Goal: Task Accomplishment & Management: Use online tool/utility

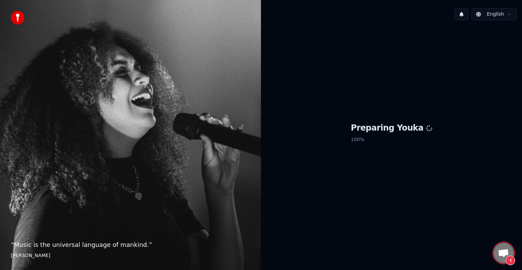
scroll to position [192, 0]
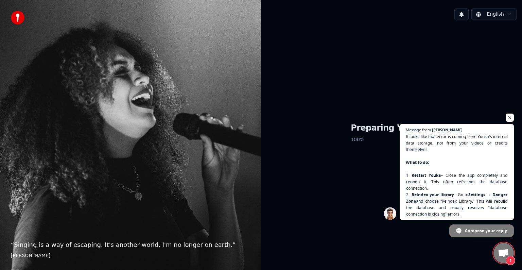
click at [505, 257] on span "Open chat" at bounding box center [503, 254] width 11 height 10
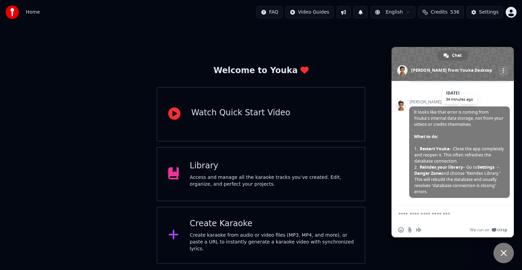
scroll to position [298, 0]
click at [505, 247] on span "Close chat" at bounding box center [503, 253] width 20 height 20
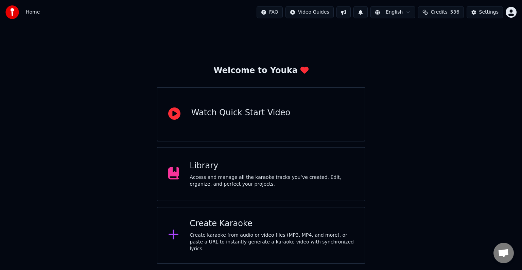
click at [254, 224] on div "Create Karaoke" at bounding box center [272, 223] width 164 height 11
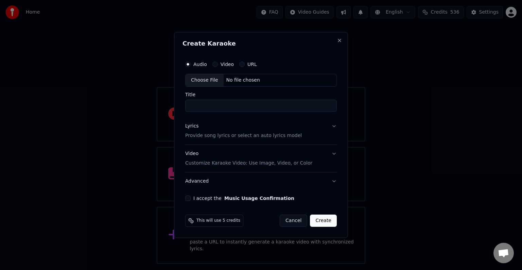
click at [194, 83] on div "Choose File" at bounding box center [204, 80] width 38 height 12
type input "**********"
click at [311, 128] on button "Lyrics Provide song lyrics or select an auto lyrics model" at bounding box center [261, 130] width 154 height 27
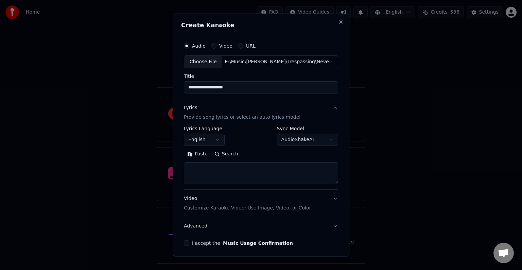
click at [250, 174] on textarea at bounding box center [261, 173] width 154 height 22
paste textarea "**********"
click at [250, 174] on textarea at bounding box center [261, 173] width 154 height 22
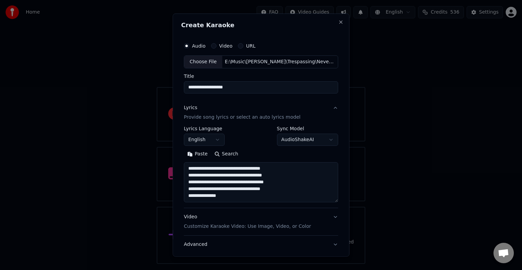
scroll to position [22, 0]
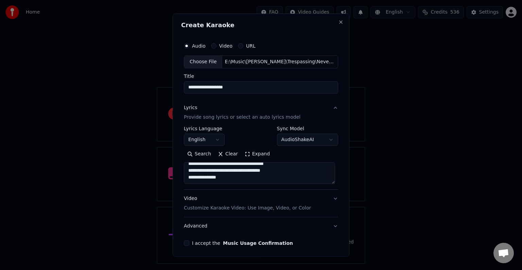
paste textarea "**********"
click at [269, 175] on textarea "**********" at bounding box center [259, 173] width 151 height 22
click at [280, 167] on textarea "**********" at bounding box center [259, 173] width 151 height 22
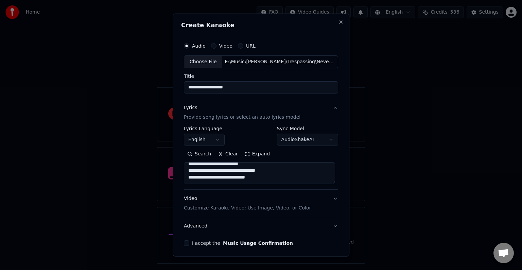
click at [271, 178] on textarea "**********" at bounding box center [259, 173] width 151 height 22
paste textarea "**********"
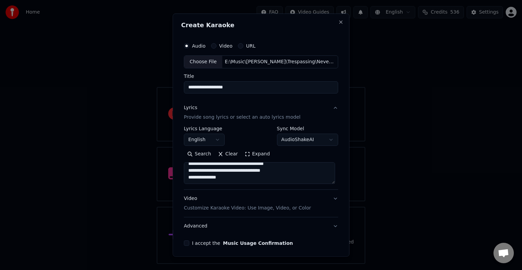
paste textarea "**********"
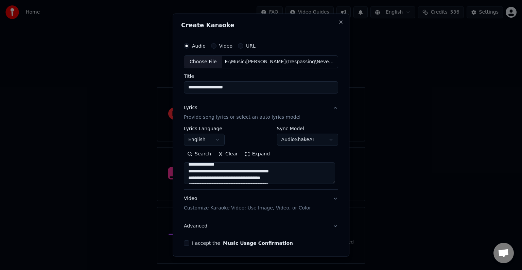
scroll to position [119, 0]
drag, startPoint x: 291, startPoint y: 175, endPoint x: 268, endPoint y: 175, distance: 23.1
click at [268, 175] on textarea at bounding box center [259, 173] width 151 height 22
click at [289, 170] on textarea "**********" at bounding box center [259, 173] width 151 height 22
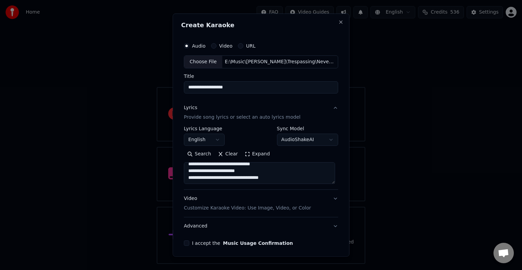
click at [287, 179] on textarea "**********" at bounding box center [259, 173] width 151 height 22
paste textarea "**********"
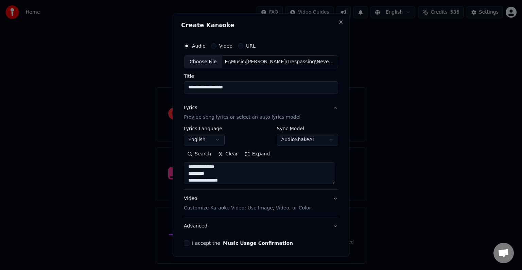
scroll to position [212, 0]
paste textarea "**********"
click at [228, 180] on textarea at bounding box center [259, 173] width 151 height 22
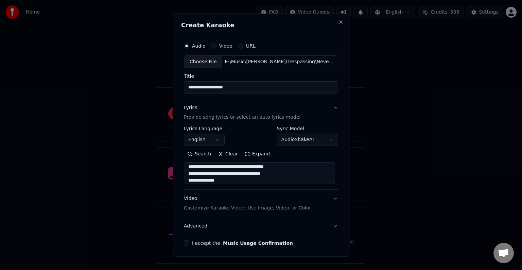
type textarea "**********"
click at [213, 225] on button "Advanced" at bounding box center [261, 226] width 154 height 18
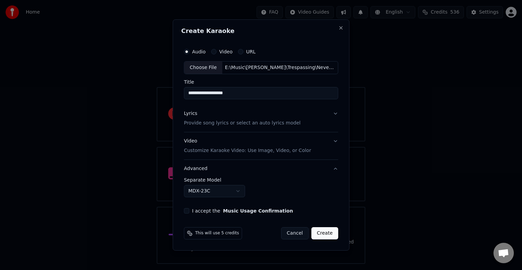
click at [187, 211] on button "I accept the Music Usage Confirmation" at bounding box center [186, 210] width 5 height 5
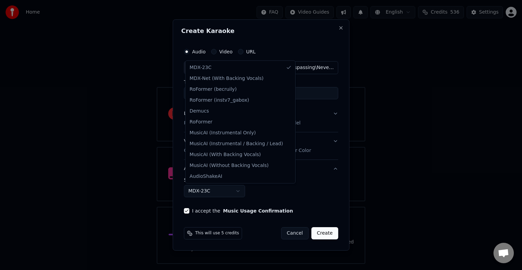
click at [204, 196] on body "Home FAQ Video Guides English Credits 536 Settings Welcome to Youka Watch Quick…" at bounding box center [261, 132] width 522 height 264
select select "**********"
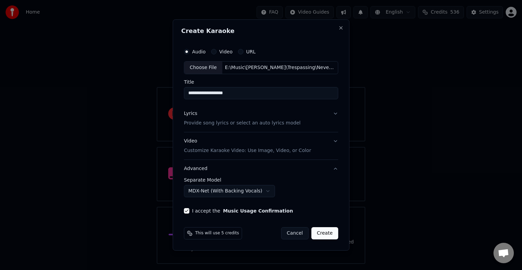
click at [318, 237] on button "Create" at bounding box center [324, 233] width 27 height 12
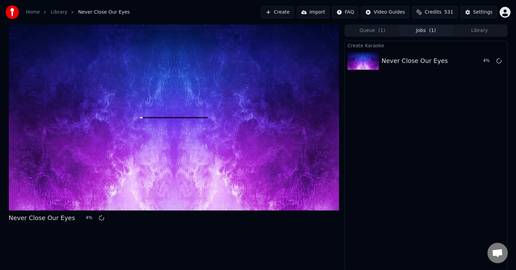
click at [293, 14] on button "Create" at bounding box center [277, 12] width 33 height 12
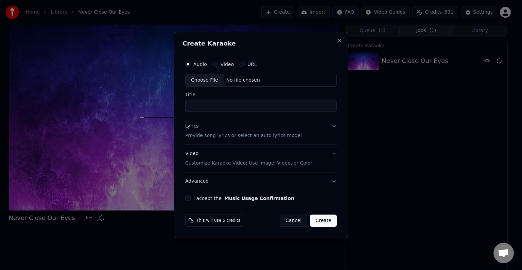
click at [204, 76] on div "Choose File" at bounding box center [204, 80] width 38 height 12
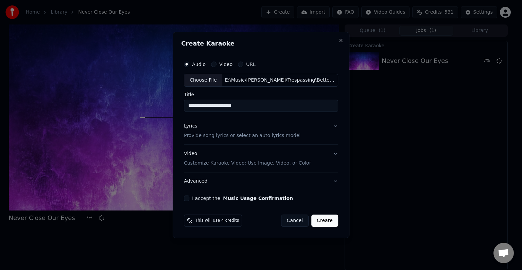
type input "**********"
click at [315, 133] on button "Lyrics Provide song lyrics or select an auto lyrics model" at bounding box center [261, 130] width 154 height 27
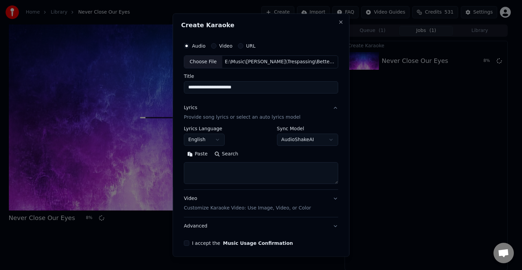
click at [252, 177] on textarea at bounding box center [261, 173] width 154 height 22
paste textarea "**********"
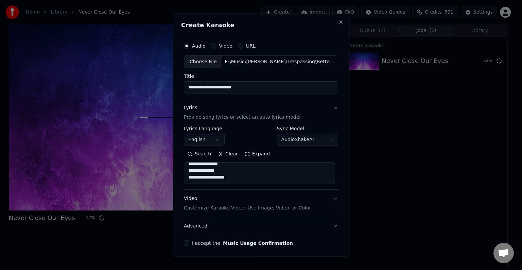
paste textarea "**********"
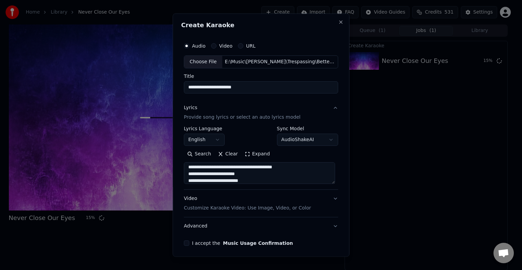
scroll to position [185, 0]
paste textarea "**********"
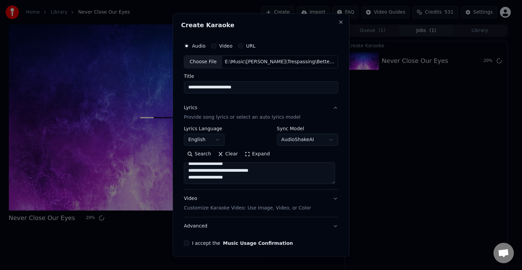
paste textarea "**********"
drag, startPoint x: 261, startPoint y: 180, endPoint x: 160, endPoint y: 157, distance: 103.6
click at [160, 157] on body "Home Library Never Close Our Eyes Create Import FAQ Video Guides Credits 531 Se…" at bounding box center [258, 135] width 516 height 270
type textarea "**********"
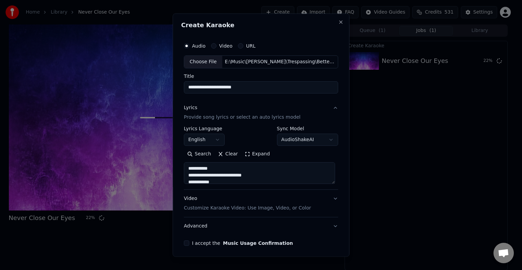
click at [245, 228] on button "Advanced" at bounding box center [261, 226] width 154 height 18
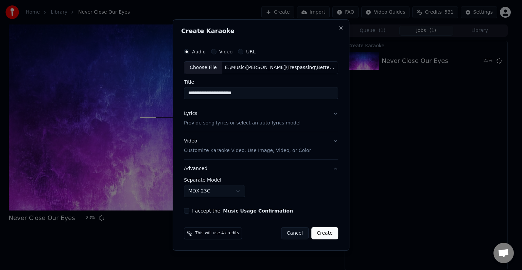
click at [193, 191] on body "Home Library Never Close Our Eyes Create Import FAQ Video Guides Credits 531 Se…" at bounding box center [258, 135] width 516 height 270
click at [189, 211] on button "I accept the Music Usage Confirmation" at bounding box center [186, 210] width 5 height 5
click at [327, 234] on button "Create" at bounding box center [324, 233] width 27 height 12
select select "******"
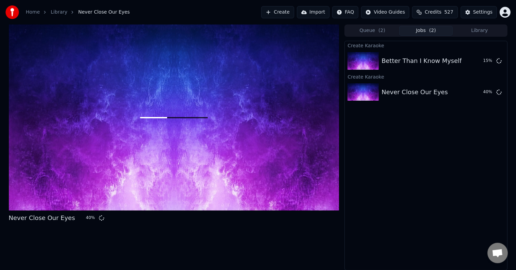
click at [289, 12] on button "Create" at bounding box center [277, 12] width 33 height 12
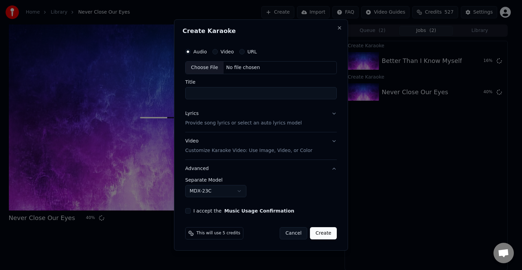
click at [196, 70] on div "Choose File" at bounding box center [204, 67] width 38 height 12
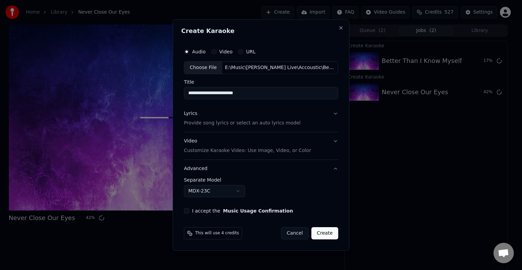
type input "**********"
click at [314, 127] on button "Lyrics Provide song lyrics or select an auto lyrics model" at bounding box center [261, 118] width 154 height 27
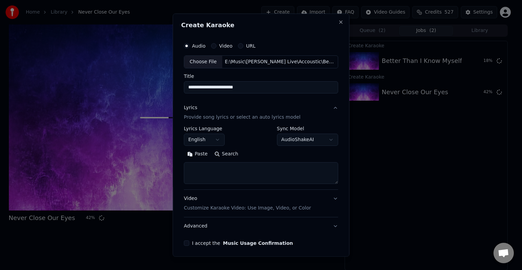
click at [270, 167] on textarea at bounding box center [261, 173] width 154 height 22
paste textarea "**********"
drag, startPoint x: 257, startPoint y: 174, endPoint x: 186, endPoint y: 171, distance: 70.7
click at [186, 171] on textarea at bounding box center [259, 173] width 151 height 22
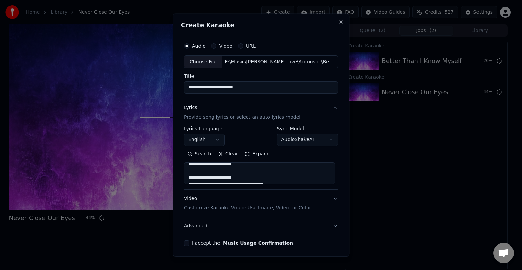
scroll to position [327, 0]
click at [190, 180] on textarea at bounding box center [259, 173] width 151 height 22
type textarea "**********"
click at [250, 228] on button "Advanced" at bounding box center [261, 226] width 154 height 18
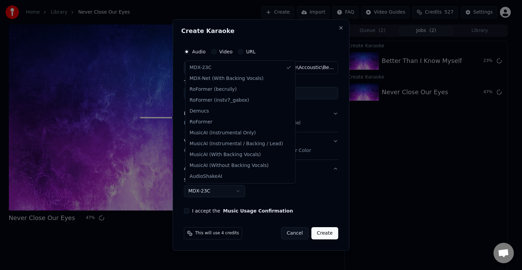
click at [201, 195] on body "Home Library Never Close Our Eyes Create Import FAQ Video Guides Credits 527 Se…" at bounding box center [258, 135] width 516 height 270
select select "**********"
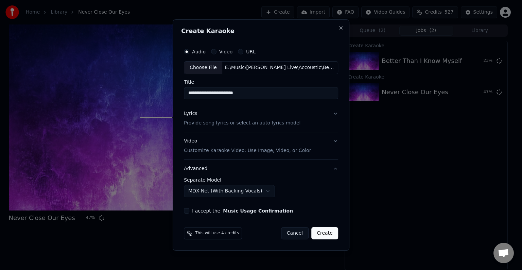
click at [188, 212] on button "I accept the Music Usage Confirmation" at bounding box center [186, 210] width 5 height 5
click at [276, 91] on input "**********" at bounding box center [261, 93] width 154 height 12
type input "**********"
click at [327, 235] on button "Create" at bounding box center [324, 233] width 27 height 12
select select "******"
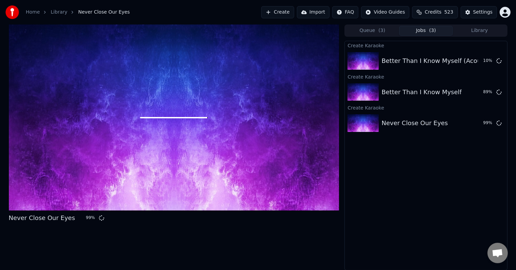
click at [288, 10] on button "Create" at bounding box center [277, 12] width 33 height 12
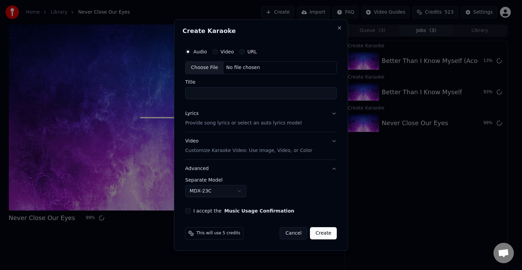
click at [199, 71] on div "Choose File" at bounding box center [204, 67] width 38 height 12
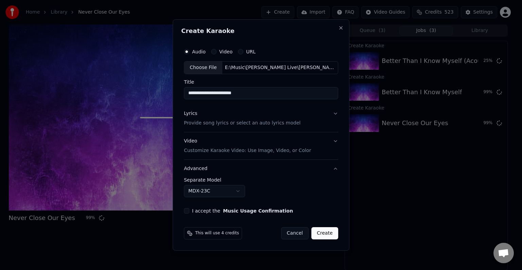
click at [253, 99] on div "**********" at bounding box center [261, 129] width 160 height 174
click at [256, 94] on input "**********" at bounding box center [261, 93] width 154 height 12
type input "**********"
click at [297, 123] on button "Lyrics Provide song lyrics or select an auto lyrics model" at bounding box center [261, 118] width 154 height 27
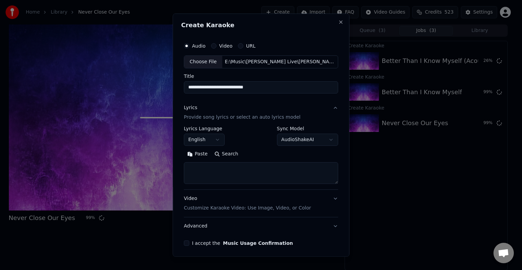
click at [262, 184] on div "**********" at bounding box center [261, 157] width 154 height 63
click at [261, 179] on textarea at bounding box center [261, 173] width 154 height 22
paste textarea "**********"
type textarea "**********"
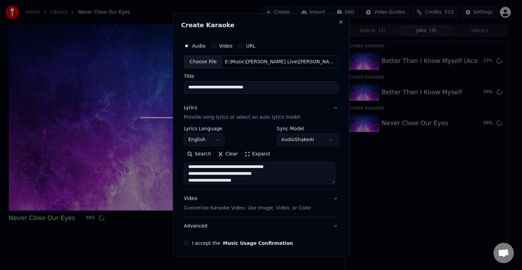
click at [281, 225] on button "Advanced" at bounding box center [261, 226] width 154 height 18
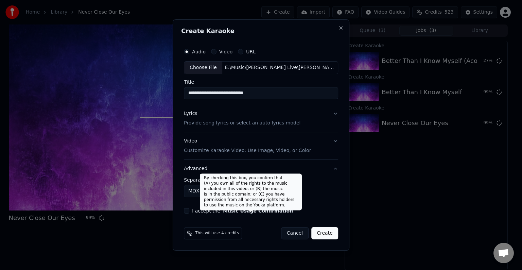
click at [187, 190] on body "Home Library Never Close Our Eyes Create Import FAQ Video Guides Credits 523 Se…" at bounding box center [258, 135] width 516 height 270
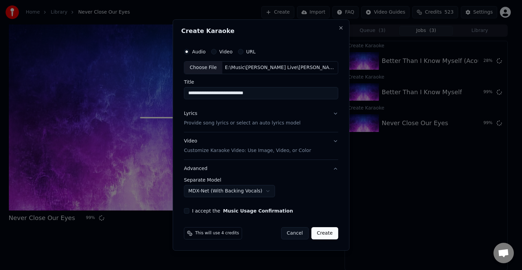
click at [189, 210] on button "I accept the Music Usage Confirmation" at bounding box center [186, 210] width 5 height 5
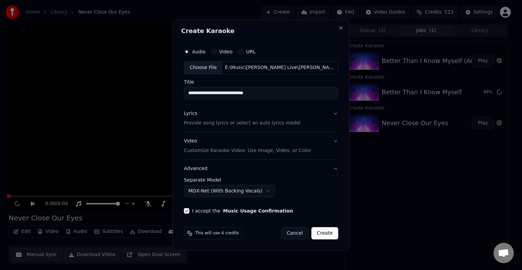
click at [322, 236] on button "Create" at bounding box center [324, 233] width 27 height 12
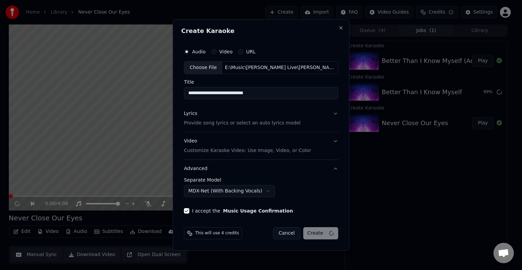
select select "******"
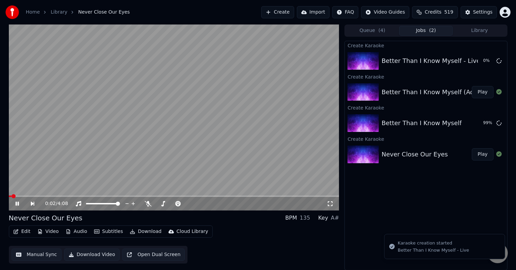
click at [16, 202] on icon at bounding box center [16, 203] width 3 height 4
click at [12, 231] on button "Edit" at bounding box center [22, 232] width 23 height 10
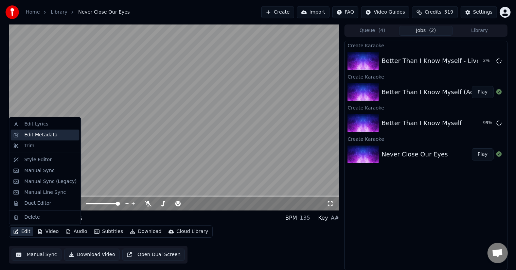
click at [20, 138] on div "Edit Metadata" at bounding box center [45, 134] width 69 height 11
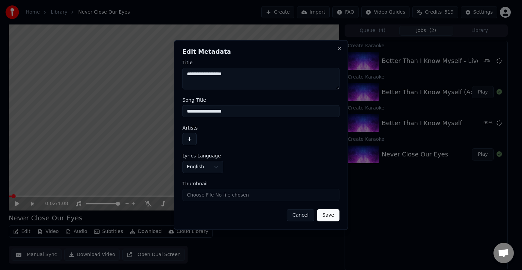
click at [177, 133] on div "**********" at bounding box center [261, 135] width 174 height 190
click at [187, 137] on button "button" at bounding box center [189, 139] width 14 height 12
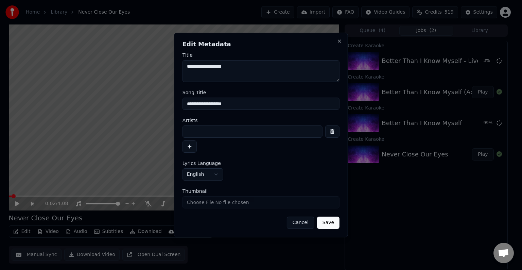
click at [211, 130] on input at bounding box center [252, 131] width 140 height 12
type input "**********"
click at [317, 216] on button "Save" at bounding box center [328, 222] width 22 height 12
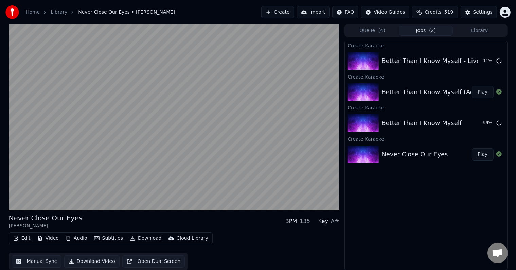
click at [30, 237] on button "Edit" at bounding box center [22, 238] width 23 height 10
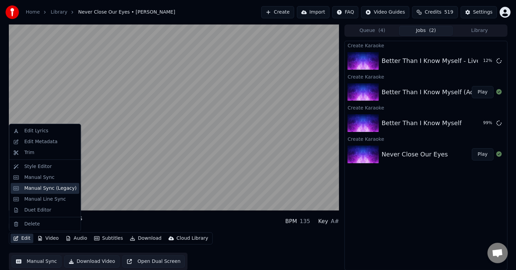
click at [34, 185] on div "Manual Sync (Legacy)" at bounding box center [50, 188] width 52 height 7
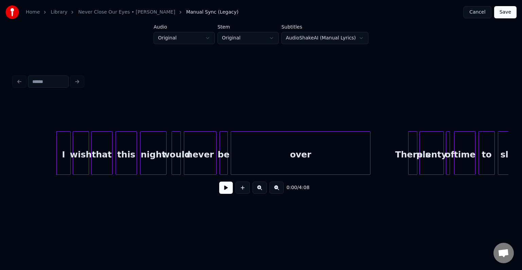
click at [224, 193] on button at bounding box center [226, 187] width 14 height 12
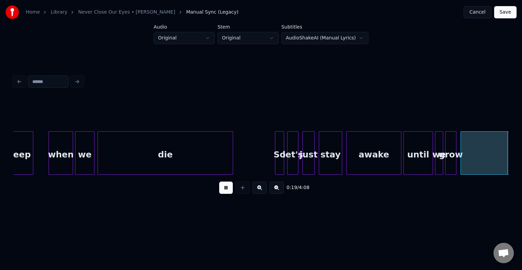
scroll to position [0, 990]
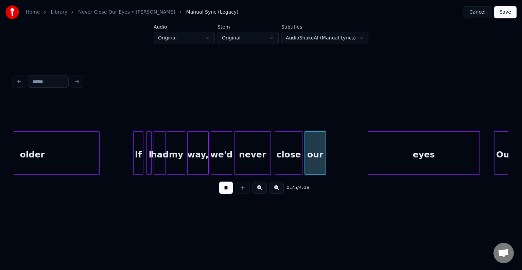
click at [224, 193] on button at bounding box center [226, 187] width 14 height 12
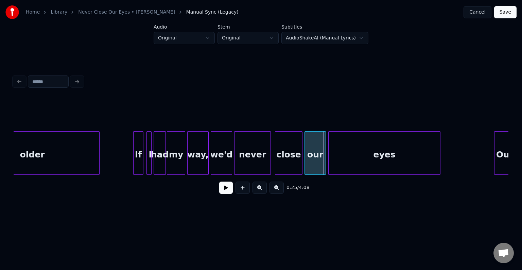
click at [367, 154] on div "eyes" at bounding box center [383, 154] width 111 height 46
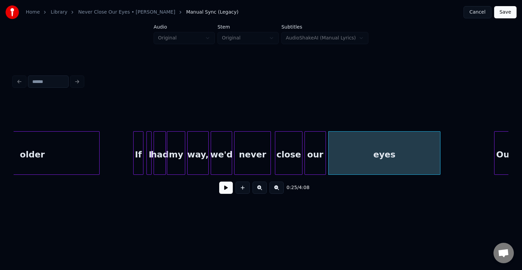
click at [219, 194] on button at bounding box center [226, 187] width 14 height 12
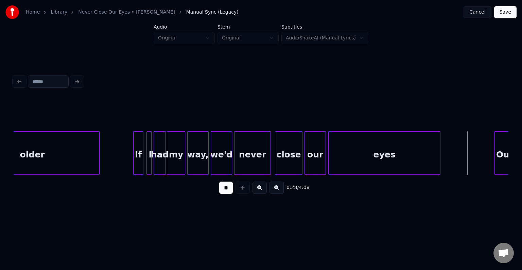
click at [219, 194] on button at bounding box center [226, 187] width 14 height 12
click at [479, 161] on div at bounding box center [479, 152] width 2 height 43
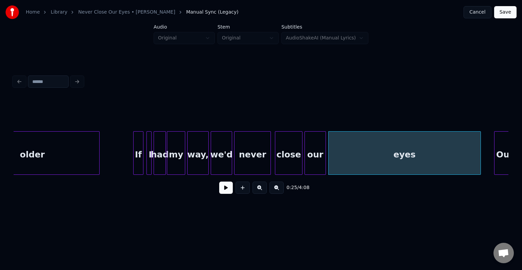
click at [230, 193] on button at bounding box center [226, 187] width 14 height 12
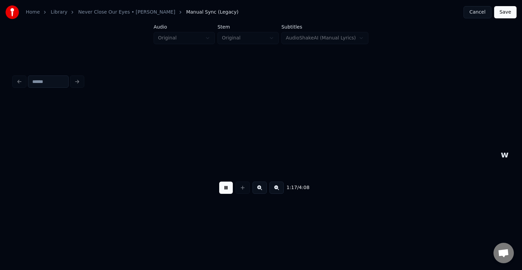
scroll to position [0, 3958]
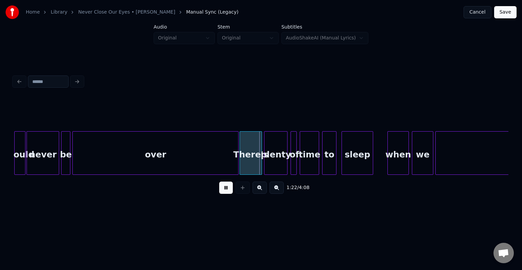
click at [230, 193] on button at bounding box center [226, 187] width 14 height 12
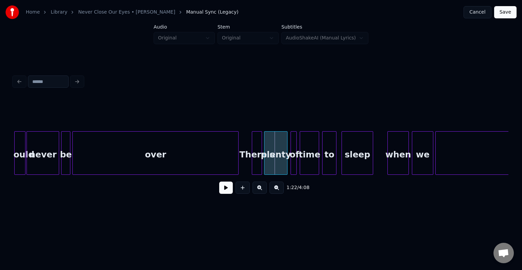
click at [252, 157] on div at bounding box center [253, 152] width 2 height 43
click at [218, 192] on div "1:22 / 4:08" at bounding box center [261, 187] width 484 height 15
click at [224, 190] on button at bounding box center [226, 187] width 14 height 12
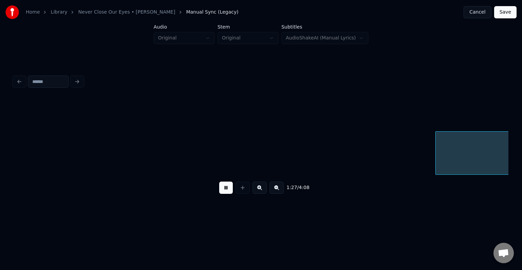
scroll to position [0, 4453]
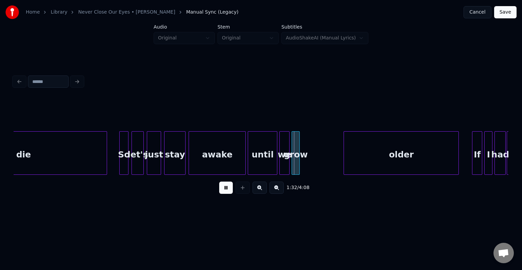
click at [224, 190] on button at bounding box center [226, 187] width 14 height 12
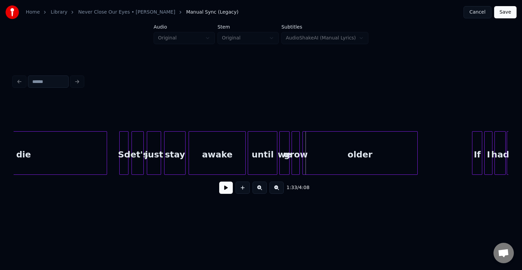
click at [342, 152] on div "older" at bounding box center [360, 154] width 114 height 46
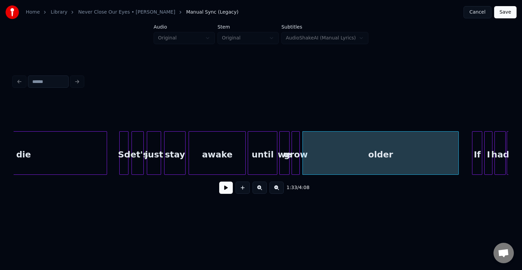
click at [457, 159] on div at bounding box center [457, 152] width 2 height 43
click at [224, 191] on button at bounding box center [226, 187] width 14 height 12
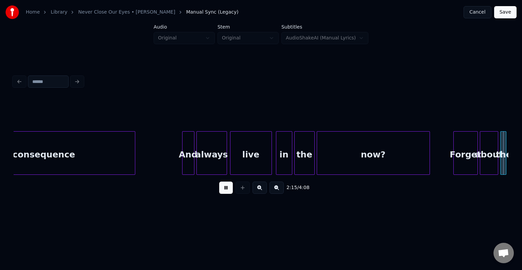
scroll to position [0, 6927]
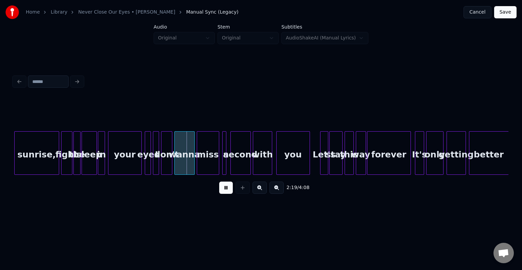
click at [224, 191] on button at bounding box center [226, 187] width 14 height 12
click at [124, 168] on div "your" at bounding box center [124, 154] width 33 height 46
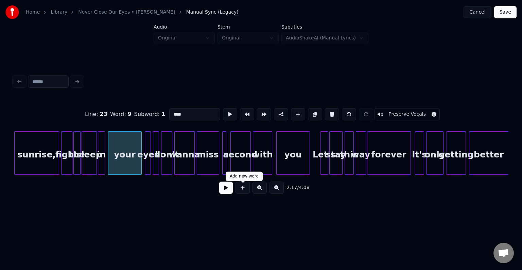
click at [225, 190] on button at bounding box center [226, 187] width 14 height 12
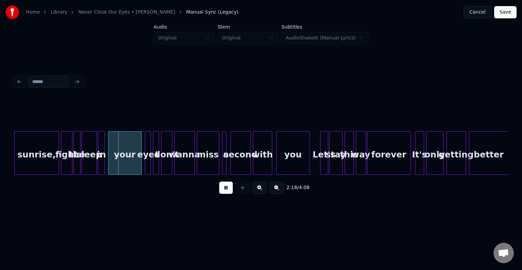
click at [225, 190] on button at bounding box center [226, 187] width 14 height 12
click at [125, 170] on div at bounding box center [125, 152] width 2 height 43
click at [131, 166] on div "eyes" at bounding box center [132, 154] width 7 height 46
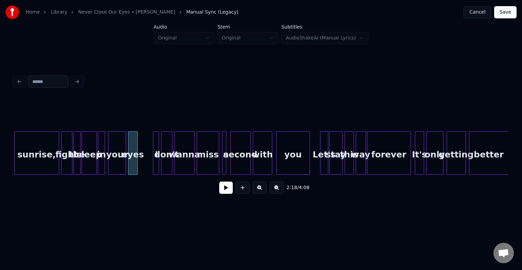
click at [136, 167] on div at bounding box center [136, 152] width 2 height 43
click at [149, 165] on div at bounding box center [150, 152] width 2 height 43
click at [112, 164] on div "your" at bounding box center [116, 154] width 17 height 46
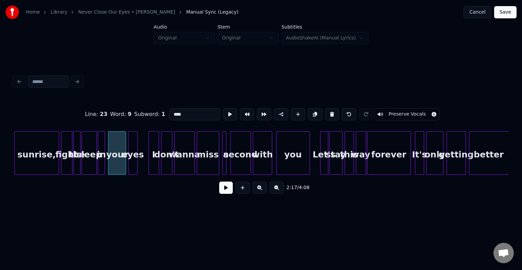
click at [220, 187] on button at bounding box center [226, 187] width 14 height 12
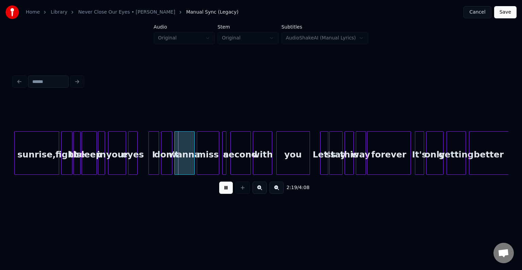
click at [220, 187] on button at bounding box center [226, 187] width 14 height 12
click at [144, 163] on div at bounding box center [143, 152] width 2 height 43
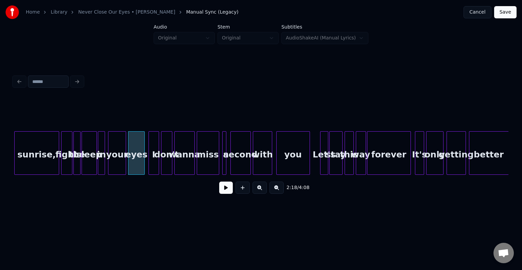
click at [227, 191] on button at bounding box center [226, 187] width 14 height 12
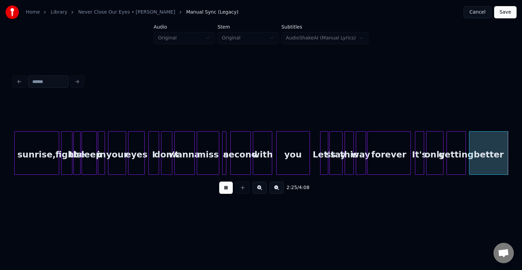
scroll to position [0, 7421]
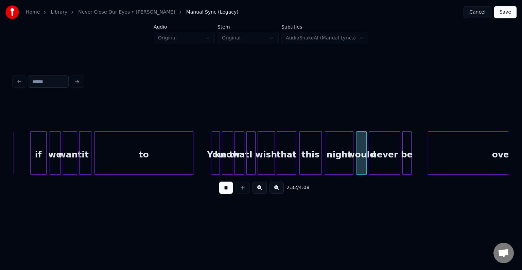
click at [227, 191] on button at bounding box center [226, 187] width 14 height 12
click at [230, 192] on button at bounding box center [226, 187] width 14 height 12
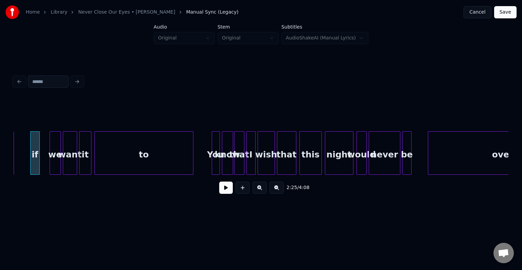
click at [228, 190] on button at bounding box center [226, 187] width 14 height 12
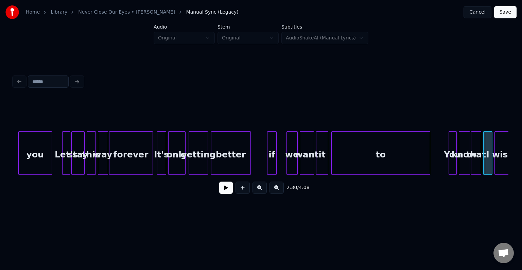
scroll to position [0, 7177]
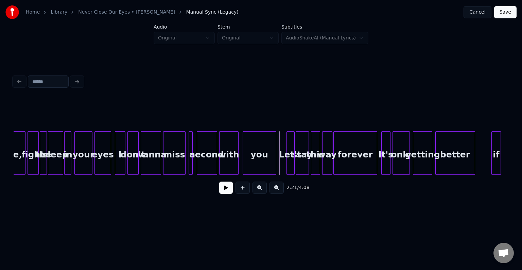
scroll to position [0, 6959]
click at [36, 163] on div "fight" at bounding box center [34, 154] width 11 height 46
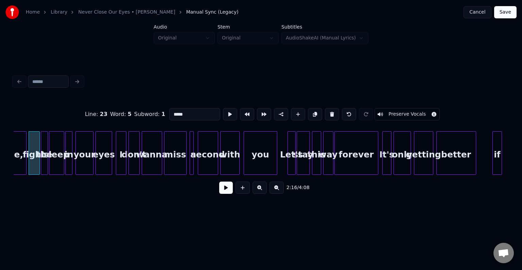
click at [223, 193] on button at bounding box center [226, 187] width 14 height 12
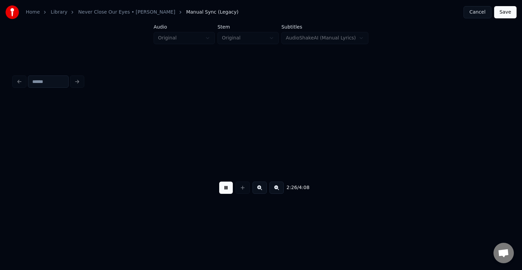
scroll to position [0, 7454]
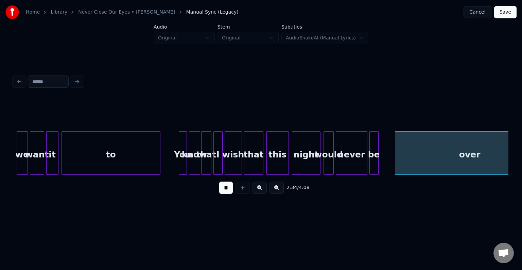
click at [223, 193] on button at bounding box center [226, 187] width 14 height 12
click at [420, 163] on div "over" at bounding box center [469, 154] width 149 height 46
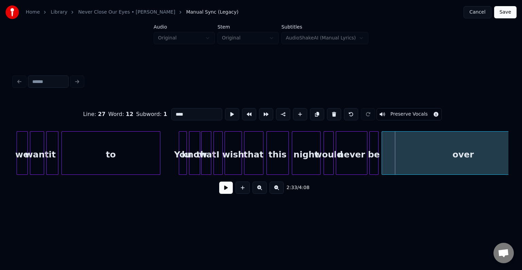
click at [383, 161] on div at bounding box center [383, 152] width 2 height 43
click at [221, 187] on button at bounding box center [226, 187] width 14 height 12
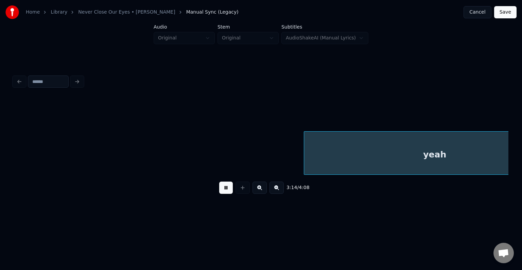
scroll to position [0, 9930]
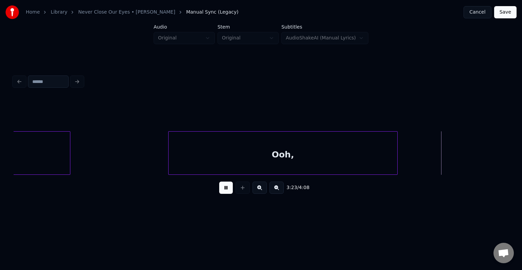
click at [221, 187] on button at bounding box center [226, 187] width 14 height 12
click at [431, 162] on div at bounding box center [431, 152] width 2 height 43
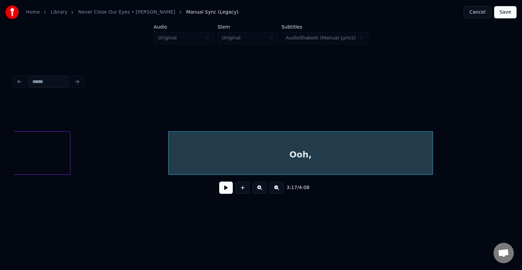
click at [228, 185] on button at bounding box center [226, 187] width 14 height 12
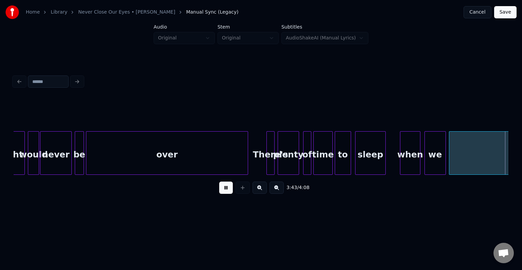
scroll to position [0, 11415]
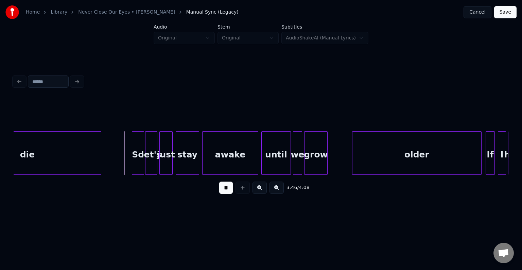
click at [228, 185] on button at bounding box center [226, 187] width 14 height 12
click at [129, 168] on div at bounding box center [128, 152] width 2 height 43
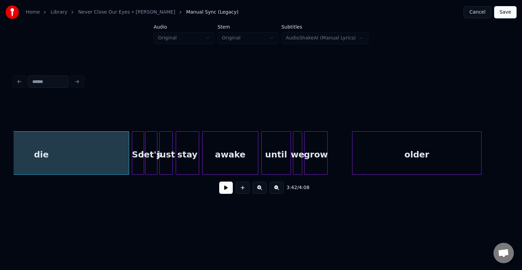
scroll to position [0, 11355]
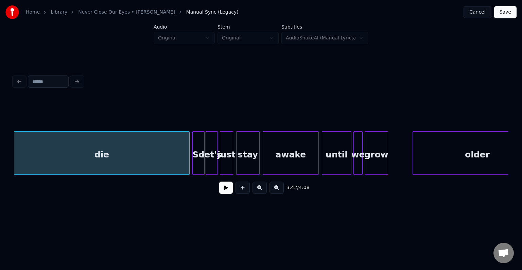
click at [224, 192] on button at bounding box center [226, 187] width 14 height 12
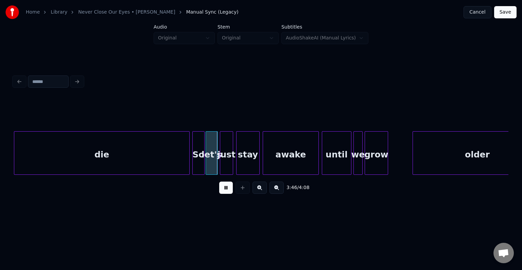
click at [224, 192] on button at bounding box center [226, 187] width 14 height 12
click at [60, 148] on div "die" at bounding box center [101, 154] width 175 height 46
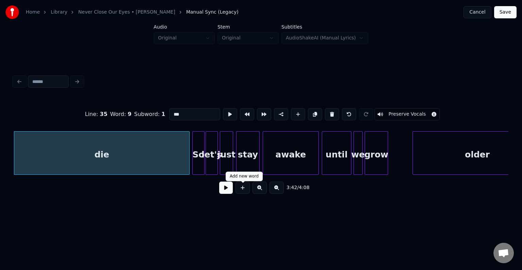
click at [227, 191] on button at bounding box center [226, 187] width 14 height 12
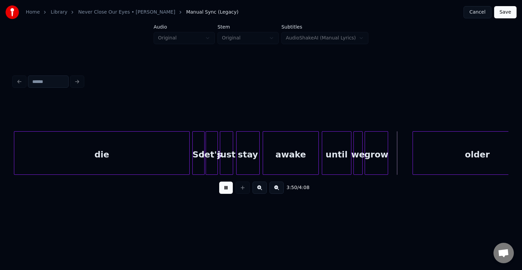
click at [227, 191] on button at bounding box center [226, 187] width 14 height 12
click at [391, 162] on div at bounding box center [392, 152] width 2 height 43
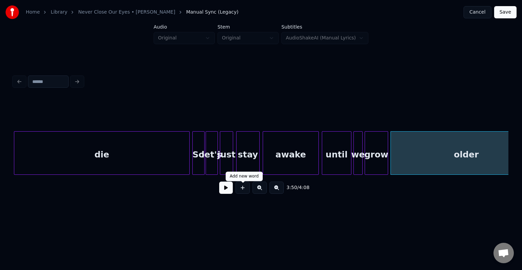
click at [221, 188] on button at bounding box center [226, 187] width 14 height 12
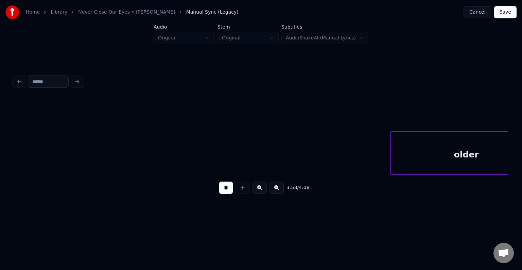
scroll to position [0, 11850]
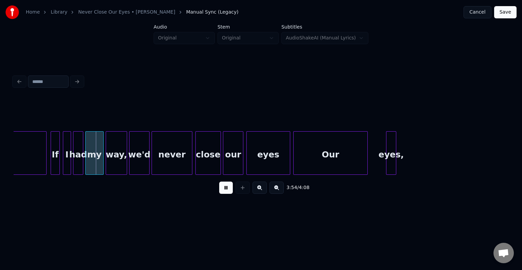
click at [221, 188] on button at bounding box center [226, 187] width 14 height 12
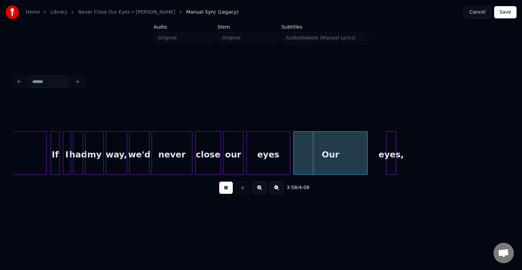
click at [221, 188] on button at bounding box center [226, 187] width 14 height 12
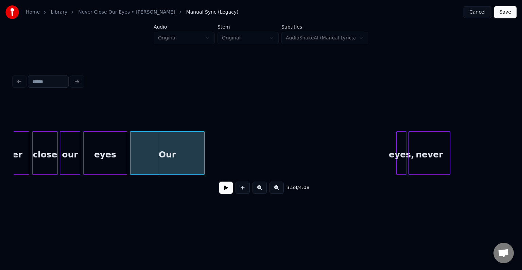
click at [401, 169] on div "eyes," at bounding box center [401, 154] width 10 height 46
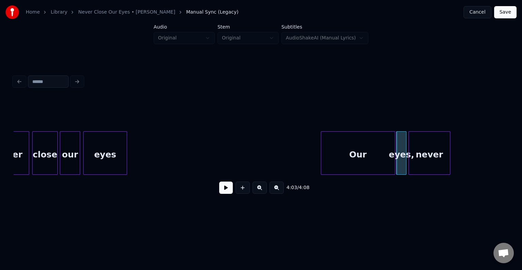
click at [357, 166] on div "Our" at bounding box center [358, 154] width 74 height 46
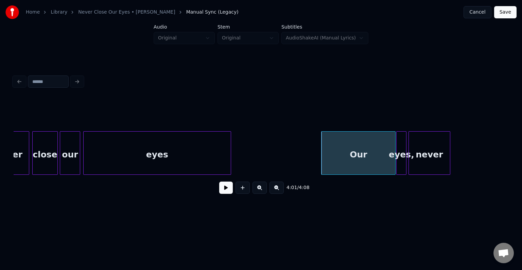
click at [229, 167] on div at bounding box center [230, 152] width 2 height 43
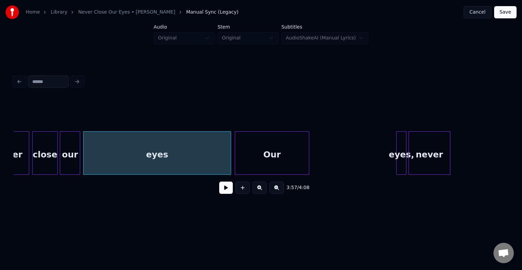
click at [274, 158] on div "Our" at bounding box center [272, 154] width 74 height 46
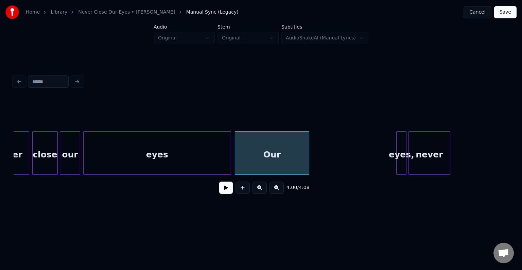
click at [173, 166] on div "eyes" at bounding box center [157, 154] width 147 height 46
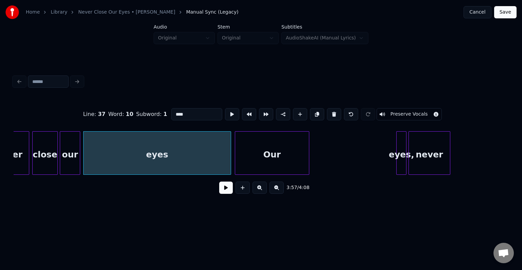
click at [228, 191] on button at bounding box center [226, 187] width 14 height 12
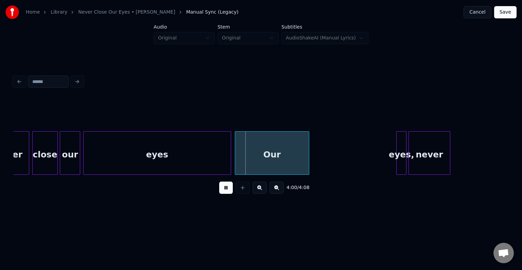
click at [228, 191] on button at bounding box center [226, 187] width 14 height 12
click at [250, 160] on div at bounding box center [251, 152] width 2 height 43
click at [245, 162] on div at bounding box center [245, 152] width 2 height 43
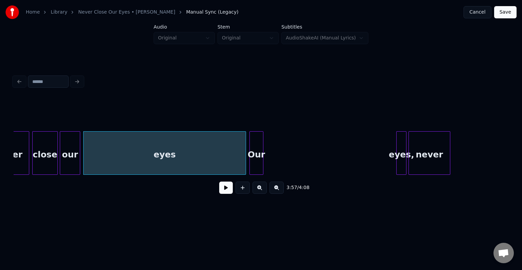
click at [262, 164] on div at bounding box center [262, 152] width 2 height 43
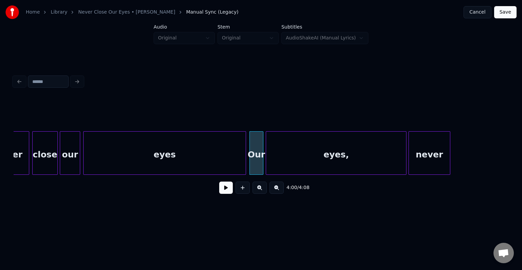
click at [267, 163] on div at bounding box center [267, 152] width 2 height 43
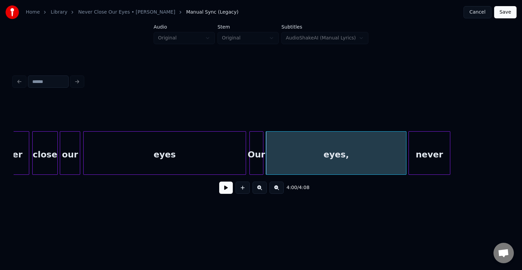
click at [253, 156] on div "Our" at bounding box center [256, 154] width 13 height 46
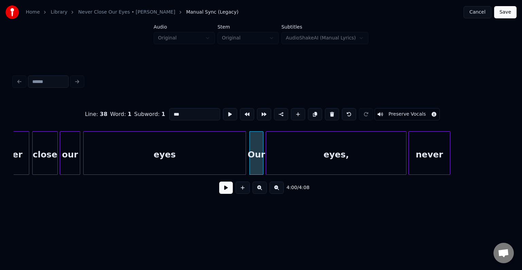
click at [227, 191] on button at bounding box center [226, 187] width 14 height 12
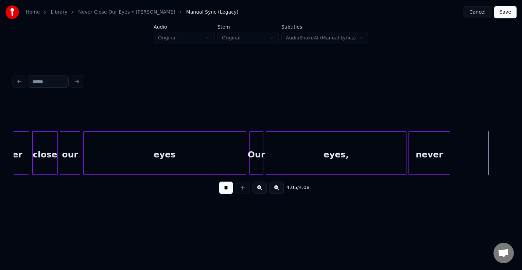
click at [255, 147] on div "Our" at bounding box center [256, 154] width 13 height 46
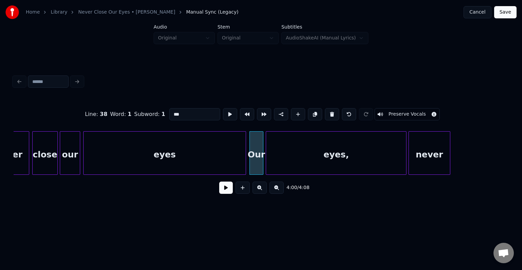
click at [226, 189] on button at bounding box center [226, 187] width 14 height 12
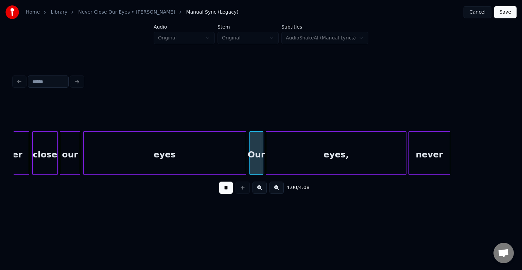
click at [226, 189] on button at bounding box center [226, 187] width 14 height 12
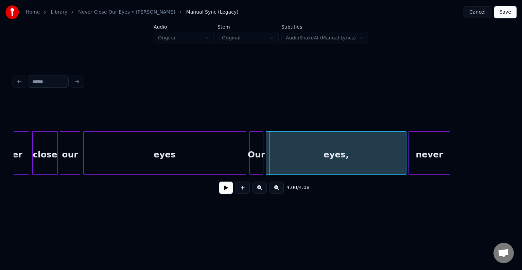
click at [251, 157] on div "Our" at bounding box center [256, 154] width 13 height 46
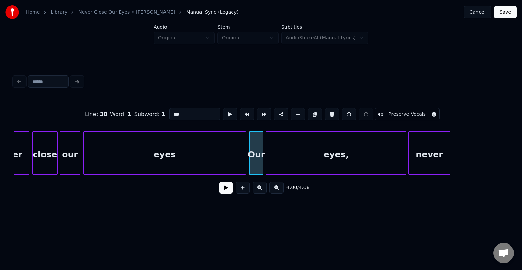
click at [228, 187] on button at bounding box center [226, 187] width 14 height 12
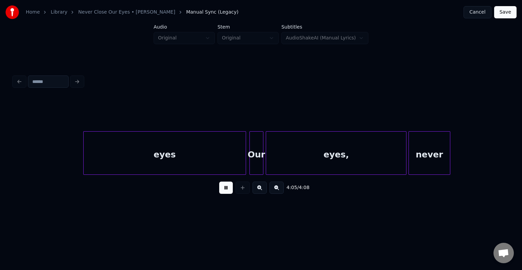
scroll to position [0, 12168]
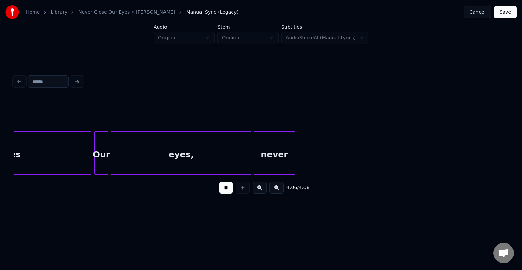
click at [506, 12] on button "Save" at bounding box center [505, 12] width 22 height 12
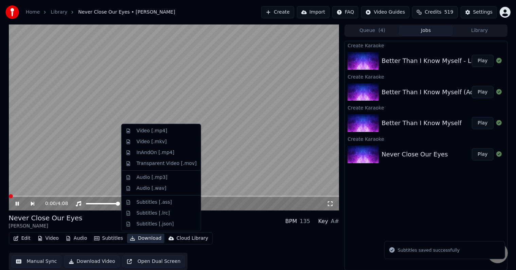
click at [144, 240] on button "Download" at bounding box center [145, 238] width 37 height 10
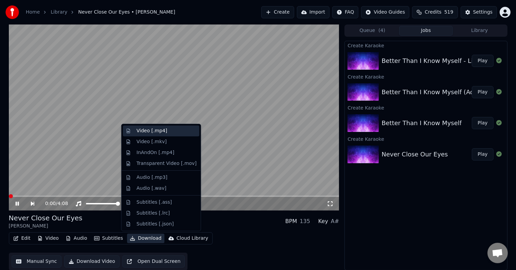
click at [139, 130] on div "Video [.mp4]" at bounding box center [152, 130] width 31 height 7
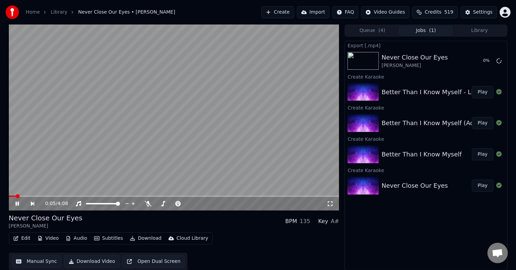
click at [16, 206] on icon at bounding box center [22, 203] width 16 height 5
click at [484, 154] on button "Play" at bounding box center [482, 154] width 21 height 12
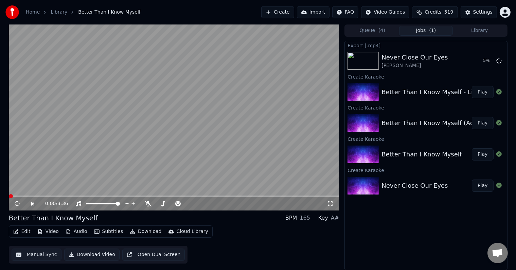
click at [18, 230] on icon "button" at bounding box center [15, 231] width 5 height 5
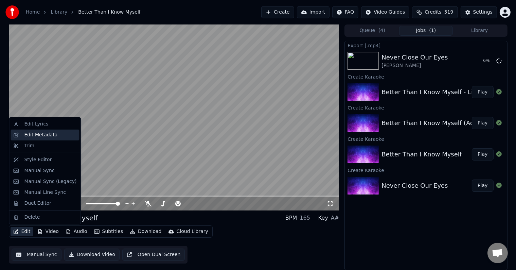
click at [37, 132] on div "Edit Metadata" at bounding box center [40, 134] width 33 height 7
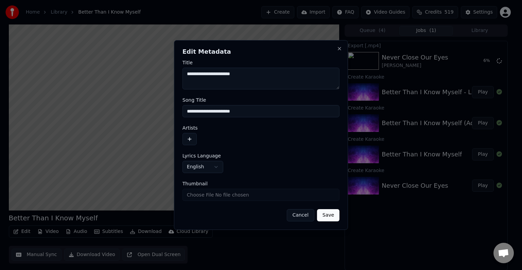
click at [193, 137] on button "button" at bounding box center [189, 139] width 14 height 12
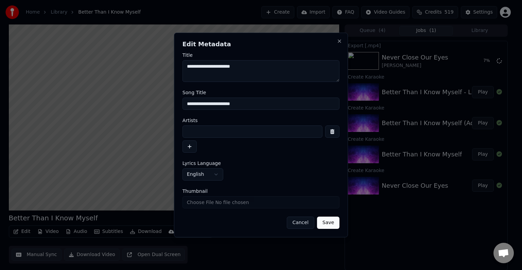
click at [220, 136] on input at bounding box center [252, 131] width 140 height 12
type input "**********"
click at [317, 216] on button "Save" at bounding box center [328, 222] width 22 height 12
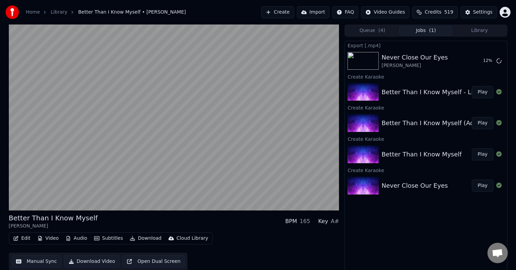
click at [22, 238] on button "Edit" at bounding box center [22, 238] width 23 height 10
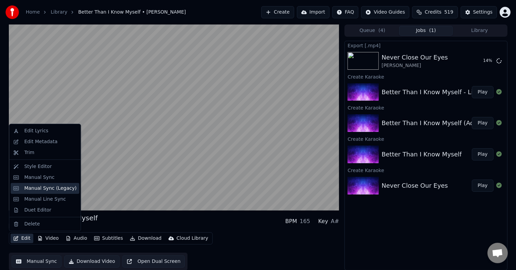
click at [36, 187] on div "Manual Sync (Legacy)" at bounding box center [50, 188] width 52 height 7
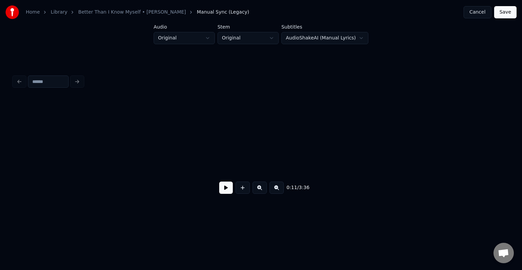
scroll to position [0, 567]
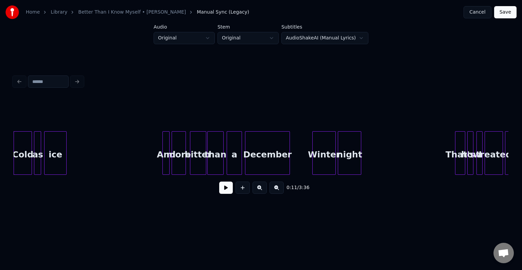
click at [225, 192] on button at bounding box center [226, 187] width 14 height 12
click at [67, 160] on div "ice" at bounding box center [55, 152] width 22 height 43
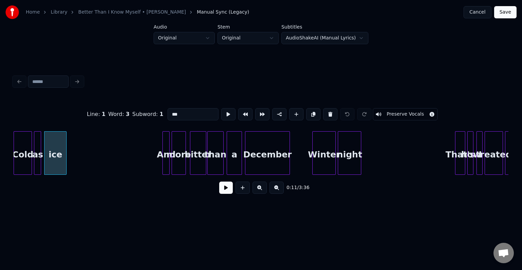
click at [19, 159] on div "Cold" at bounding box center [23, 154] width 18 height 46
type input "****"
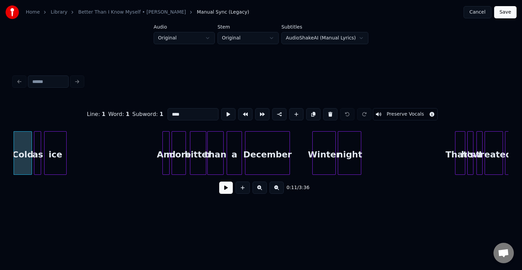
click at [226, 188] on button at bounding box center [226, 187] width 14 height 12
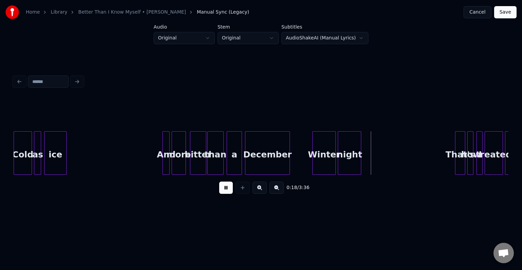
click at [226, 188] on button at bounding box center [226, 187] width 14 height 12
click at [473, 16] on button "Cancel" at bounding box center [477, 12] width 28 height 12
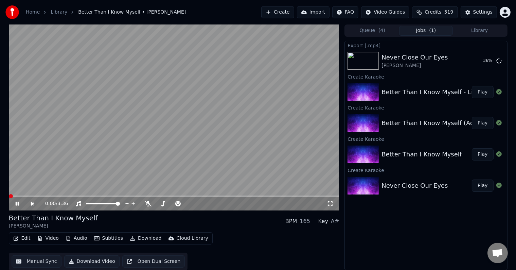
click at [16, 204] on icon at bounding box center [16, 203] width 3 height 4
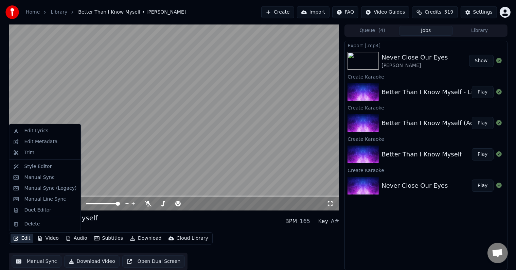
click at [18, 238] on icon "button" at bounding box center [15, 238] width 5 height 5
click at [35, 187] on div "Manual Sync (Legacy)" at bounding box center [50, 188] width 52 height 7
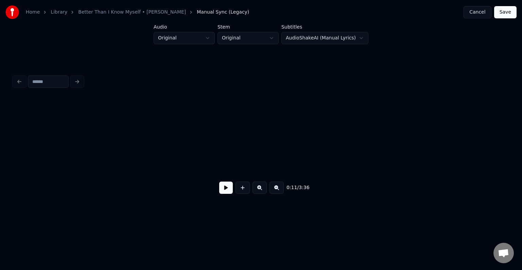
scroll to position [0, 567]
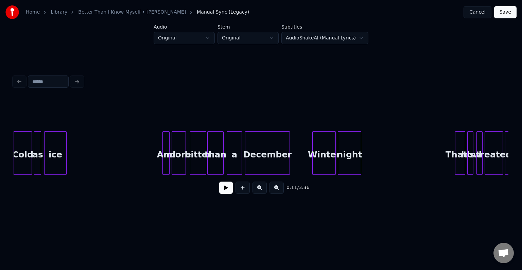
click at [222, 187] on button at bounding box center [226, 187] width 14 height 12
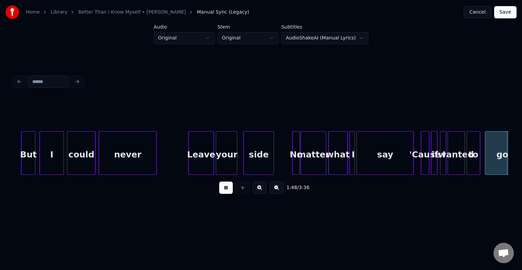
scroll to position [0, 5516]
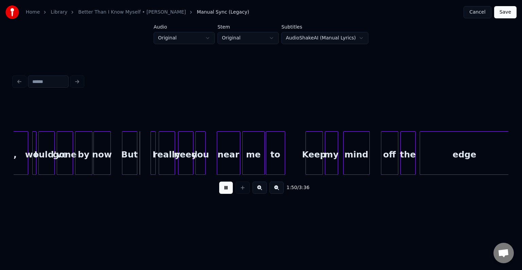
click at [222, 187] on button at bounding box center [226, 187] width 14 height 12
click at [34, 162] on div at bounding box center [35, 152] width 2 height 43
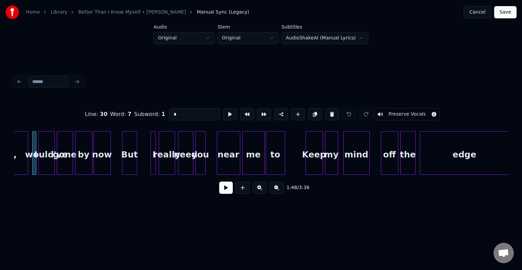
click at [227, 187] on button at bounding box center [226, 187] width 14 height 12
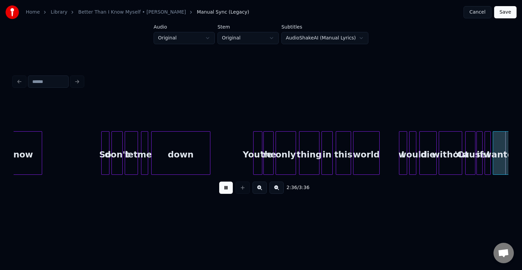
scroll to position [0, 7991]
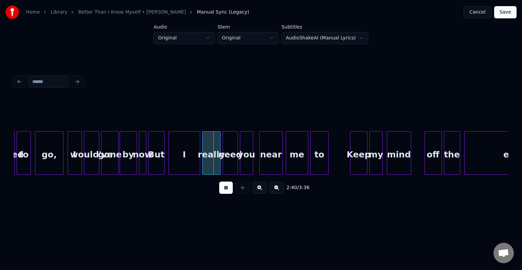
click at [227, 187] on button at bounding box center [226, 187] width 14 height 12
click at [128, 156] on div "by" at bounding box center [128, 154] width 17 height 46
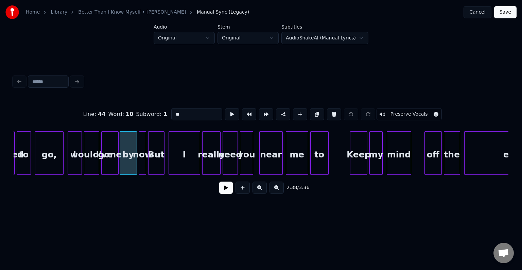
click at [226, 191] on button at bounding box center [226, 187] width 14 height 12
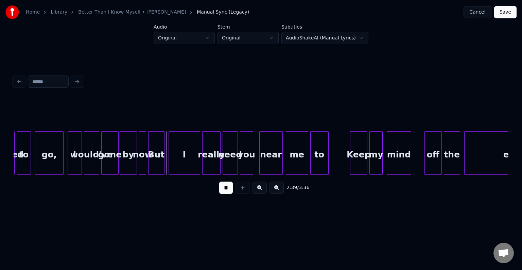
click at [226, 191] on button at bounding box center [226, 187] width 14 height 12
click at [191, 163] on div at bounding box center [192, 152] width 2 height 43
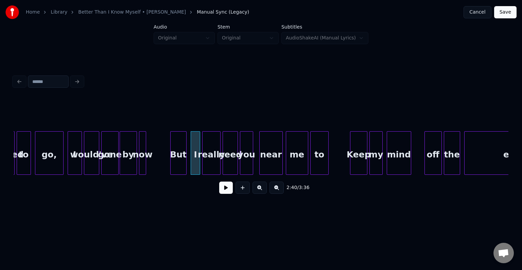
click at [177, 160] on div "But" at bounding box center [179, 154] width 16 height 46
click at [133, 161] on div "by" at bounding box center [128, 154] width 17 height 46
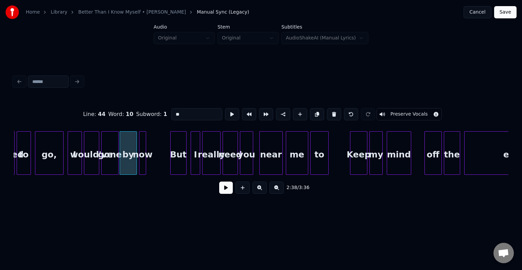
click at [227, 191] on button at bounding box center [226, 187] width 14 height 12
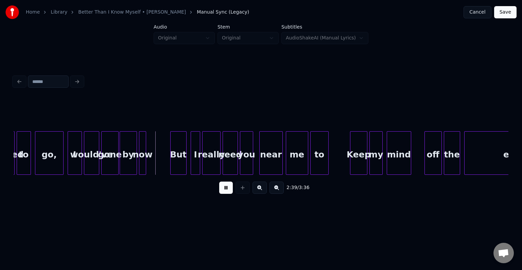
click at [227, 191] on button at bounding box center [226, 187] width 14 height 12
click at [157, 163] on div at bounding box center [157, 152] width 2 height 43
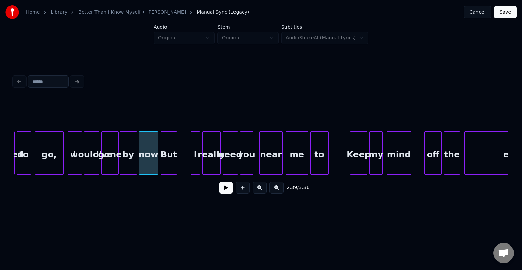
click at [168, 164] on div "But" at bounding box center [169, 154] width 16 height 46
click at [147, 161] on div "now" at bounding box center [148, 154] width 18 height 46
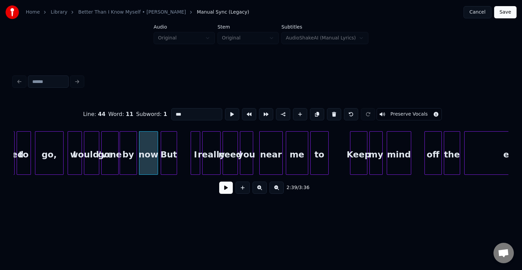
click at [225, 190] on button at bounding box center [226, 187] width 14 height 12
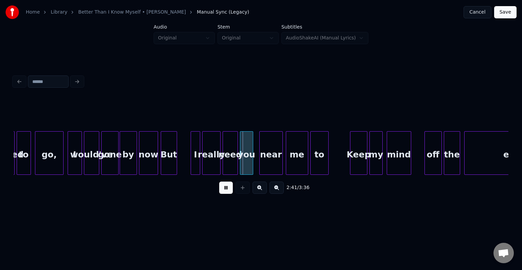
click at [225, 190] on button at bounding box center [226, 187] width 14 height 12
click at [177, 159] on div at bounding box center [178, 152] width 2 height 43
click at [224, 193] on button at bounding box center [226, 187] width 14 height 12
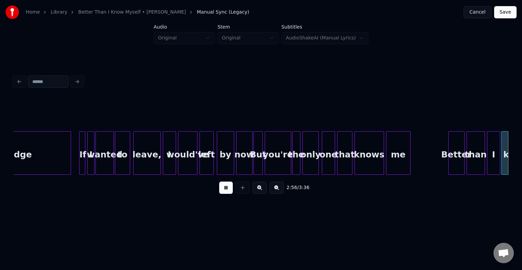
scroll to position [0, 8981]
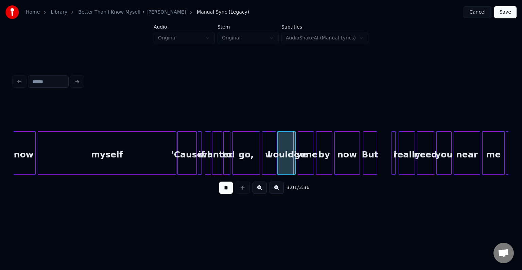
click at [224, 193] on button at bounding box center [226, 187] width 14 height 12
click at [135, 144] on div "myself" at bounding box center [107, 154] width 138 height 46
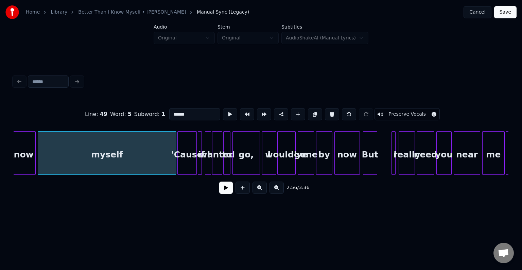
click at [188, 166] on div "'Cause" at bounding box center [187, 154] width 19 height 46
type input "******"
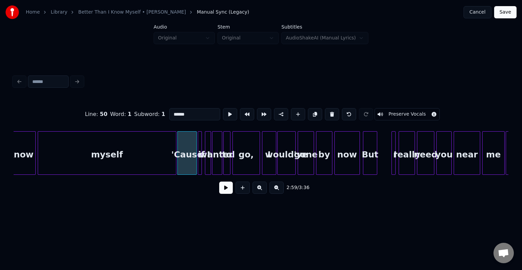
click at [228, 193] on button at bounding box center [226, 187] width 14 height 12
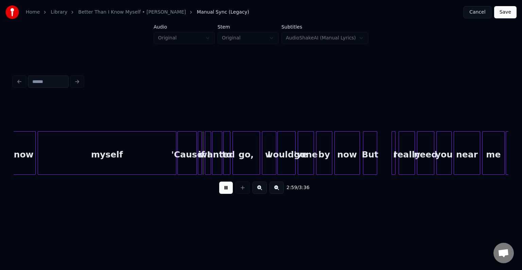
click at [228, 193] on button at bounding box center [226, 187] width 14 height 12
click at [166, 164] on div at bounding box center [167, 152] width 2 height 43
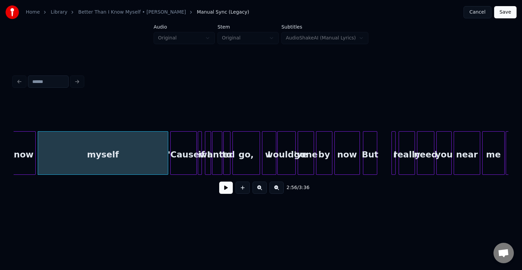
click at [171, 166] on div at bounding box center [172, 152] width 2 height 43
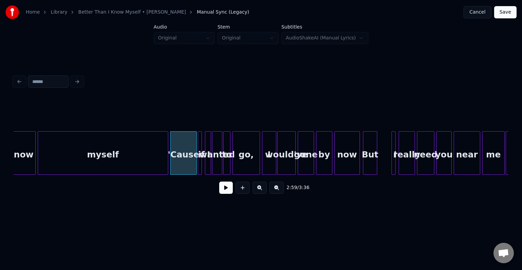
click at [224, 189] on button at bounding box center [226, 187] width 14 height 12
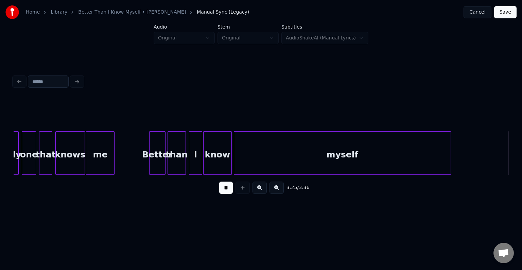
scroll to position [0, 10466]
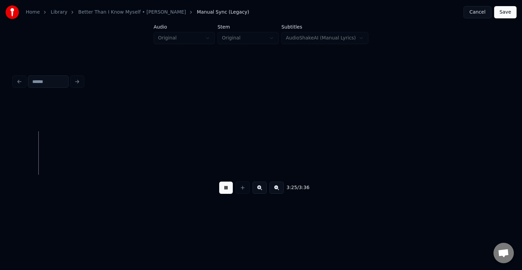
click at [501, 12] on button "Save" at bounding box center [505, 12] width 22 height 12
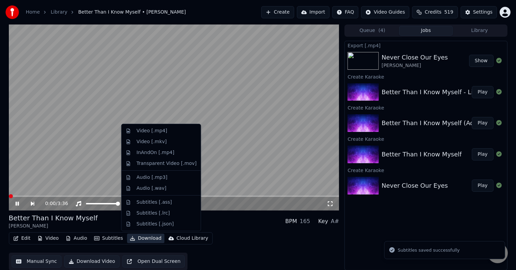
click at [138, 237] on button "Download" at bounding box center [145, 238] width 37 height 10
click at [143, 130] on div "Video [.mp4]" at bounding box center [152, 130] width 31 height 7
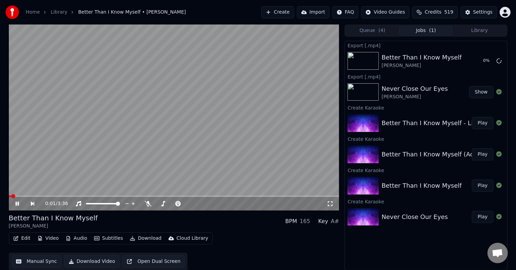
click at [489, 155] on button "Play" at bounding box center [482, 154] width 21 height 12
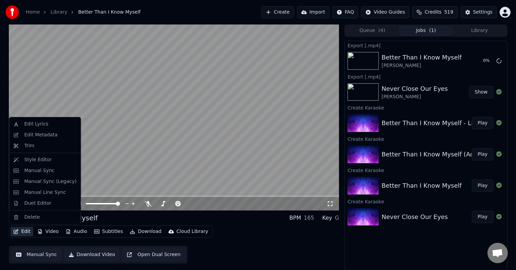
click at [23, 231] on button "Edit" at bounding box center [22, 232] width 23 height 10
click at [35, 181] on div "Manual Sync (Legacy)" at bounding box center [50, 181] width 52 height 7
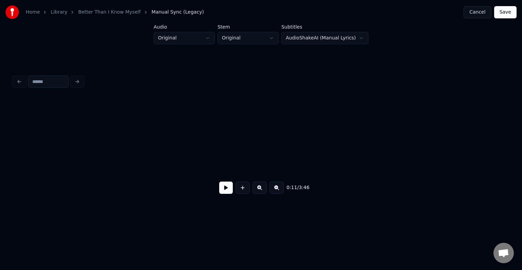
scroll to position [0, 583]
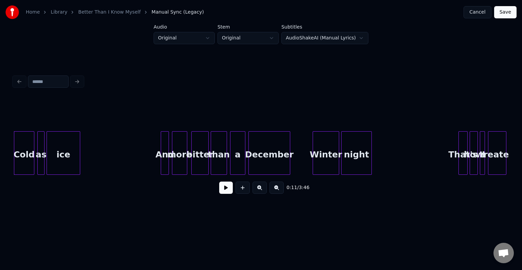
click at [226, 188] on button at bounding box center [226, 187] width 14 height 12
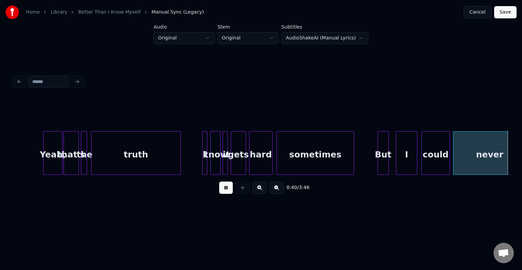
scroll to position [0, 2067]
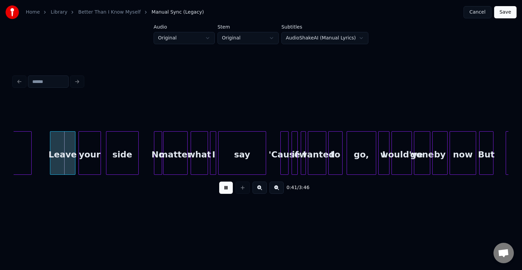
click at [219, 181] on button at bounding box center [226, 187] width 14 height 12
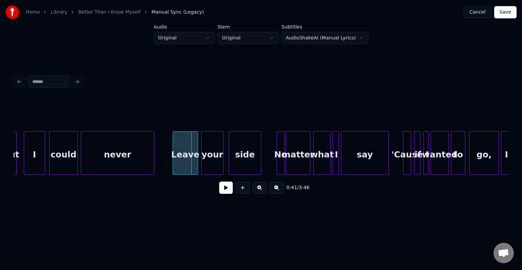
scroll to position [0, 1931]
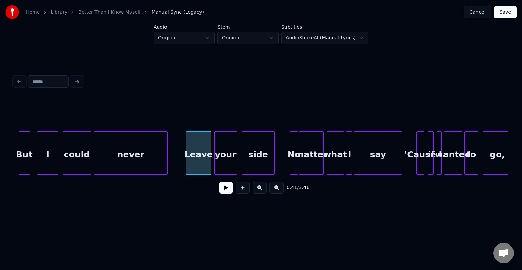
click at [19, 157] on div at bounding box center [20, 152] width 2 height 43
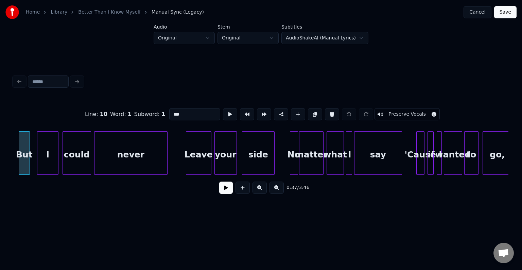
click at [226, 192] on button at bounding box center [226, 187] width 14 height 12
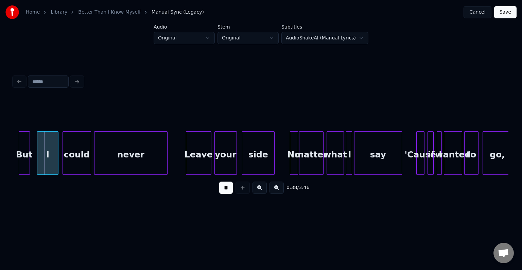
click at [226, 192] on button at bounding box center [226, 187] width 14 height 12
click at [22, 155] on div "But" at bounding box center [24, 154] width 11 height 46
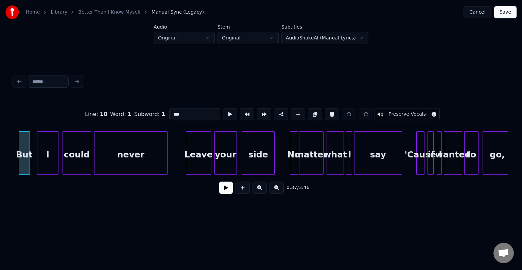
click at [228, 192] on button at bounding box center [226, 187] width 14 height 12
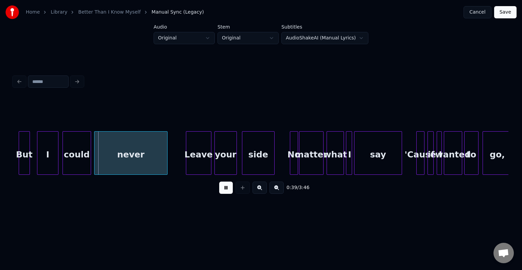
click at [228, 192] on button at bounding box center [226, 187] width 14 height 12
click at [30, 155] on div "But" at bounding box center [24, 154] width 11 height 46
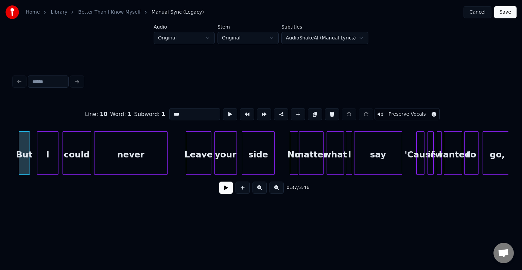
click at [225, 192] on button at bounding box center [226, 187] width 14 height 12
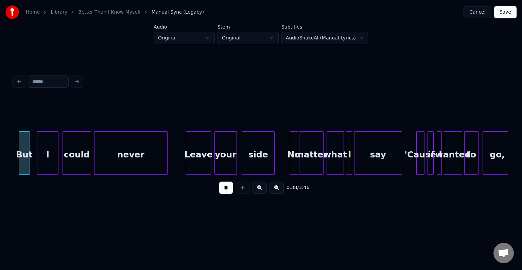
click at [225, 192] on button at bounding box center [226, 187] width 14 height 12
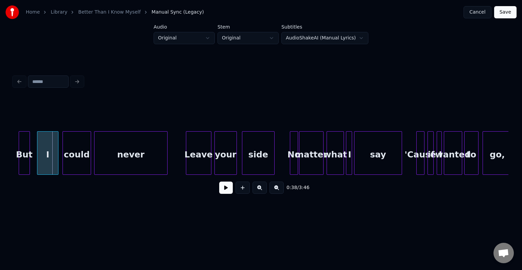
click at [26, 147] on div "But" at bounding box center [24, 154] width 11 height 46
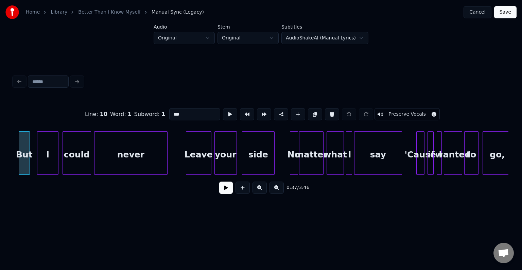
click at [475, 13] on button "Cancel" at bounding box center [477, 12] width 28 height 12
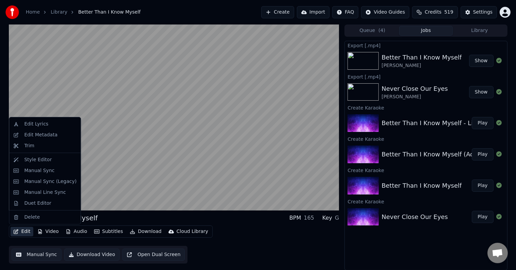
click at [20, 232] on button "Edit" at bounding box center [22, 232] width 23 height 10
click at [48, 182] on div "Manual Sync (Legacy)" at bounding box center [50, 181] width 52 height 7
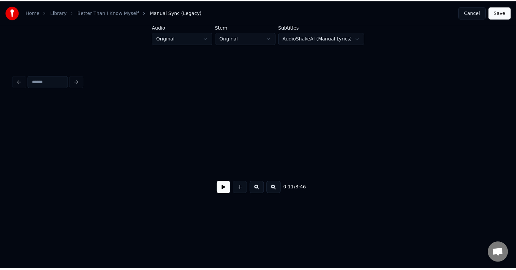
scroll to position [0, 583]
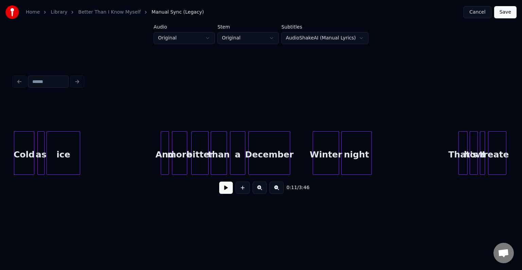
click at [225, 186] on button at bounding box center [226, 187] width 14 height 12
click at [478, 14] on button "Cancel" at bounding box center [477, 12] width 28 height 12
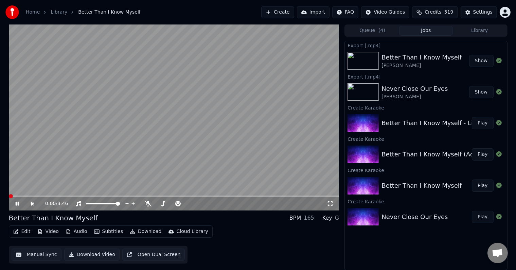
click at [16, 204] on icon at bounding box center [16, 203] width 3 height 4
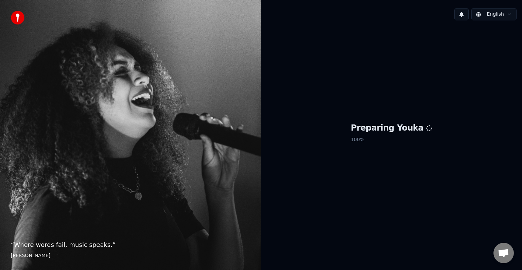
scroll to position [298, 0]
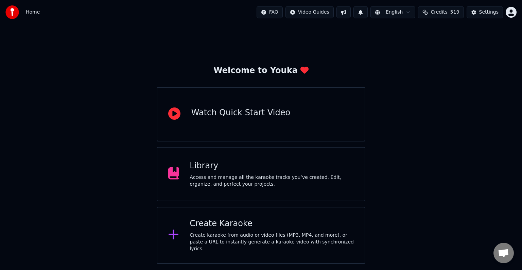
click at [289, 173] on div "Library Access and manage all the karaoke tracks you’ve created. Edit, organize…" at bounding box center [272, 173] width 164 height 27
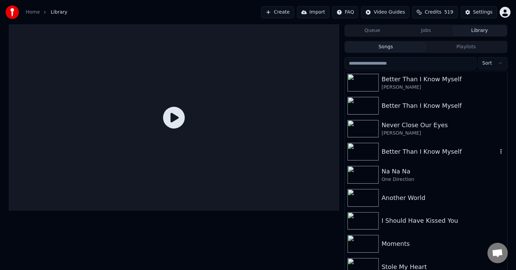
click at [467, 147] on div "Better Than I Know Myself" at bounding box center [439, 152] width 116 height 10
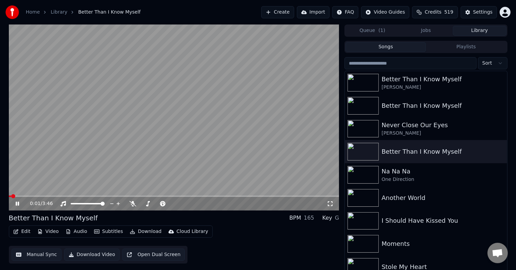
click at [16, 205] on icon at bounding box center [17, 203] width 3 height 4
click at [21, 230] on button "Edit" at bounding box center [22, 232] width 23 height 10
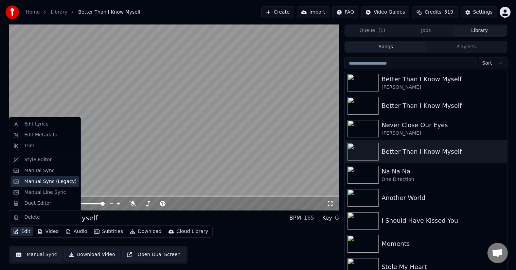
click at [48, 179] on div "Manual Sync (Legacy)" at bounding box center [50, 181] width 52 height 7
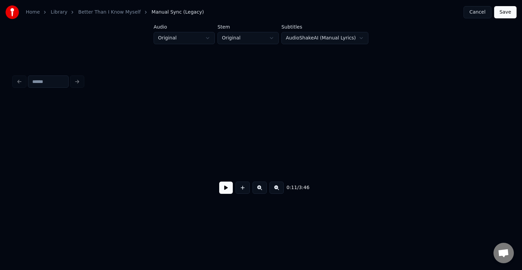
scroll to position [0, 583]
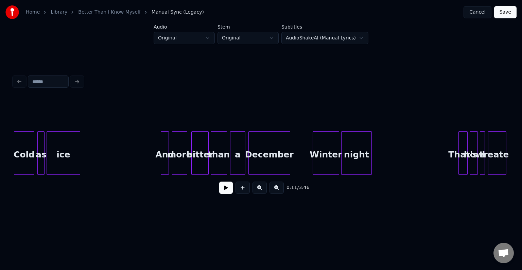
click at [220, 189] on button at bounding box center [226, 187] width 14 height 12
click at [222, 192] on button at bounding box center [226, 187] width 14 height 12
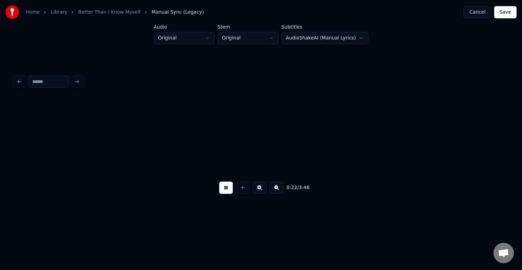
click at [222, 192] on button at bounding box center [226, 187] width 14 height 12
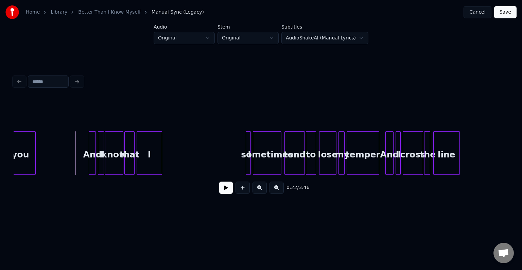
click at [222, 192] on button at bounding box center [226, 187] width 14 height 12
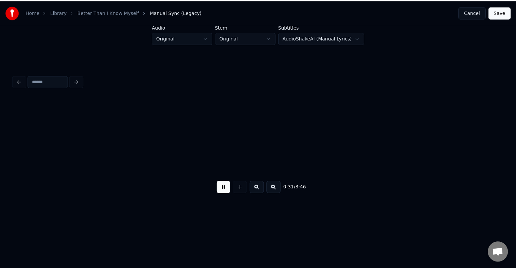
scroll to position [0, 1581]
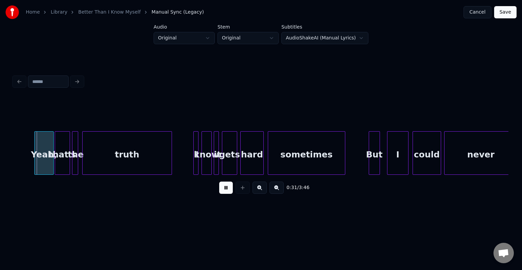
click at [222, 192] on button at bounding box center [226, 187] width 14 height 12
click at [468, 8] on button "Cancel" at bounding box center [477, 12] width 28 height 12
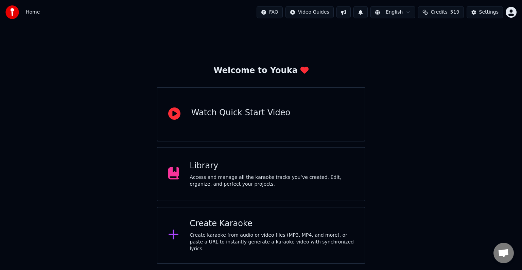
scroll to position [298, 0]
click at [254, 208] on div "Create Karaoke Create karaoke from audio or video files (MP3, MP4, and more), o…" at bounding box center [261, 235] width 209 height 57
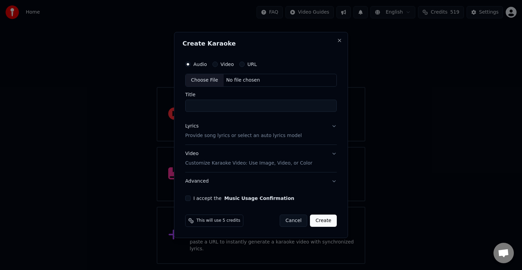
click at [204, 81] on div "Choose File" at bounding box center [204, 80] width 38 height 12
type input "**********"
click at [312, 139] on button "Lyrics Provide song lyrics or select an auto lyrics model" at bounding box center [261, 130] width 154 height 27
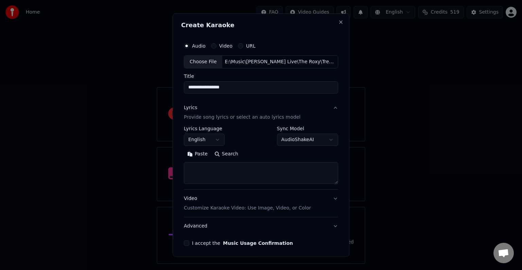
click at [242, 182] on textarea at bounding box center [261, 173] width 154 height 22
paste textarea "**********"
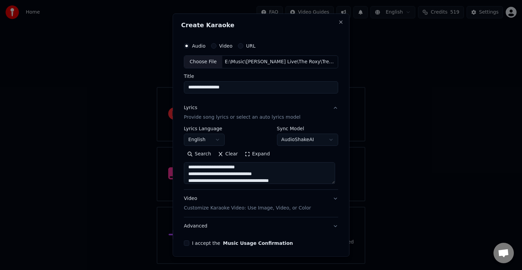
scroll to position [8, 0]
paste textarea "**********"
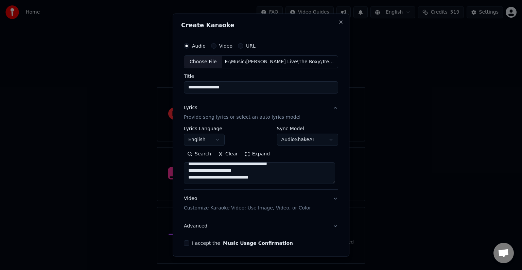
paste textarea "**********"
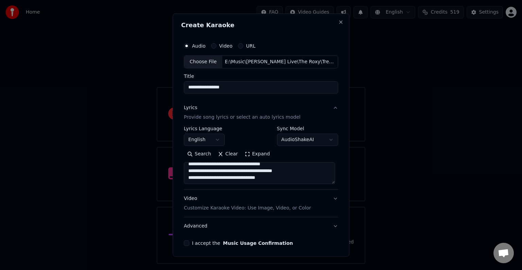
scroll to position [42, 0]
paste textarea "**********"
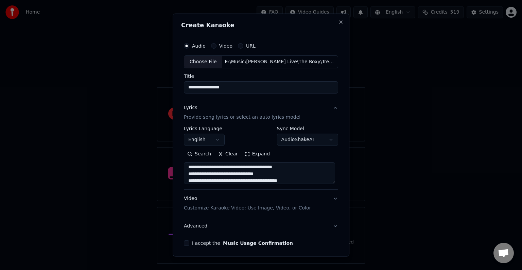
scroll to position [49, 0]
paste textarea "**********"
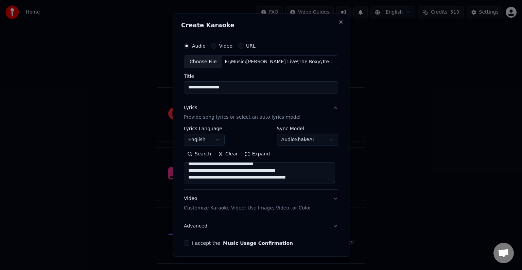
paste textarea "**********"
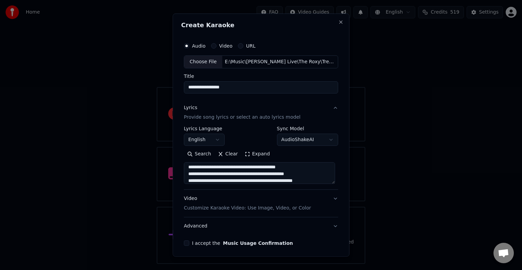
scroll to position [62, 0]
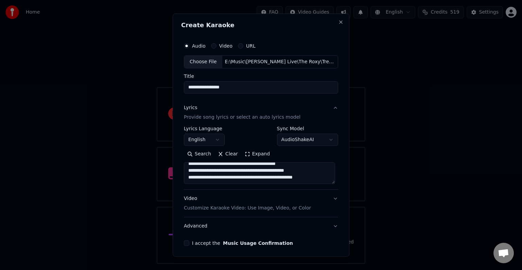
paste textarea "**********"
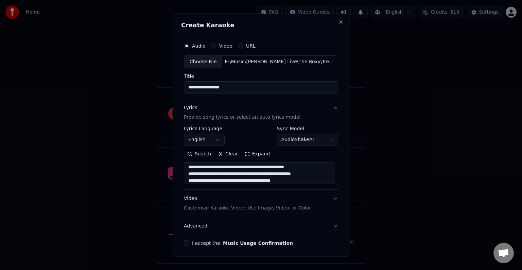
scroll to position [69, 0]
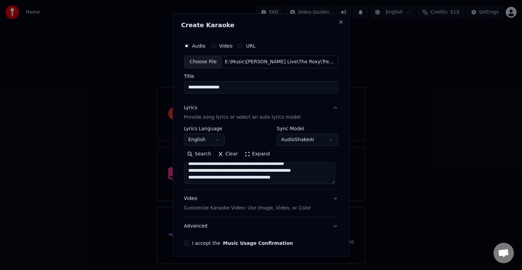
paste textarea "**********"
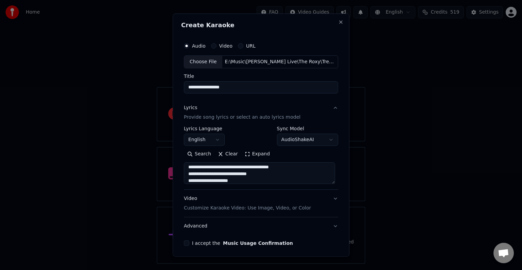
scroll to position [83, 0]
paste textarea "**********"
click at [189, 174] on textarea "**********" at bounding box center [259, 173] width 151 height 22
click at [227, 181] on textarea "**********" at bounding box center [259, 173] width 151 height 22
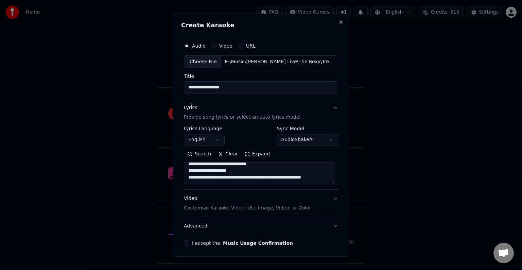
paste textarea "**********"
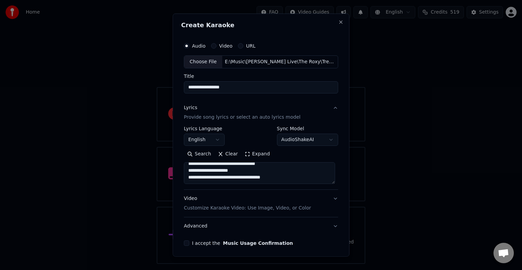
scroll to position [124, 0]
paste textarea "**********"
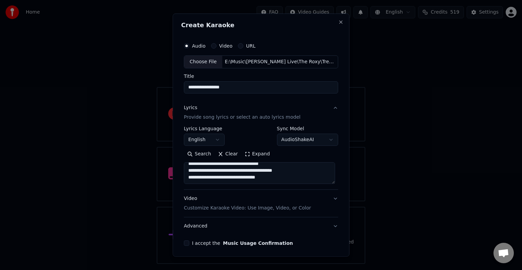
paste textarea "**********"
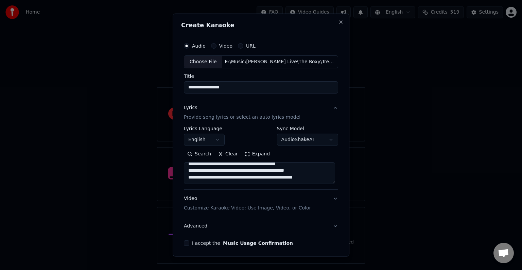
scroll to position [158, 0]
paste textarea "**********"
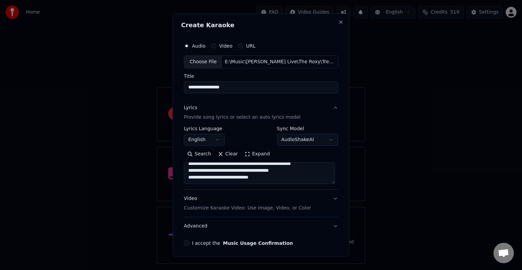
paste textarea "**********"
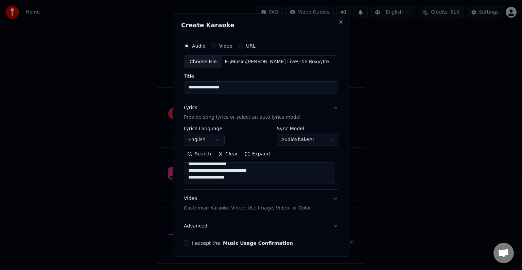
scroll to position [192, 0]
paste textarea "**********"
click at [259, 176] on textarea at bounding box center [259, 173] width 151 height 22
click at [233, 179] on textarea at bounding box center [259, 173] width 151 height 22
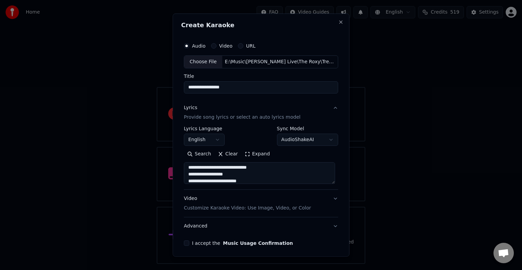
scroll to position [201, 0]
paste textarea "**********"
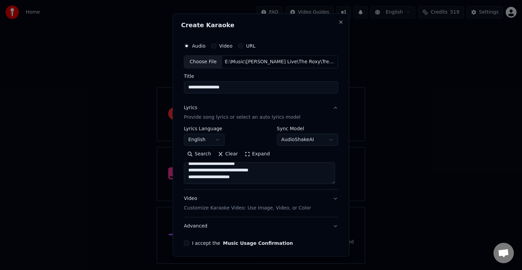
paste textarea "**********"
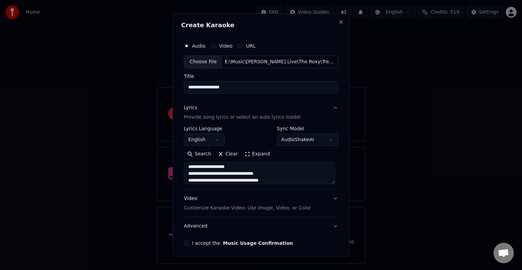
scroll to position [246, 0]
paste textarea "**********"
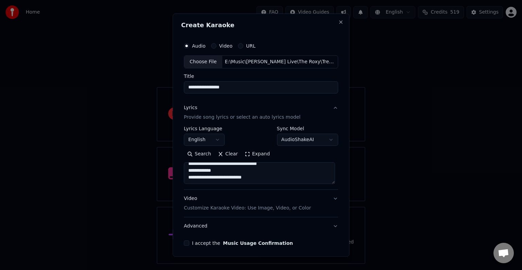
paste textarea "**********"
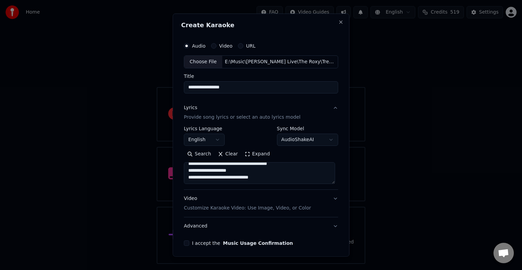
scroll to position [280, 0]
paste textarea "**********"
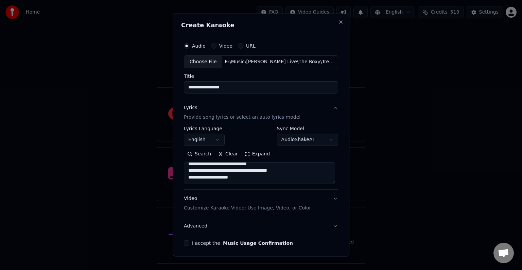
paste textarea "**********"
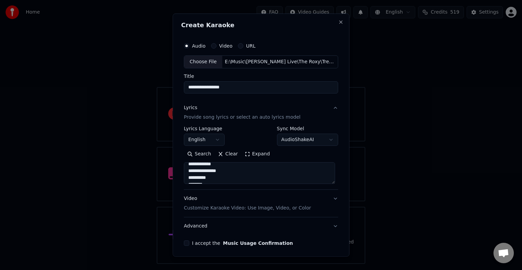
scroll to position [323, 0]
click at [185, 170] on textarea at bounding box center [259, 173] width 151 height 22
click at [250, 181] on textarea at bounding box center [259, 173] width 151 height 22
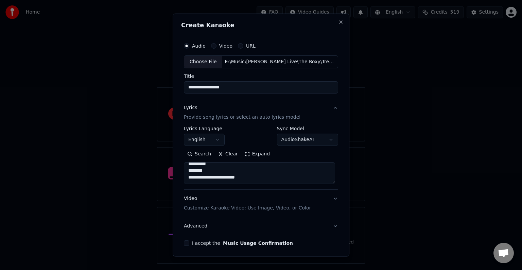
paste textarea "**********"
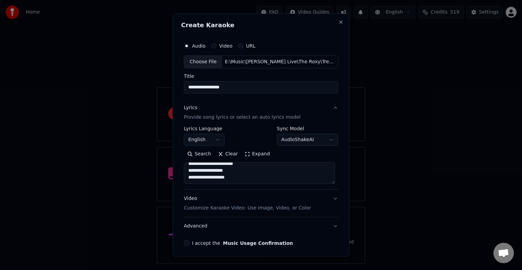
scroll to position [395, 0]
paste textarea "**********"
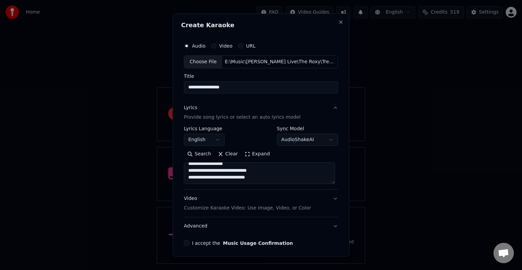
paste textarea "**********"
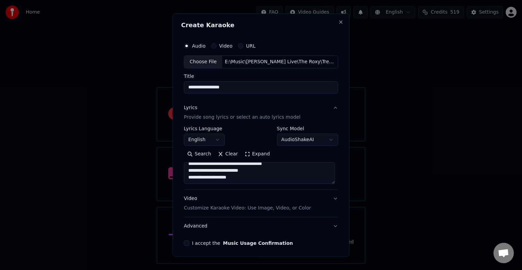
scroll to position [429, 0]
paste textarea "**********"
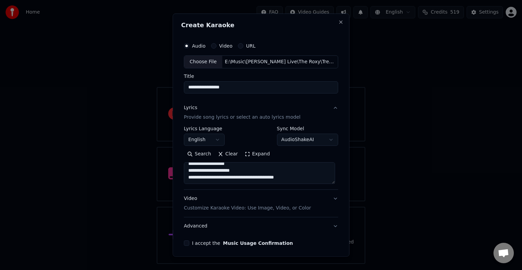
type textarea "**********"
select select
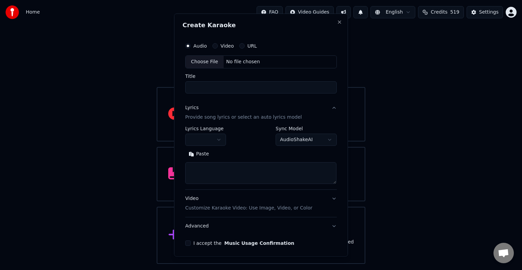
scroll to position [0, 0]
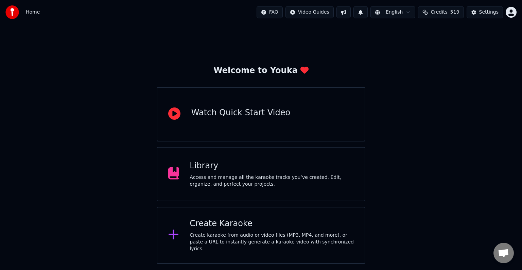
click at [256, 244] on div "Create karaoke from audio or video files (MP3, MP4, and more), or paste a URL t…" at bounding box center [272, 242] width 164 height 20
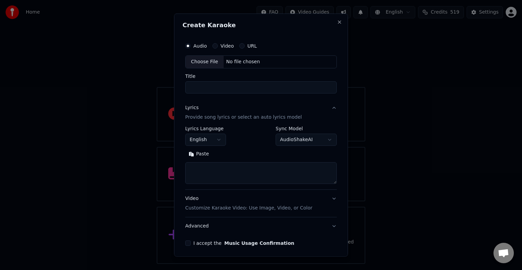
click at [204, 65] on div "Choose File" at bounding box center [204, 62] width 38 height 12
type input "**********"
click at [248, 176] on textarea at bounding box center [261, 173] width 154 height 22
paste textarea "**********"
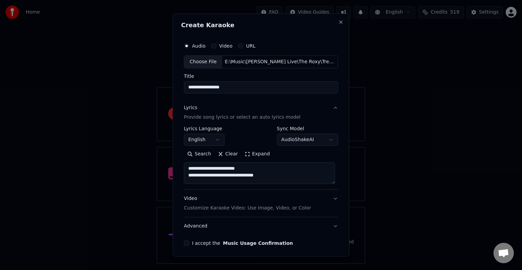
scroll to position [1, 0]
paste textarea "**********"
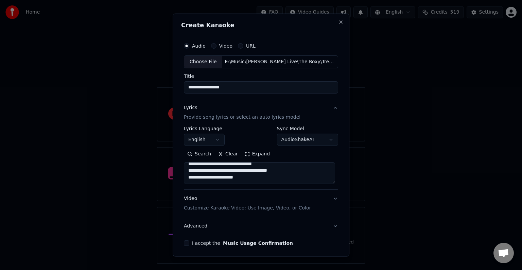
paste textarea "**********"
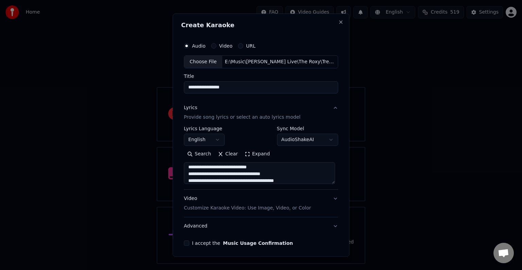
scroll to position [35, 0]
paste textarea "**********"
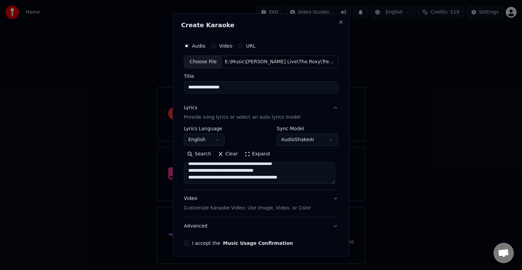
paste textarea "**********"
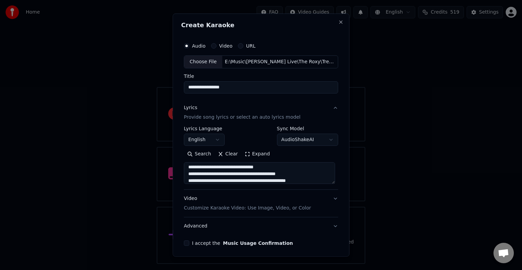
scroll to position [56, 0]
paste textarea "**********"
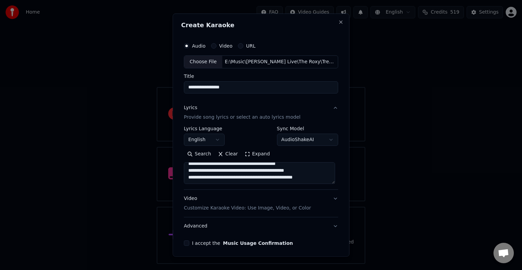
scroll to position [66, 0]
paste textarea "**********"
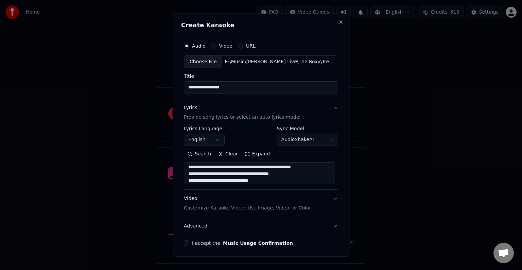
scroll to position [76, 0]
paste textarea "**********"
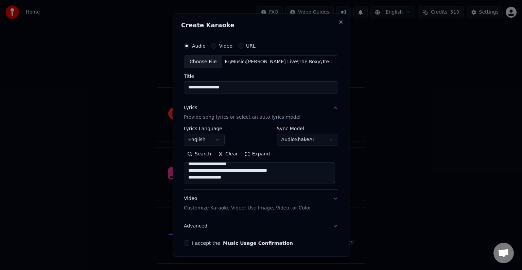
paste textarea "**********"
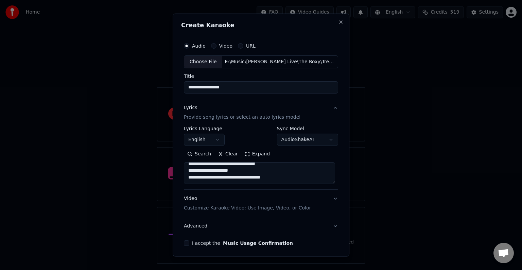
paste textarea "**********"
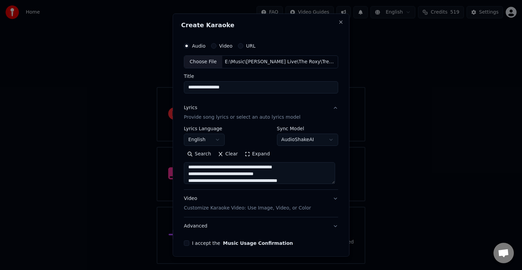
scroll to position [144, 0]
paste textarea "**********"
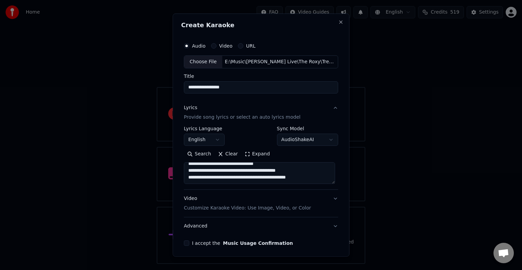
paste textarea "**********"
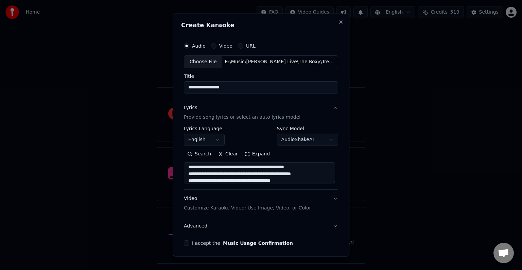
scroll to position [164, 0]
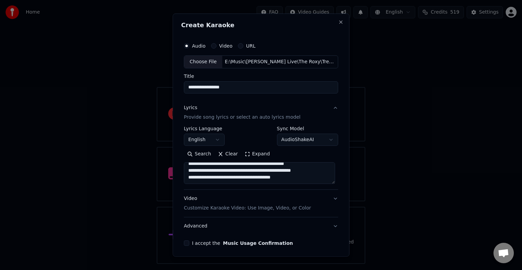
paste textarea "**********"
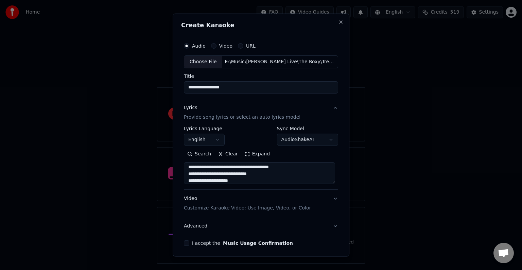
scroll to position [178, 0]
paste textarea "**********"
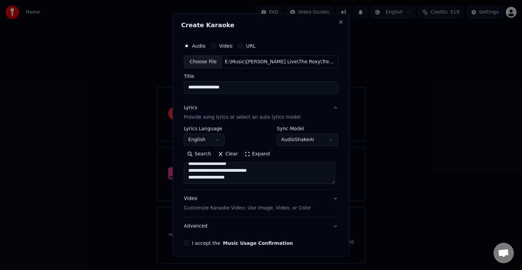
paste textarea "**********"
click at [243, 171] on textarea at bounding box center [259, 173] width 151 height 22
click at [238, 178] on textarea at bounding box center [259, 173] width 151 height 22
paste textarea "**********"
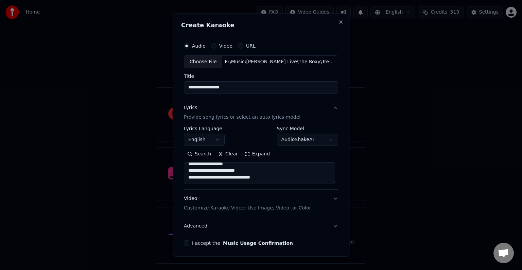
scroll to position [205, 0]
paste textarea "**********"
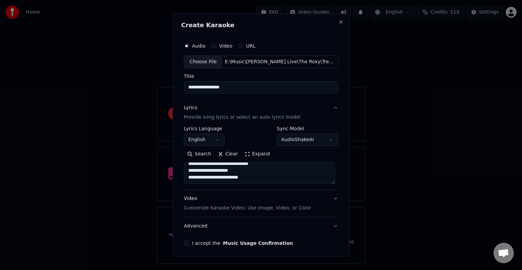
paste textarea "**********"
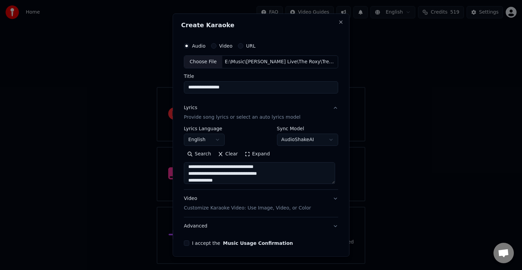
scroll to position [253, 0]
paste textarea "**********"
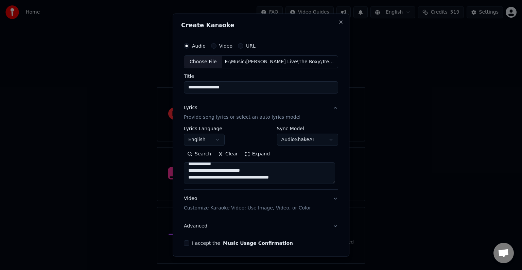
paste textarea "**********"
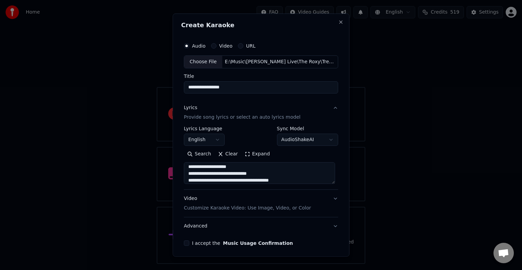
scroll to position [287, 0]
paste textarea "**********"
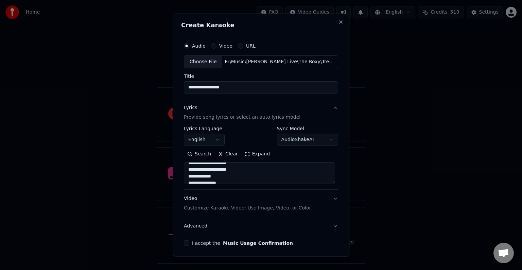
scroll to position [314, 0]
click at [185, 178] on textarea at bounding box center [259, 173] width 151 height 22
click at [251, 178] on textarea at bounding box center [259, 173] width 151 height 22
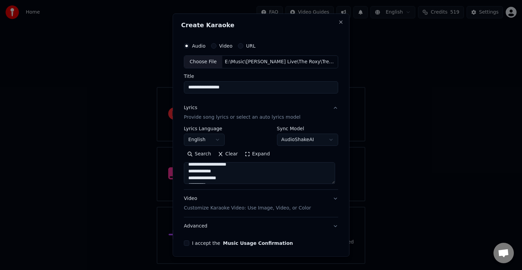
click at [185, 171] on textarea at bounding box center [259, 173] width 151 height 22
click at [255, 177] on textarea at bounding box center [259, 173] width 151 height 22
paste textarea "**********"
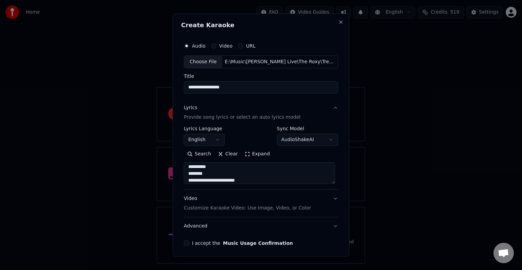
scroll to position [382, 0]
paste textarea "**********"
paste
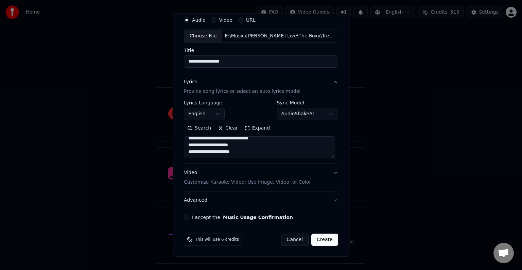
type textarea "**********"
click at [298, 201] on button "Advanced" at bounding box center [261, 200] width 154 height 18
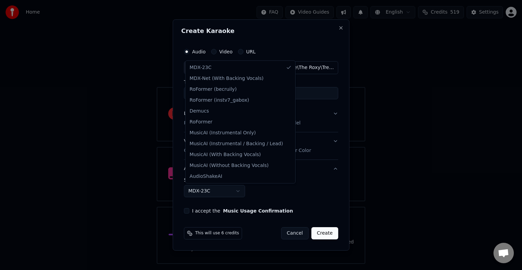
click at [200, 190] on body "Home FAQ Video Guides English Credits 519 Settings Welcome to Youka Watch Quick…" at bounding box center [261, 132] width 522 height 264
select select "**********"
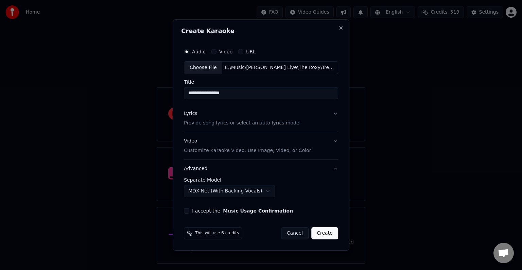
click at [189, 207] on div "**********" at bounding box center [261, 129] width 160 height 174
click at [187, 212] on button "I accept the Music Usage Confirmation" at bounding box center [186, 210] width 5 height 5
click at [323, 235] on button "Create" at bounding box center [324, 233] width 27 height 12
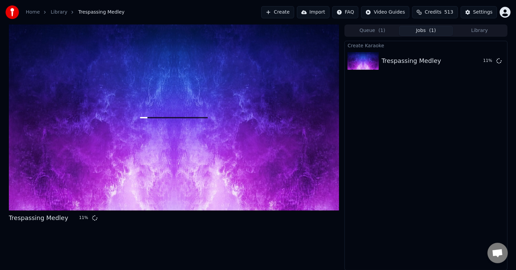
click at [470, 30] on button "Library" at bounding box center [480, 31] width 54 height 10
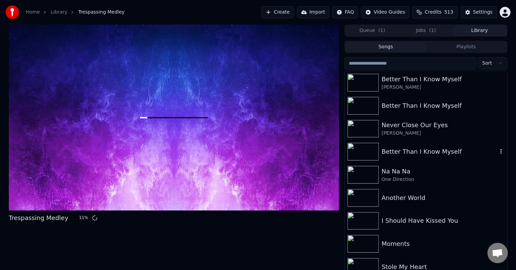
click at [419, 152] on div "Better Than I Know Myself" at bounding box center [439, 152] width 116 height 10
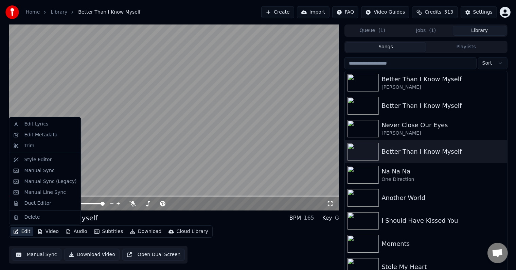
click at [18, 231] on icon "button" at bounding box center [15, 231] width 5 height 5
click at [29, 136] on div "Edit Metadata" at bounding box center [40, 134] width 33 height 7
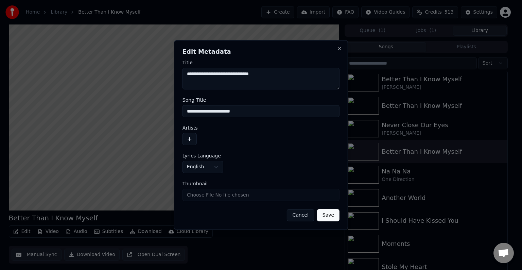
click at [246, 113] on input "**********" at bounding box center [260, 111] width 157 height 12
type input "**********"
click at [186, 140] on button "button" at bounding box center [189, 139] width 14 height 12
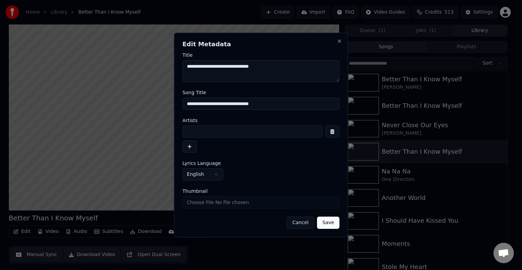
click at [204, 136] on input at bounding box center [252, 131] width 140 height 12
type input "**********"
click at [317, 216] on button "Save" at bounding box center [328, 222] width 22 height 12
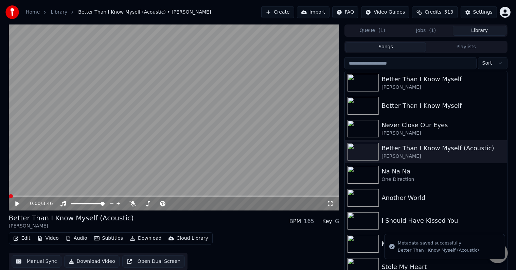
click at [19, 237] on button "Edit" at bounding box center [22, 238] width 23 height 10
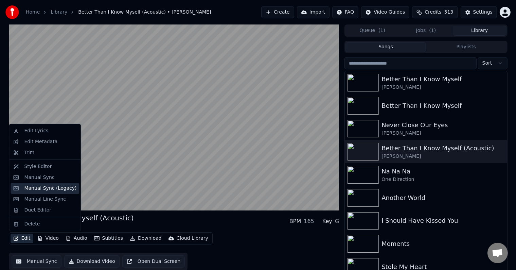
click at [31, 189] on div "Manual Sync (Legacy)" at bounding box center [50, 188] width 52 height 7
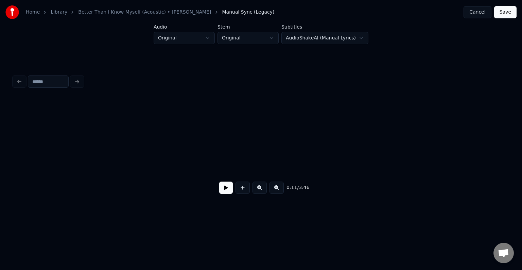
scroll to position [0, 583]
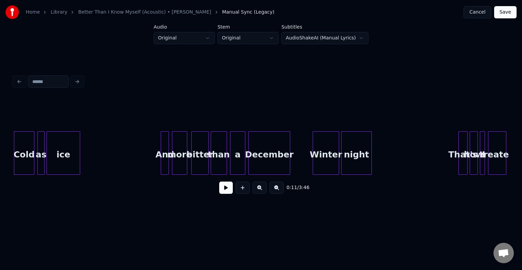
click at [228, 192] on button at bounding box center [226, 187] width 14 height 12
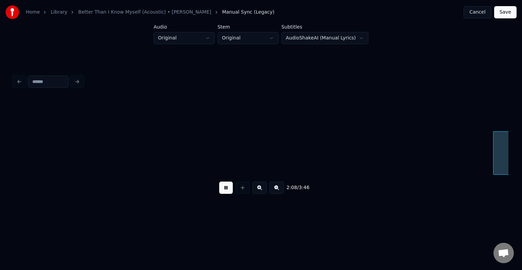
scroll to position [0, 6523]
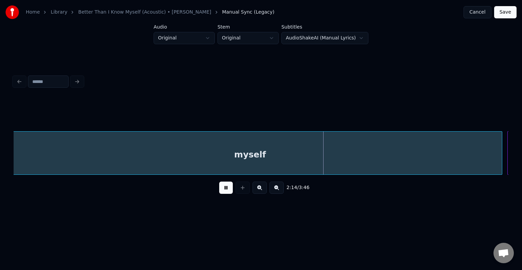
click at [228, 192] on button at bounding box center [226, 187] width 14 height 12
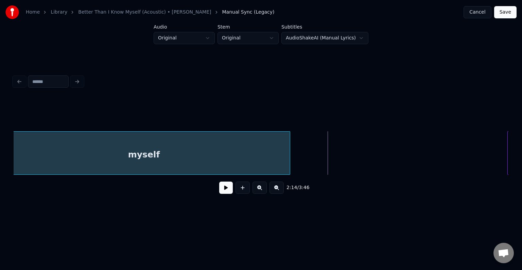
click at [289, 179] on div "2:14 / 3:46" at bounding box center [261, 148] width 495 height 103
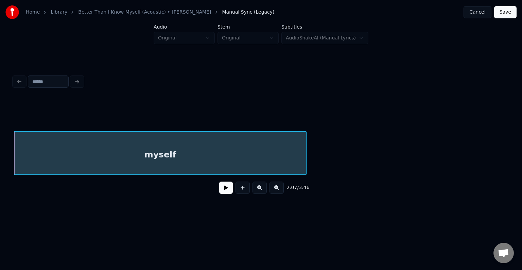
click at [227, 194] on button at bounding box center [226, 187] width 14 height 12
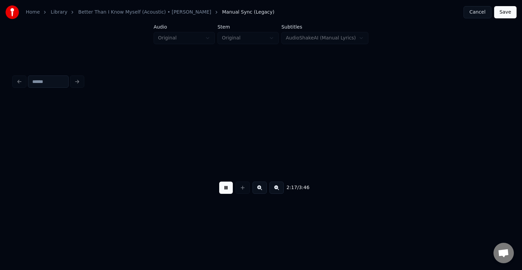
scroll to position [0, 7002]
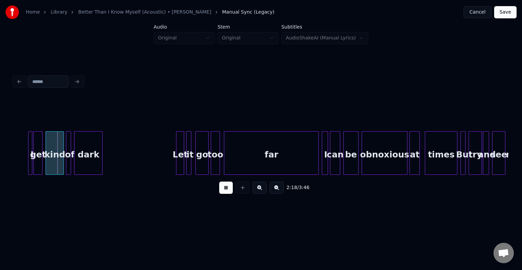
click at [228, 190] on button at bounding box center [226, 187] width 14 height 12
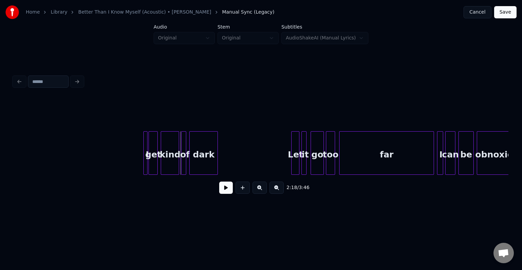
scroll to position [0, 6880]
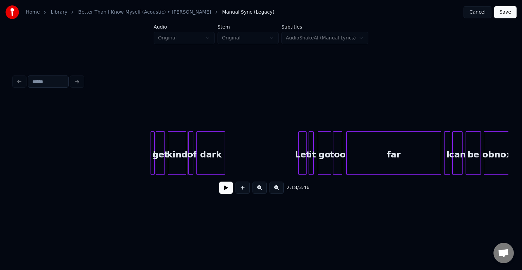
click at [240, 187] on button at bounding box center [242, 187] width 14 height 12
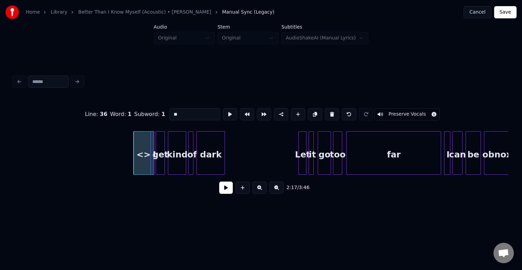
drag, startPoint x: 178, startPoint y: 112, endPoint x: 168, endPoint y: 111, distance: 9.2
click at [169, 111] on input "**" at bounding box center [194, 114] width 51 height 12
click at [137, 154] on div "Now" at bounding box center [139, 154] width 20 height 46
click at [143, 160] on div at bounding box center [144, 152] width 2 height 43
type input "***"
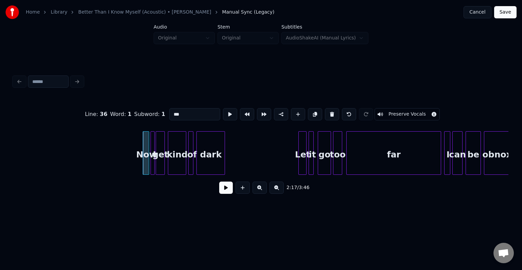
click at [225, 191] on button at bounding box center [226, 187] width 14 height 12
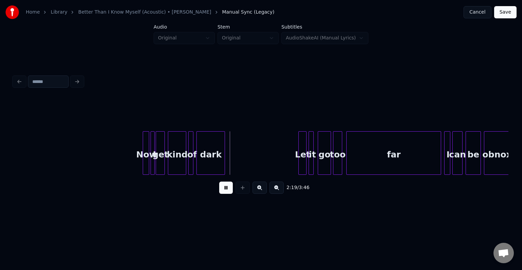
click at [226, 189] on button at bounding box center [226, 187] width 14 height 12
click at [141, 159] on div at bounding box center [142, 152] width 2 height 43
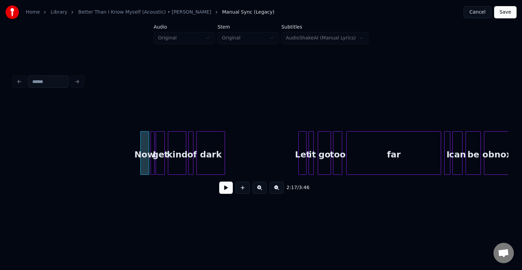
click at [229, 190] on button at bounding box center [226, 187] width 14 height 12
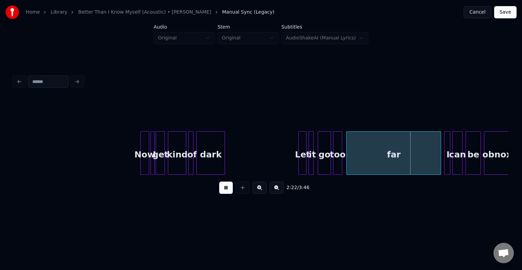
click at [229, 190] on button at bounding box center [226, 187] width 14 height 12
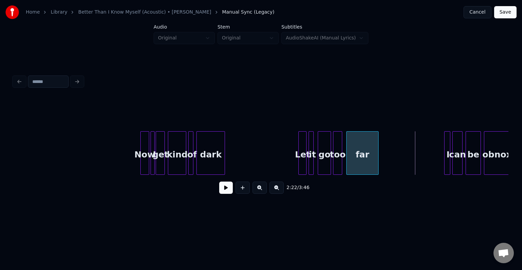
click at [378, 158] on div at bounding box center [377, 152] width 2 height 43
click at [221, 194] on button at bounding box center [226, 187] width 14 height 12
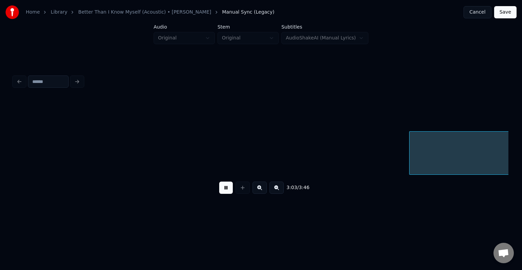
scroll to position [0, 9354]
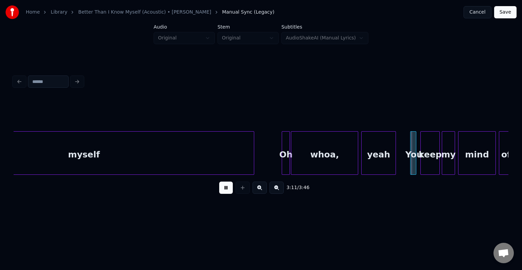
click at [229, 190] on button at bounding box center [226, 187] width 14 height 12
click at [348, 166] on div at bounding box center [348, 152] width 2 height 43
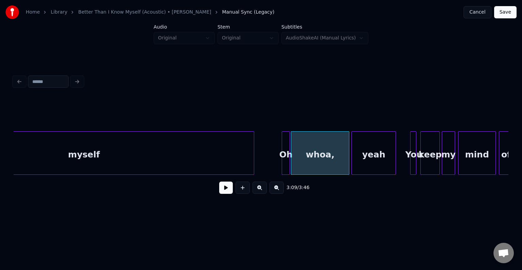
click at [352, 164] on div at bounding box center [353, 152] width 2 height 43
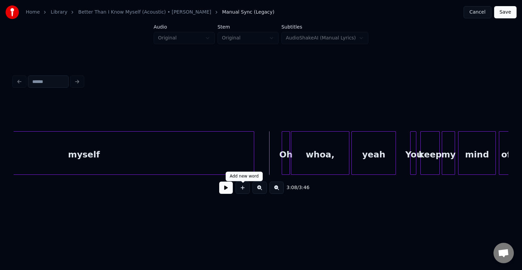
click at [227, 191] on button at bounding box center [226, 187] width 14 height 12
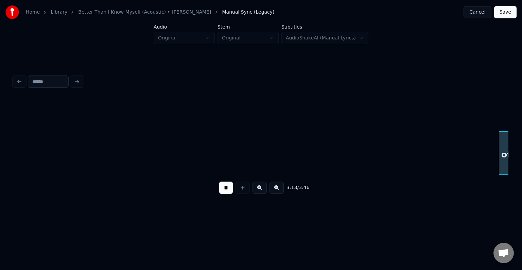
scroll to position [0, 9849]
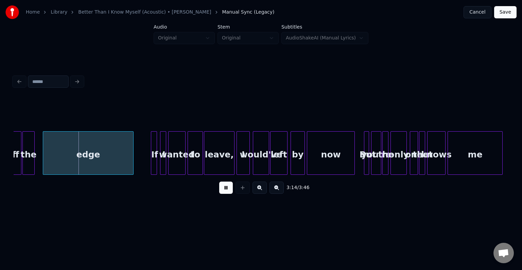
click at [227, 191] on button at bounding box center [226, 187] width 14 height 12
click at [39, 156] on div at bounding box center [38, 152] width 2 height 43
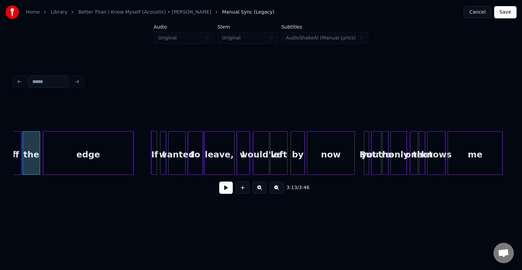
click at [224, 192] on button at bounding box center [226, 187] width 14 height 12
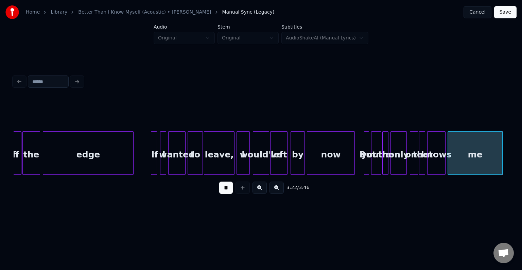
click at [224, 192] on button at bounding box center [226, 187] width 14 height 12
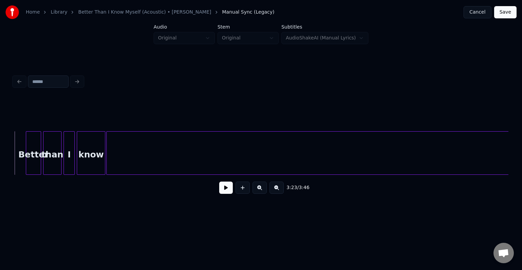
click at [224, 192] on button at bounding box center [226, 187] width 14 height 12
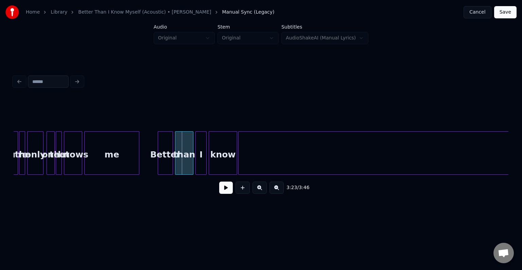
scroll to position [0, 10208]
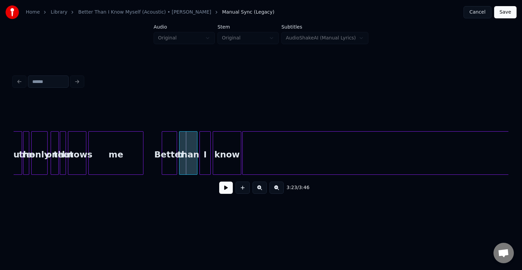
click at [69, 166] on div at bounding box center [69, 152] width 2 height 43
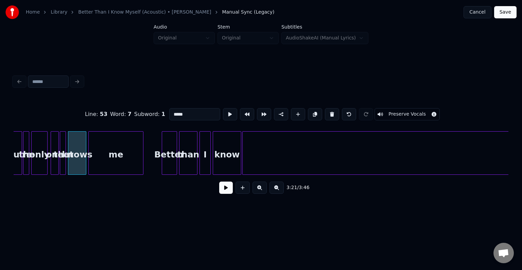
click at [224, 190] on button at bounding box center [226, 187] width 14 height 12
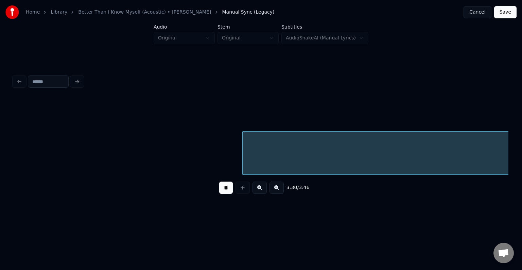
scroll to position [0, 10703]
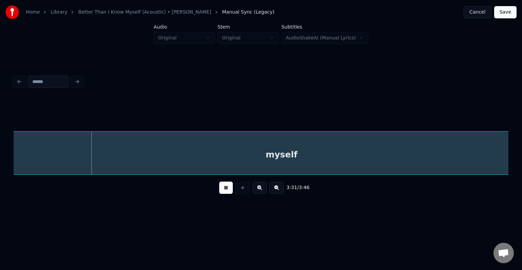
click at [224, 190] on button at bounding box center [226, 187] width 14 height 12
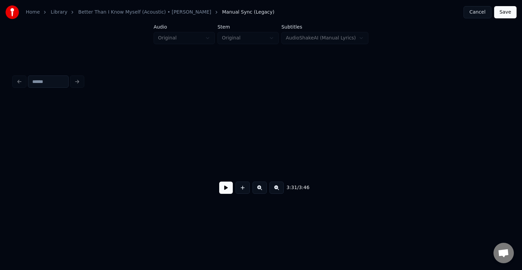
click at [0, 166] on div "Home Library Better Than I Know Myself (Acoustic) • Adam Lambert Manual Sync (L…" at bounding box center [261, 108] width 522 height 217
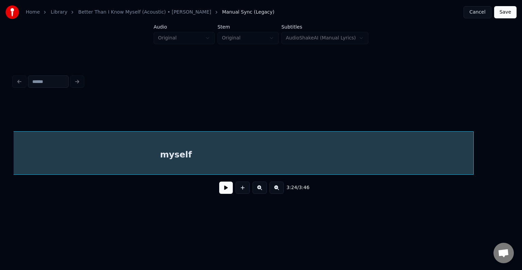
scroll to position [0, 10585]
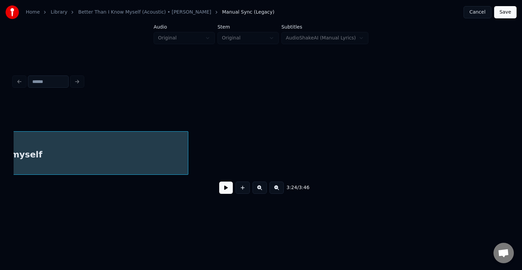
click at [187, 168] on div at bounding box center [187, 152] width 2 height 43
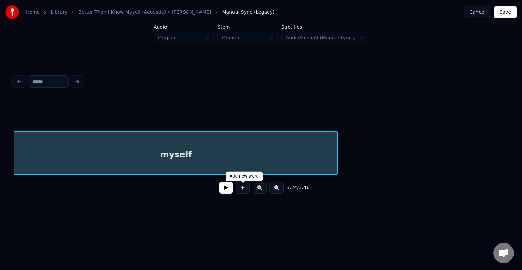
click at [234, 194] on div at bounding box center [242, 187] width 17 height 12
click at [224, 193] on button at bounding box center [226, 187] width 14 height 12
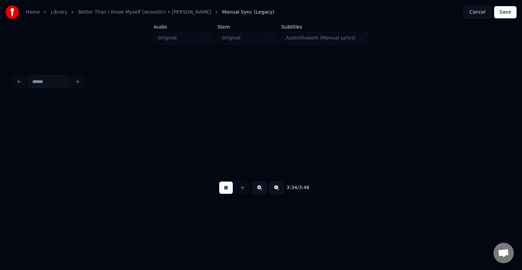
scroll to position [0, 10931]
click at [511, 13] on button "Save" at bounding box center [505, 12] width 22 height 12
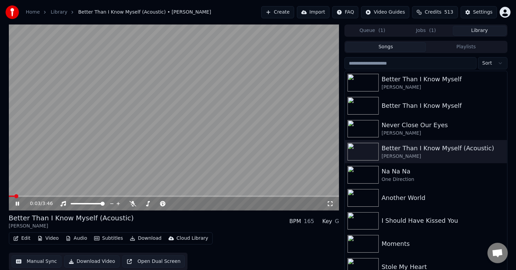
click at [17, 205] on icon at bounding box center [22, 203] width 16 height 5
click at [83, 262] on button "Download Video" at bounding box center [91, 261] width 55 height 12
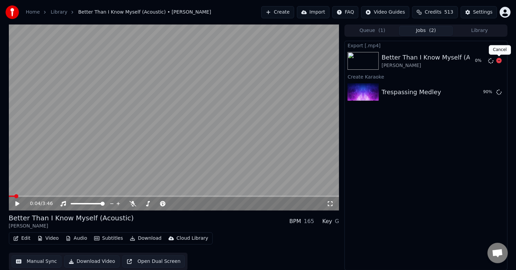
click at [498, 61] on icon at bounding box center [498, 60] width 5 height 5
click at [137, 239] on button "Download" at bounding box center [145, 238] width 37 height 10
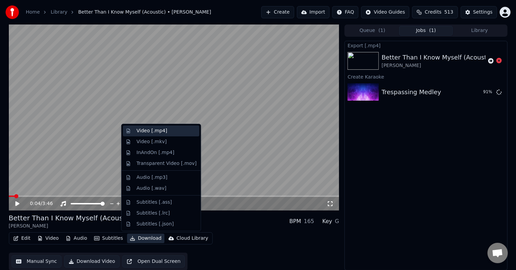
click at [151, 132] on div "Video [.mp4]" at bounding box center [152, 130] width 31 height 7
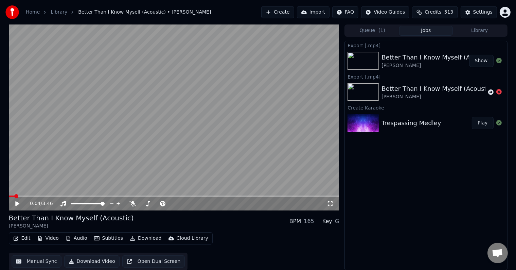
click at [483, 125] on button "Play" at bounding box center [482, 123] width 21 height 12
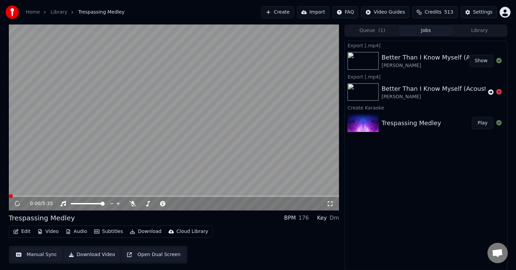
click at [24, 232] on button "Edit" at bounding box center [22, 232] width 23 height 10
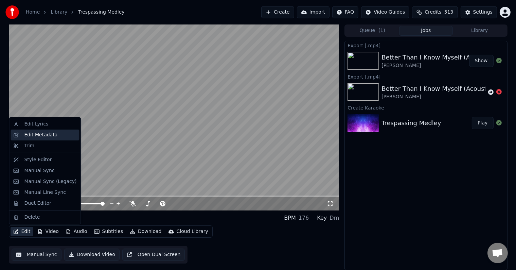
click at [35, 134] on div "Edit Metadata" at bounding box center [40, 134] width 33 height 7
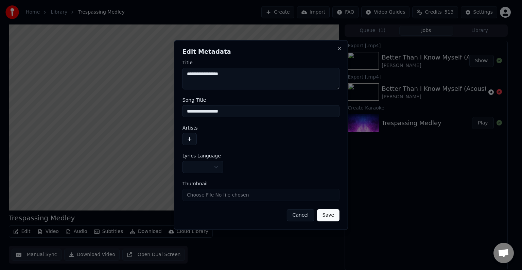
click at [192, 139] on button "button" at bounding box center [189, 139] width 14 height 12
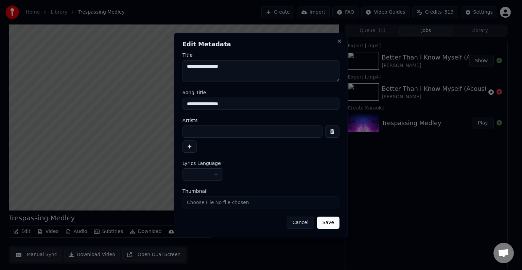
click at [209, 129] on input at bounding box center [252, 131] width 140 height 12
type input "**********"
click at [198, 171] on button "button" at bounding box center [202, 174] width 41 height 12
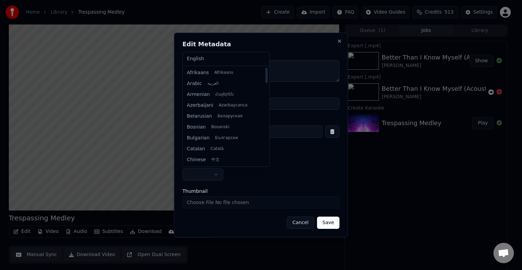
select select "**"
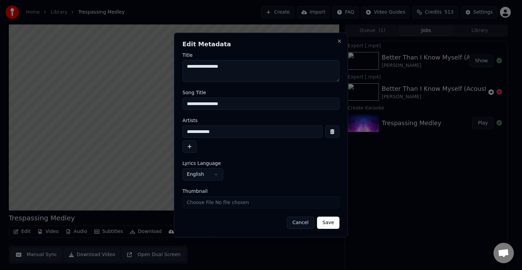
click at [333, 224] on button "Save" at bounding box center [328, 222] width 22 height 12
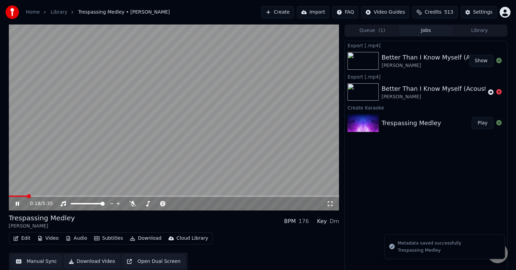
click at [18, 234] on button "Edit" at bounding box center [22, 238] width 23 height 10
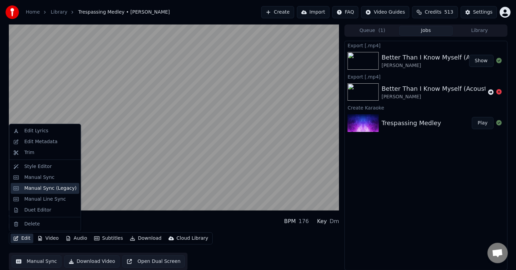
click at [34, 189] on div "Manual Sync (Legacy)" at bounding box center [50, 188] width 52 height 7
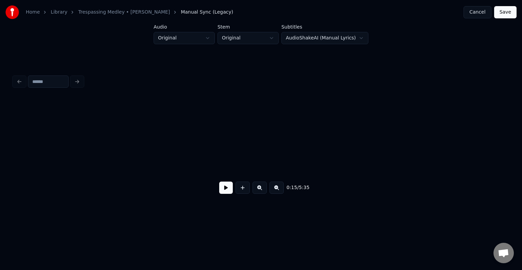
click at [226, 192] on button at bounding box center [226, 187] width 14 height 12
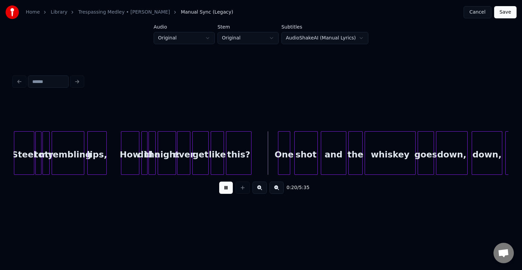
click at [226, 192] on button at bounding box center [226, 187] width 14 height 12
click at [20, 161] on div "Steel" at bounding box center [24, 154] width 20 height 46
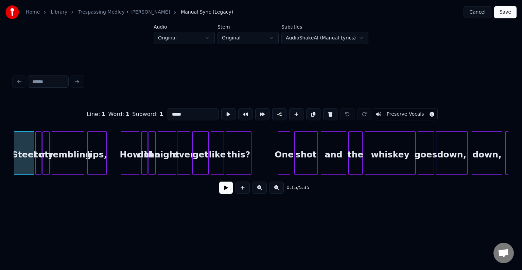
click at [222, 192] on button at bounding box center [226, 187] width 14 height 12
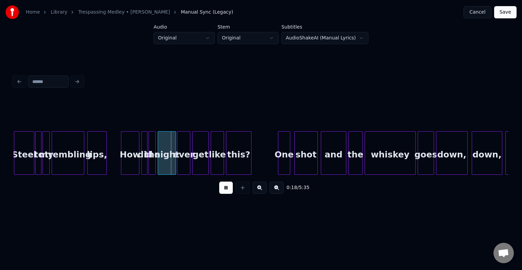
click at [222, 192] on button at bounding box center [226, 187] width 14 height 12
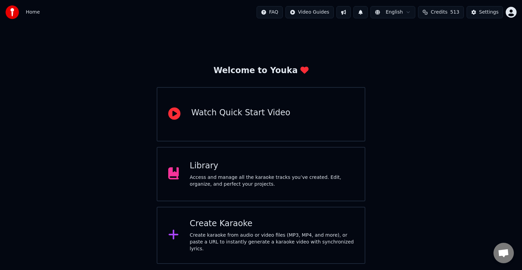
scroll to position [298, 0]
click at [266, 226] on div "Create Karaoke" at bounding box center [272, 223] width 164 height 11
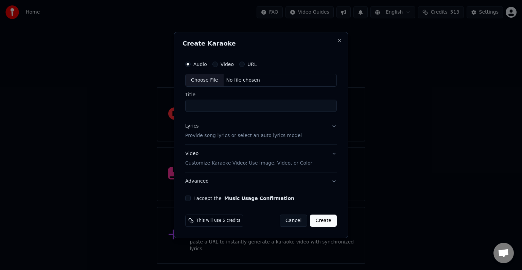
click at [206, 82] on div "Choose File" at bounding box center [204, 80] width 38 height 12
type input "**********"
click at [317, 135] on button "Lyrics Provide song lyrics or select an auto lyrics model" at bounding box center [260, 130] width 151 height 27
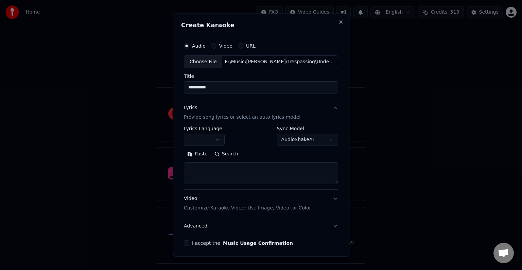
click at [234, 173] on textarea at bounding box center [261, 173] width 154 height 22
paste textarea "**********"
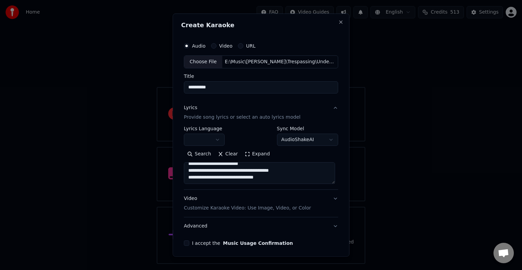
paste textarea "**********"
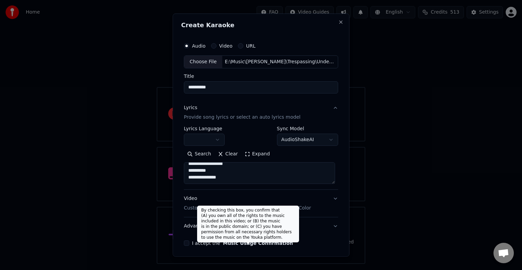
paste textarea "**********"
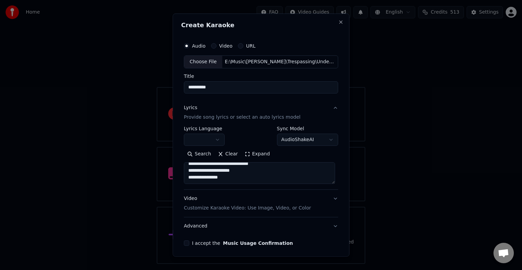
paste textarea "**********"
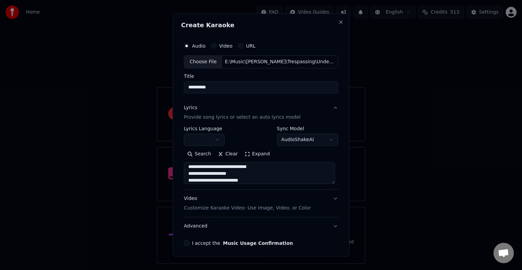
scroll to position [253, 0]
paste textarea "**********"
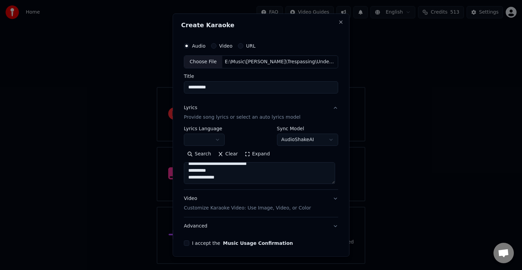
paste textarea "**********"
type textarea "**********"
click at [257, 226] on button "Advanced" at bounding box center [261, 226] width 154 height 18
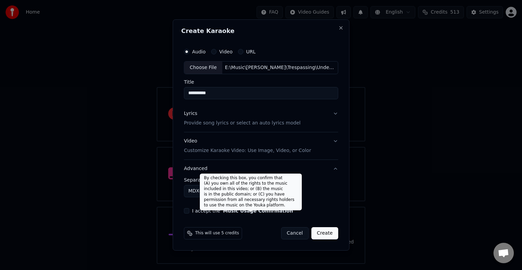
click at [193, 190] on button "MDX-23C" at bounding box center [214, 191] width 61 height 12
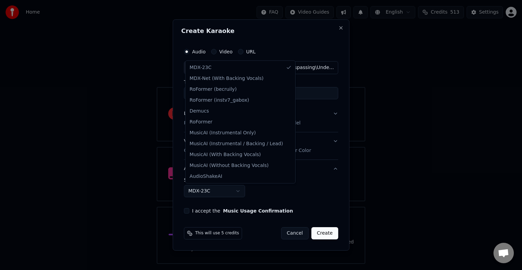
select select "**********"
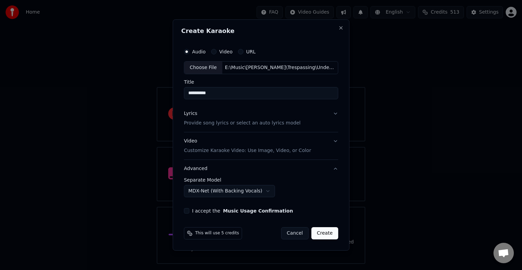
click at [187, 208] on button "I accept the Music Usage Confirmation" at bounding box center [186, 210] width 5 height 5
click at [322, 233] on button "Create" at bounding box center [324, 233] width 27 height 12
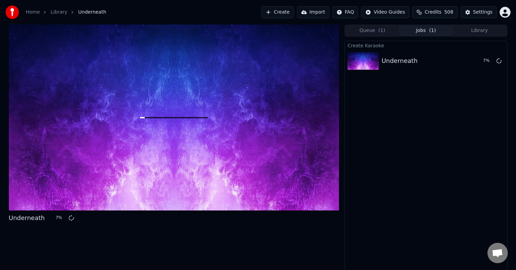
click at [292, 14] on button "Create" at bounding box center [277, 12] width 33 height 12
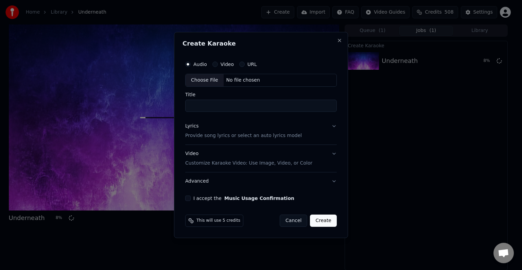
click at [194, 79] on div "Choose File" at bounding box center [204, 80] width 38 height 12
type input "**********"
click at [324, 138] on button "Lyrics Provide song lyrics or select an auto lyrics model" at bounding box center [260, 130] width 151 height 27
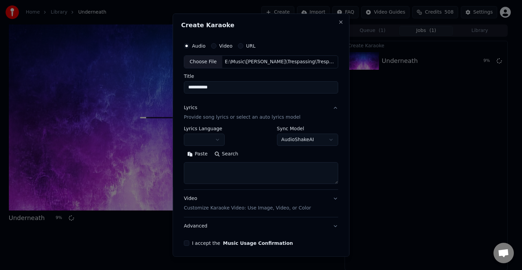
click at [255, 179] on textarea at bounding box center [261, 173] width 154 height 22
paste textarea "**********"
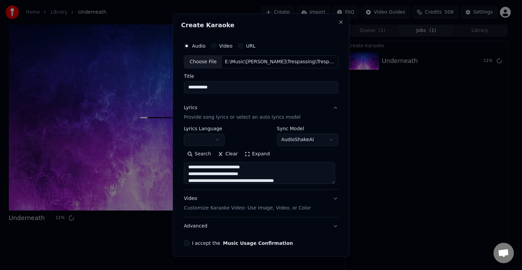
scroll to position [69, 0]
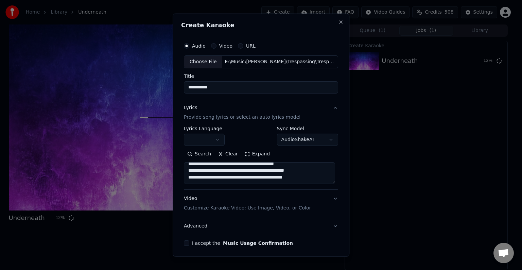
paste textarea "**********"
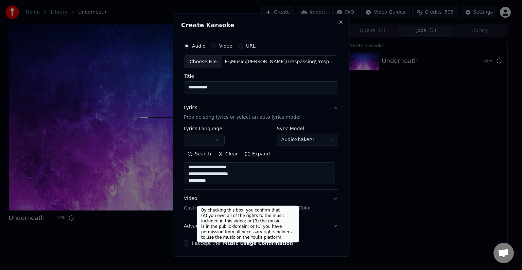
scroll to position [117, 0]
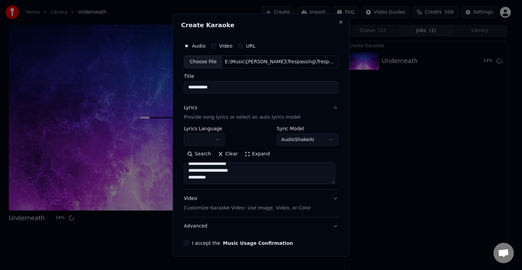
paste textarea "**********"
click at [269, 177] on textarea at bounding box center [259, 173] width 151 height 22
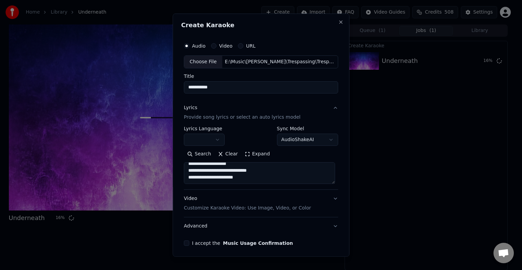
click at [195, 181] on textarea at bounding box center [259, 173] width 151 height 22
paste textarea "**********"
click at [254, 166] on textarea at bounding box center [259, 173] width 151 height 22
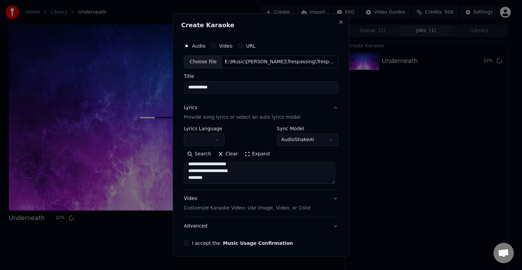
click at [228, 180] on textarea at bounding box center [259, 173] width 151 height 22
paste textarea "**********"
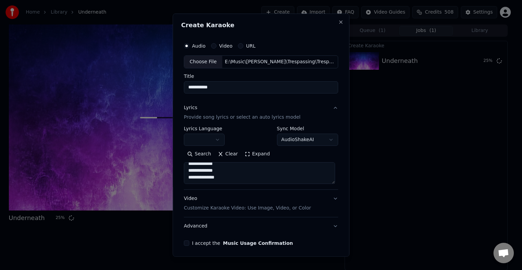
paste textarea "**********"
click at [247, 175] on textarea at bounding box center [259, 173] width 151 height 22
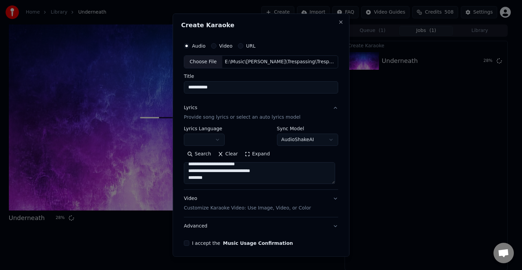
click at [247, 175] on textarea at bounding box center [259, 173] width 151 height 22
paste textarea "**********"
type textarea "**********"
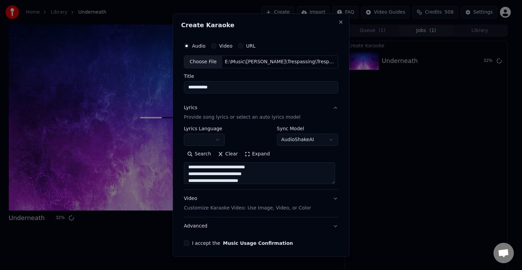
click at [258, 227] on button "Advanced" at bounding box center [261, 226] width 154 height 18
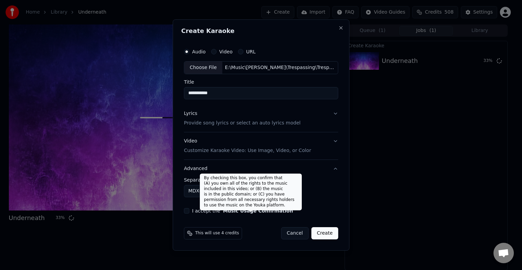
click at [187, 188] on body "Home Library Underneath Create Import FAQ Video Guides Credits 508 Settings Und…" at bounding box center [258, 135] width 516 height 270
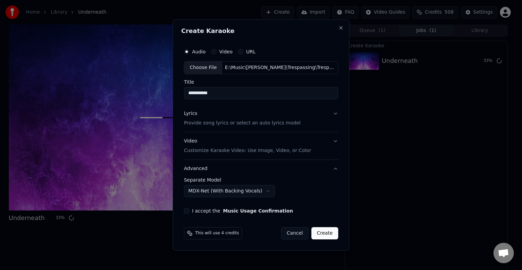
click at [189, 209] on button "I accept the Music Usage Confirmation" at bounding box center [186, 210] width 5 height 5
click at [330, 232] on button "Create" at bounding box center [324, 233] width 27 height 12
select select "******"
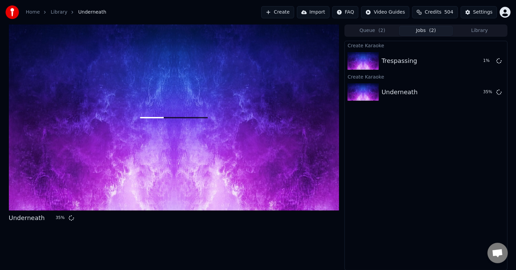
click at [469, 32] on button "Library" at bounding box center [480, 31] width 54 height 10
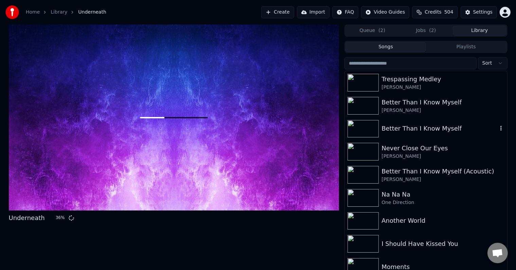
click at [412, 126] on div "Better Than I Know Myself" at bounding box center [439, 129] width 116 height 10
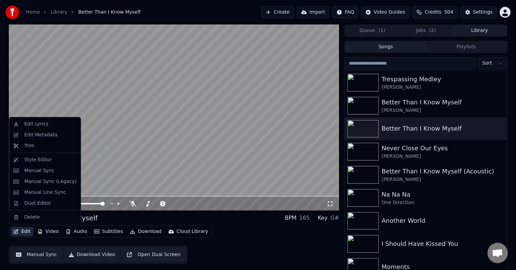
click at [21, 232] on button "Edit" at bounding box center [22, 232] width 23 height 10
click at [34, 134] on div "Edit Metadata" at bounding box center [40, 134] width 33 height 7
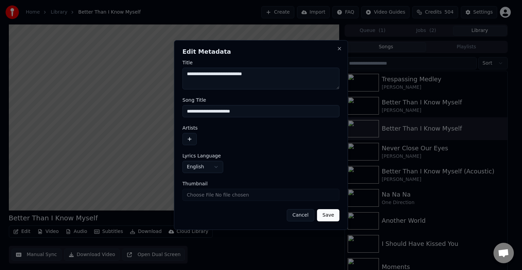
click at [251, 115] on input "**********" at bounding box center [260, 111] width 157 height 12
type input "**********"
click at [189, 137] on button "button" at bounding box center [189, 139] width 14 height 12
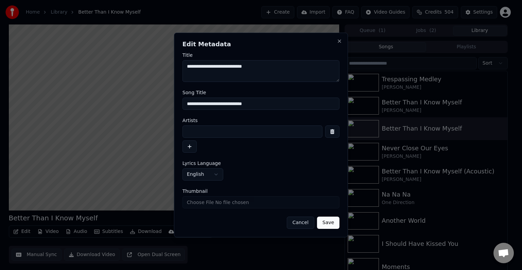
click at [210, 134] on input at bounding box center [252, 131] width 140 height 12
type input "**********"
click at [317, 216] on button "Save" at bounding box center [328, 222] width 22 height 12
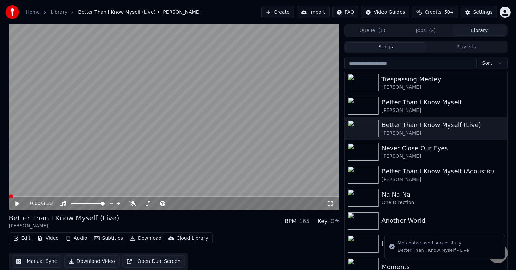
click at [18, 202] on icon at bounding box center [22, 203] width 16 height 5
click at [22, 239] on button "Edit" at bounding box center [22, 238] width 23 height 10
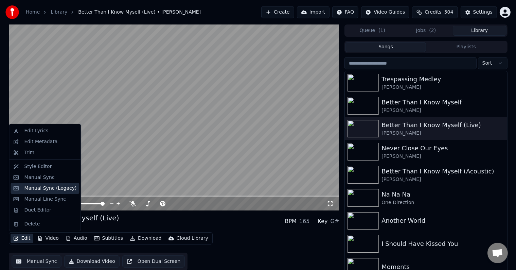
click at [32, 188] on div "Manual Sync (Legacy)" at bounding box center [50, 188] width 52 height 7
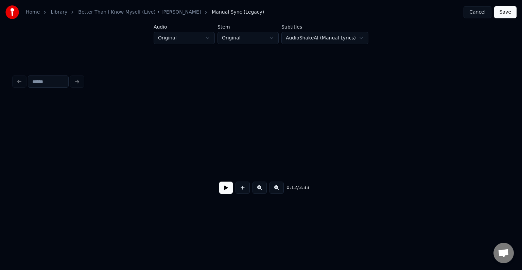
scroll to position [0, 656]
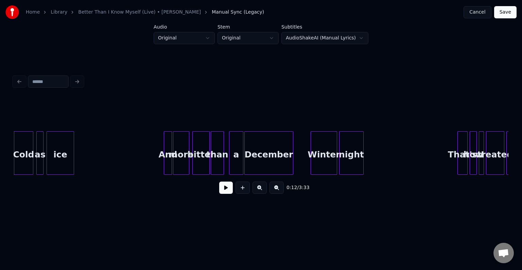
click at [224, 191] on button at bounding box center [226, 187] width 14 height 12
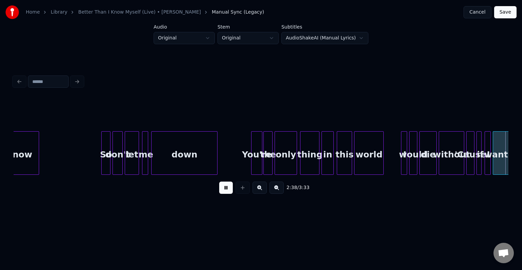
scroll to position [0, 8082]
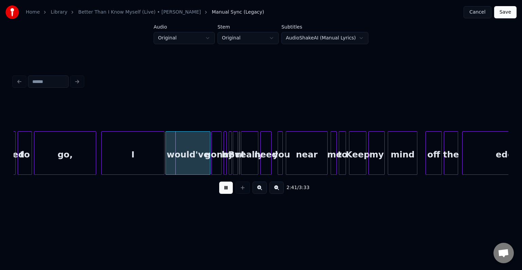
click at [224, 191] on button at bounding box center [226, 187] width 14 height 12
click at [45, 162] on div at bounding box center [45, 152] width 2 height 43
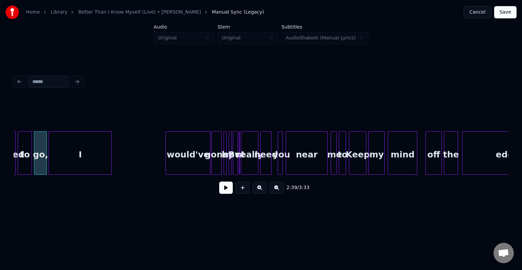
click at [56, 165] on div "I" at bounding box center [80, 154] width 62 height 46
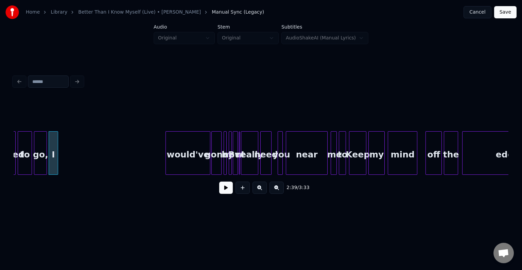
click at [56, 165] on div at bounding box center [57, 152] width 2 height 43
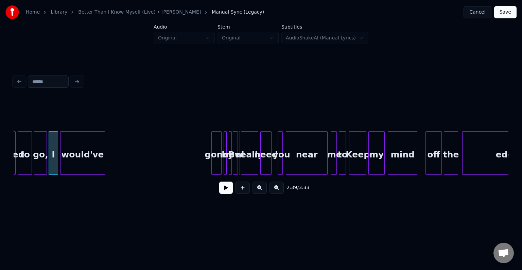
click at [77, 164] on div "would've" at bounding box center [82, 154] width 44 height 46
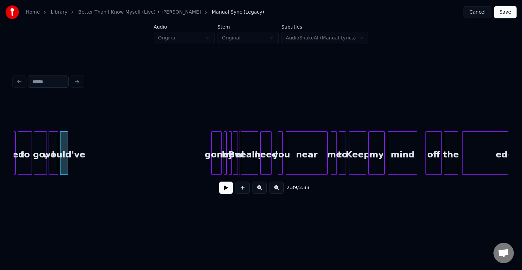
click at [66, 168] on div at bounding box center [67, 152] width 2 height 43
click at [75, 171] on div "gone" at bounding box center [75, 154] width 10 height 46
click at [191, 163] on div at bounding box center [192, 152] width 2 height 43
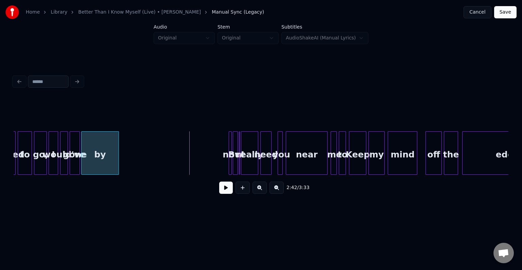
click at [115, 159] on div "by" at bounding box center [100, 154] width 37 height 46
click at [86, 166] on div at bounding box center [86, 152] width 2 height 43
click at [25, 162] on div "to" at bounding box center [25, 154] width 14 height 46
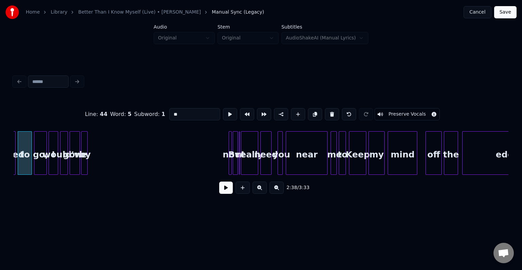
click at [223, 194] on button at bounding box center [226, 187] width 14 height 12
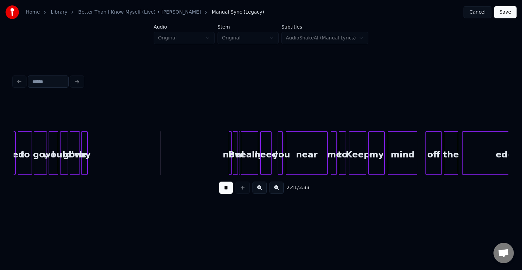
click at [223, 194] on button at bounding box center [226, 187] width 14 height 12
click at [36, 159] on div "go," at bounding box center [40, 154] width 12 height 46
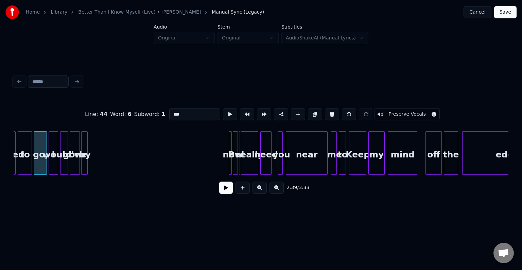
click at [223, 192] on button at bounding box center [226, 187] width 14 height 12
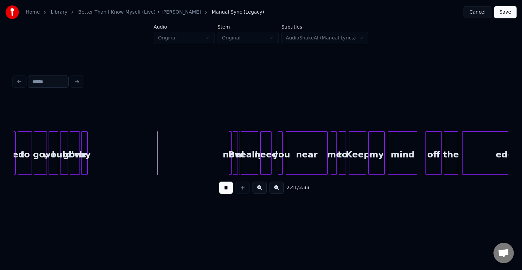
click at [223, 192] on button at bounding box center [226, 187] width 14 height 12
click at [217, 164] on div "by" at bounding box center [217, 154] width 7 height 46
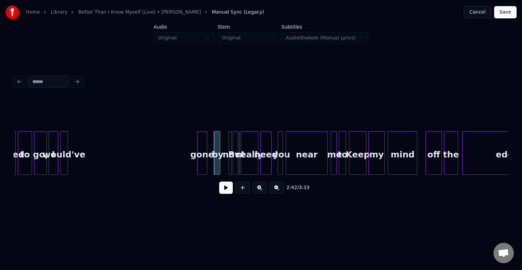
click at [202, 157] on div "gone" at bounding box center [202, 154] width 10 height 46
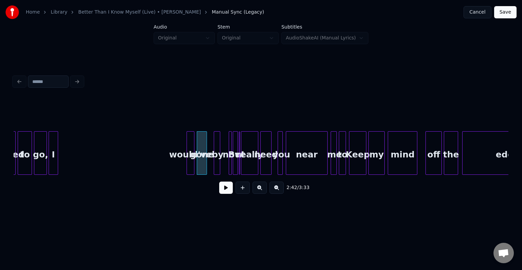
click at [191, 143] on div "would've" at bounding box center [190, 154] width 7 height 46
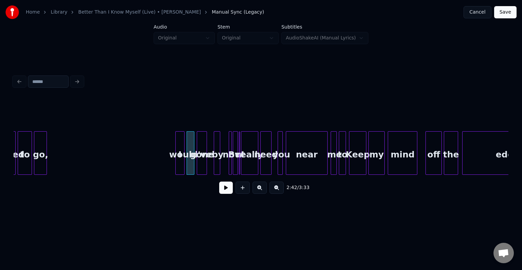
click at [179, 161] on div "I" at bounding box center [180, 154] width 9 height 46
click at [23, 157] on div "to" at bounding box center [25, 154] width 14 height 46
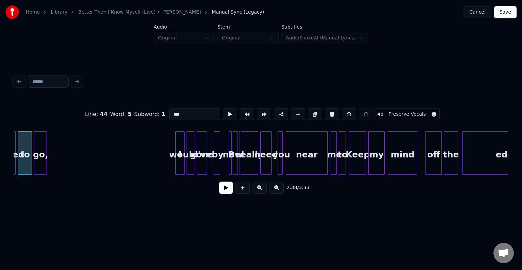
type input "**"
click at [224, 189] on button at bounding box center [226, 187] width 14 height 12
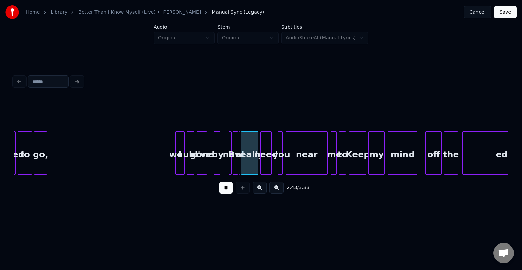
click at [223, 189] on button at bounding box center [226, 187] width 14 height 12
click at [234, 159] on div at bounding box center [234, 152] width 2 height 43
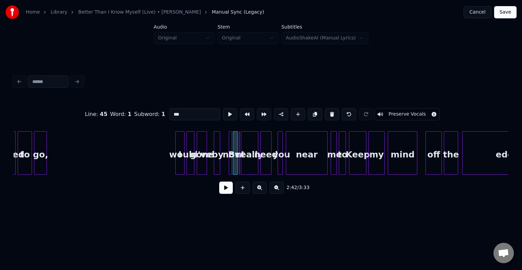
click at [231, 159] on div at bounding box center [230, 152] width 2 height 43
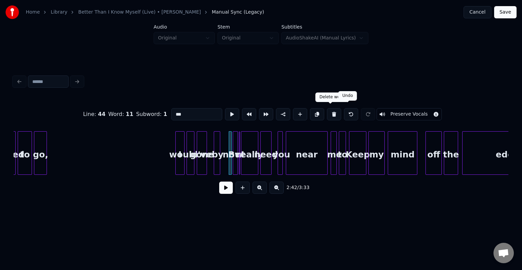
click at [328, 110] on button at bounding box center [334, 114] width 14 height 12
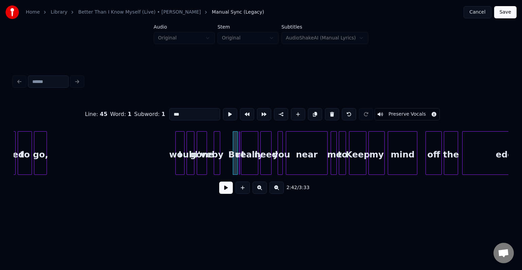
click at [219, 162] on div at bounding box center [219, 152] width 2 height 43
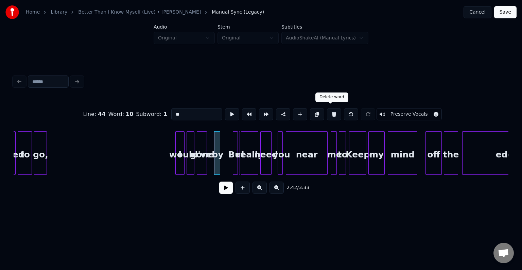
click at [327, 114] on button at bounding box center [334, 114] width 14 height 12
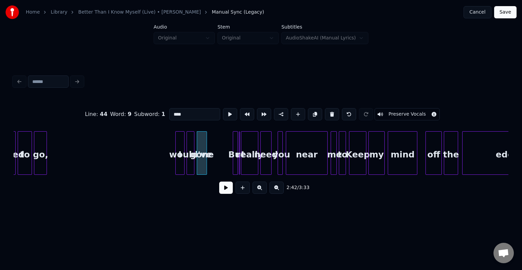
click at [326, 114] on button at bounding box center [332, 114] width 14 height 12
type input "***"
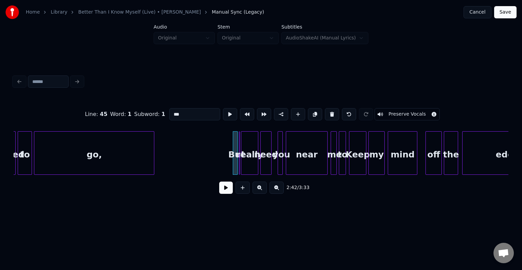
click at [153, 159] on div at bounding box center [153, 152] width 2 height 43
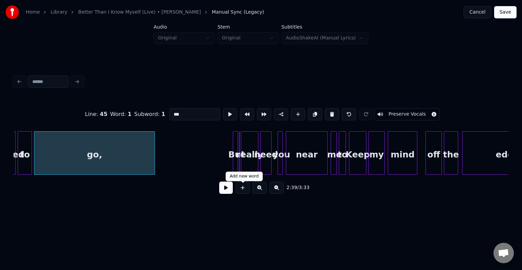
click at [223, 190] on button at bounding box center [226, 187] width 14 height 12
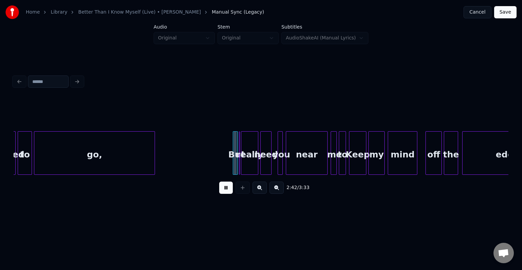
click at [223, 190] on button at bounding box center [226, 187] width 14 height 12
click at [224, 189] on button at bounding box center [226, 187] width 14 height 12
click at [233, 160] on div at bounding box center [234, 152] width 2 height 43
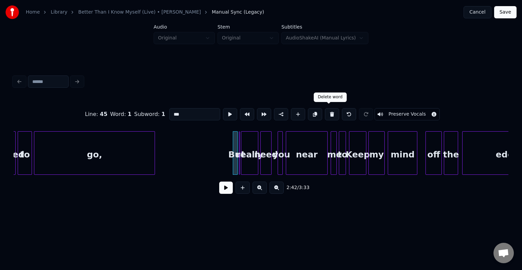
click at [327, 110] on button at bounding box center [332, 114] width 14 height 12
type input "*"
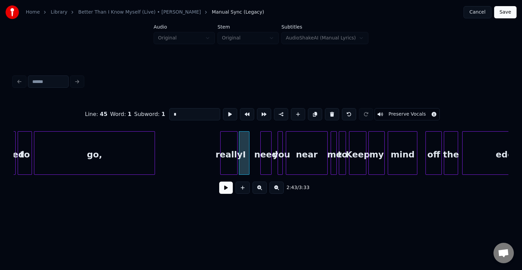
click at [220, 165] on div "really" at bounding box center [228, 154] width 17 height 46
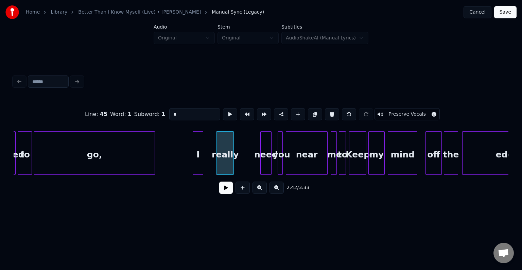
click at [197, 158] on div "I" at bounding box center [198, 154] width 10 height 46
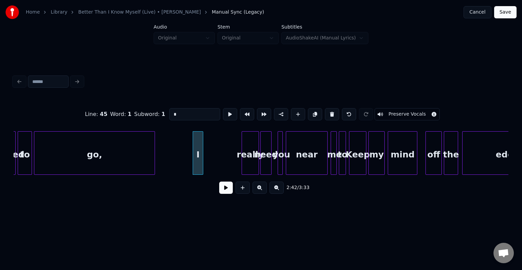
click at [249, 164] on div "really" at bounding box center [250, 154] width 17 height 46
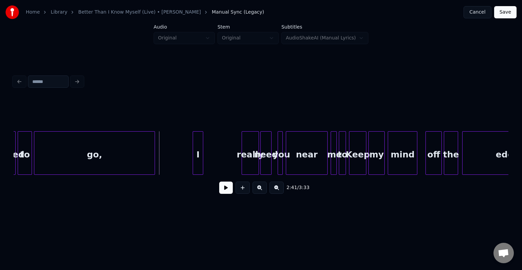
click at [221, 189] on button at bounding box center [226, 187] width 14 height 12
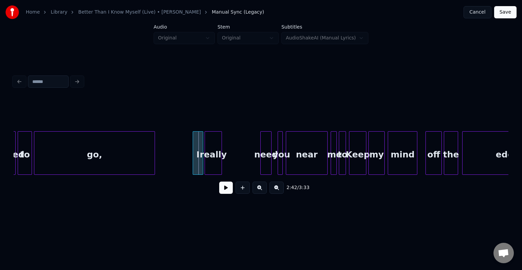
click at [209, 162] on div "really" at bounding box center [213, 154] width 17 height 46
click at [226, 190] on button at bounding box center [226, 187] width 14 height 12
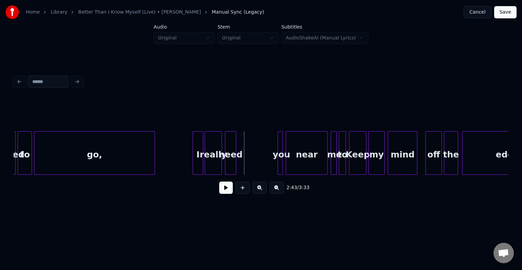
click at [229, 161] on div "need" at bounding box center [230, 154] width 11 height 46
click at [240, 163] on div at bounding box center [240, 152] width 2 height 43
click at [245, 160] on div "you" at bounding box center [246, 154] width 7 height 46
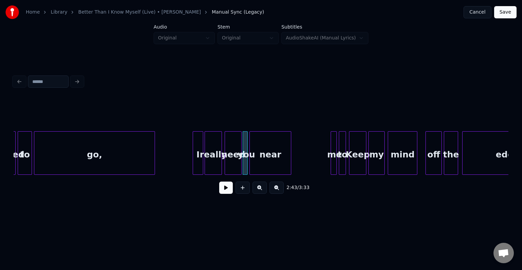
click at [265, 162] on div "near" at bounding box center [270, 154] width 41 height 46
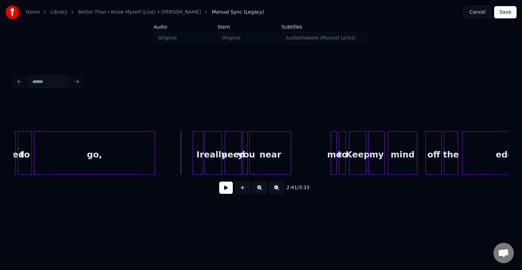
click at [222, 189] on button at bounding box center [226, 187] width 14 height 12
click at [297, 162] on div "me" at bounding box center [297, 154] width 7 height 46
click at [306, 161] on div "to" at bounding box center [305, 154] width 7 height 46
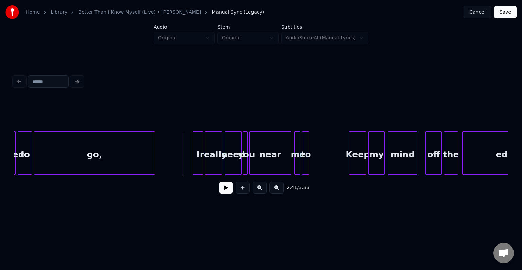
click at [228, 191] on button at bounding box center [226, 187] width 14 height 12
click at [227, 190] on button at bounding box center [226, 187] width 14 height 12
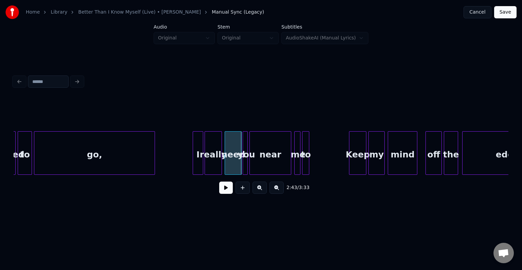
click at [220, 189] on button at bounding box center [226, 187] width 14 height 12
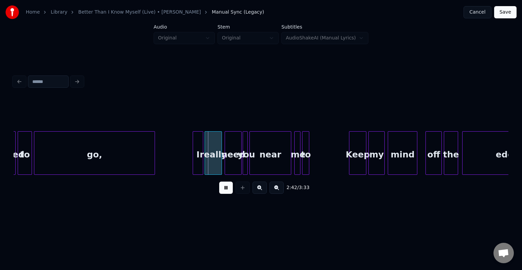
click at [220, 189] on button at bounding box center [226, 187] width 14 height 12
click at [222, 189] on button at bounding box center [226, 187] width 14 height 12
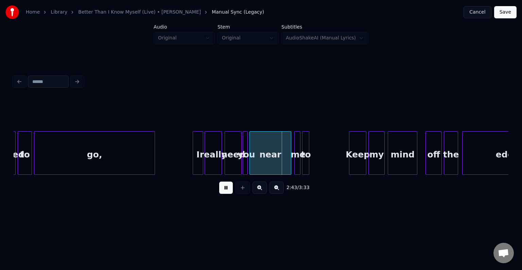
click at [222, 189] on button at bounding box center [226, 187] width 14 height 12
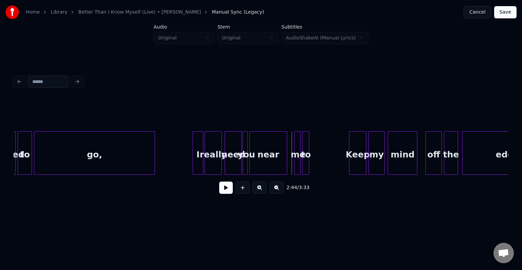
click at [286, 164] on div at bounding box center [286, 152] width 2 height 43
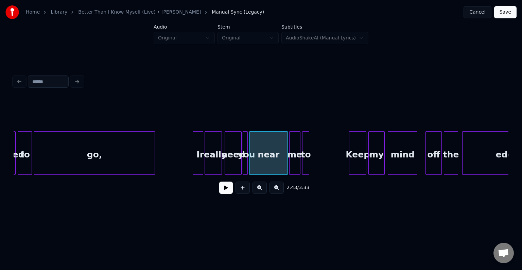
click at [289, 163] on div at bounding box center [290, 152] width 2 height 43
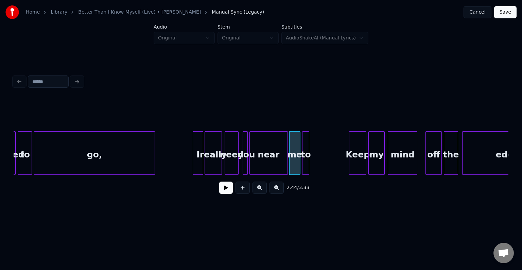
click at [236, 159] on div at bounding box center [237, 152] width 2 height 43
click at [239, 161] on div at bounding box center [240, 152] width 2 height 43
click at [238, 162] on div "need" at bounding box center [232, 152] width 14 height 43
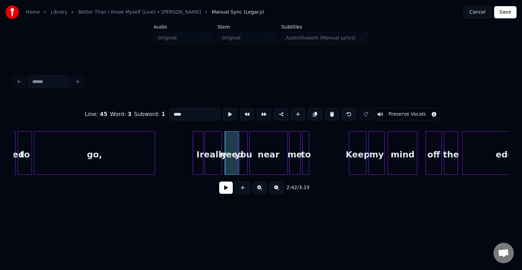
click at [241, 162] on div "you" at bounding box center [243, 154] width 8 height 46
type input "***"
click at [241, 162] on div at bounding box center [242, 152] width 2 height 43
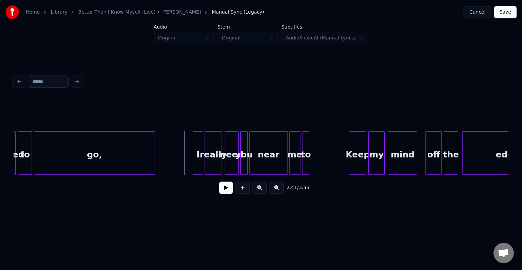
click at [220, 188] on button at bounding box center [226, 187] width 14 height 12
click at [226, 191] on button at bounding box center [226, 187] width 14 height 12
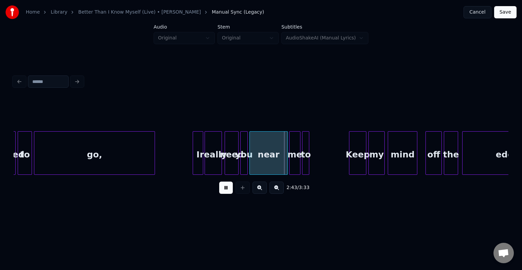
click at [226, 191] on button at bounding box center [226, 187] width 14 height 12
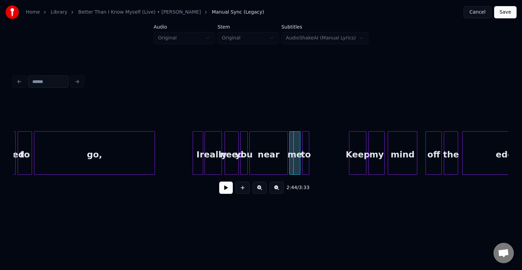
click at [100, 144] on div "go," at bounding box center [94, 154] width 120 height 46
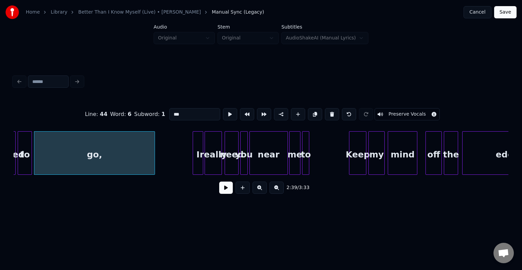
click at [223, 188] on button at bounding box center [226, 187] width 14 height 12
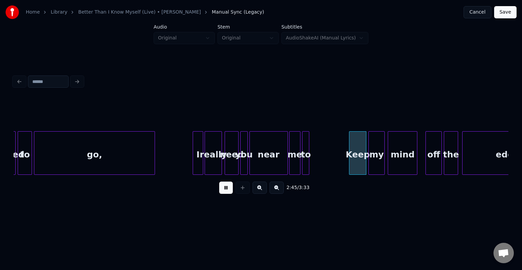
click at [223, 188] on button at bounding box center [226, 187] width 14 height 12
click at [91, 162] on div "go," at bounding box center [94, 154] width 120 height 46
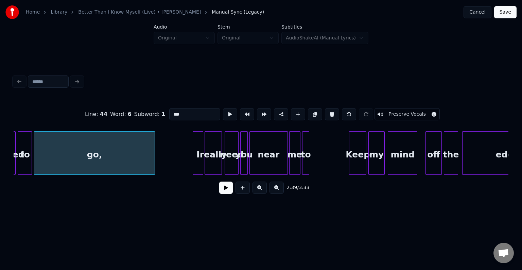
click at [228, 186] on button at bounding box center [226, 187] width 14 height 12
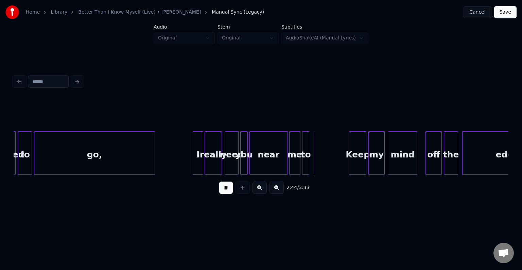
click at [227, 192] on button at bounding box center [226, 187] width 14 height 12
click at [324, 160] on div "to" at bounding box center [323, 154] width 7 height 46
click at [309, 158] on div "me" at bounding box center [312, 154] width 11 height 46
click at [292, 162] on div at bounding box center [293, 152] width 2 height 43
click at [104, 162] on div "go," at bounding box center [94, 154] width 120 height 46
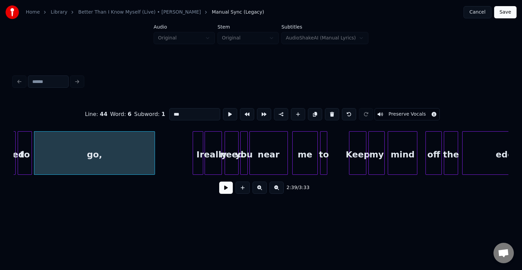
click at [222, 193] on button at bounding box center [226, 187] width 14 height 12
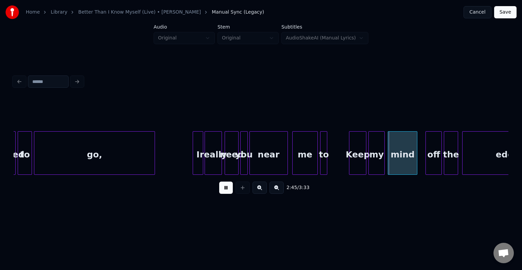
click at [222, 193] on button at bounding box center [226, 187] width 14 height 12
click at [226, 187] on button at bounding box center [226, 187] width 14 height 12
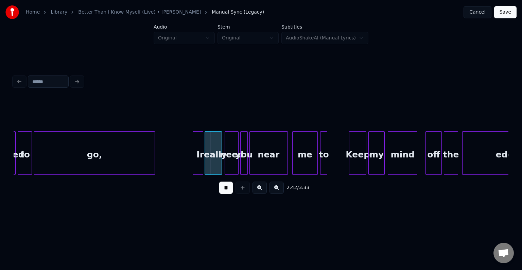
click at [226, 187] on button at bounding box center [226, 187] width 14 height 12
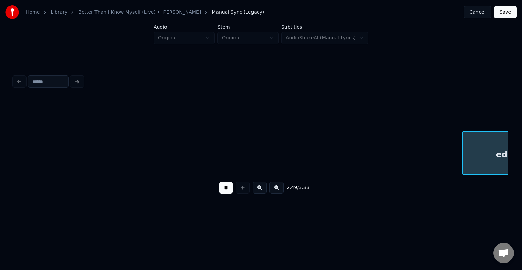
click at [225, 190] on button at bounding box center [226, 187] width 14 height 12
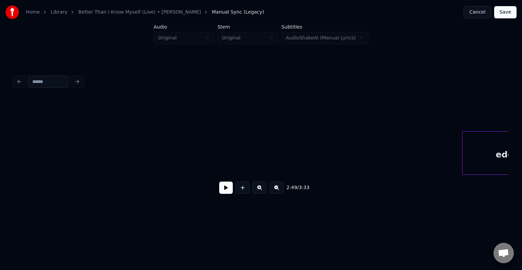
scroll to position [0, 8587]
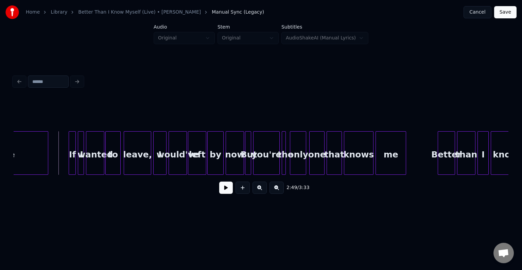
click at [225, 190] on button at bounding box center [226, 187] width 14 height 12
click at [511, 13] on button "Save" at bounding box center [505, 12] width 22 height 12
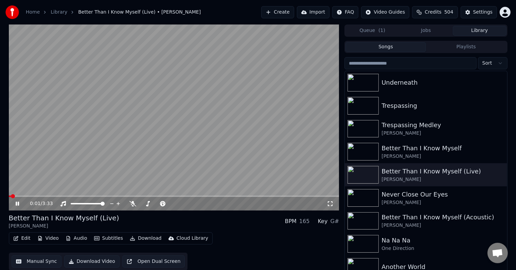
click at [19, 203] on icon at bounding box center [22, 203] width 16 height 5
click at [19, 238] on button "Edit" at bounding box center [22, 238] width 23 height 10
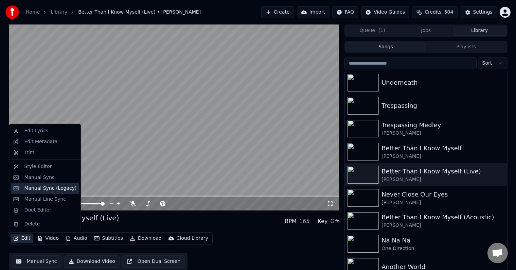
click at [39, 190] on div "Manual Sync (Legacy)" at bounding box center [50, 188] width 52 height 7
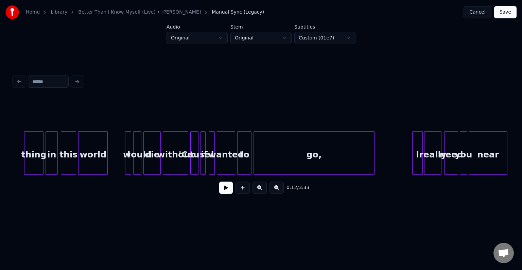
scroll to position [0, 7882]
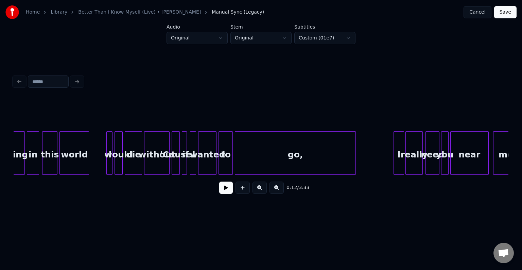
click at [266, 158] on div "go," at bounding box center [295, 154] width 120 height 46
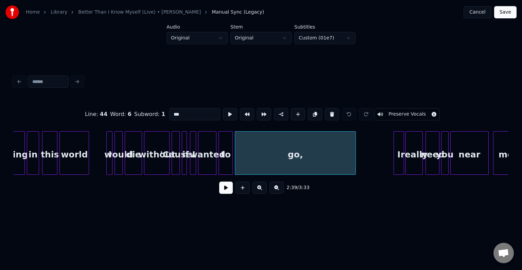
click at [225, 189] on button at bounding box center [226, 187] width 14 height 12
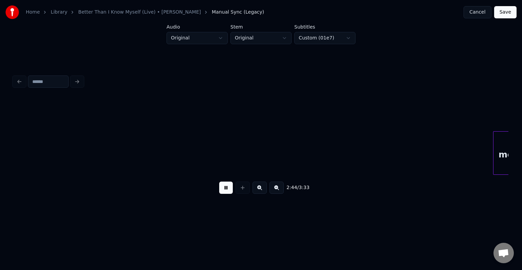
click at [225, 189] on button at bounding box center [226, 187] width 14 height 12
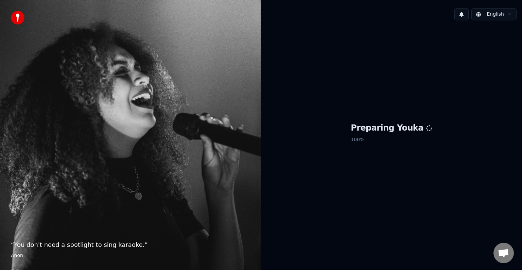
scroll to position [298, 0]
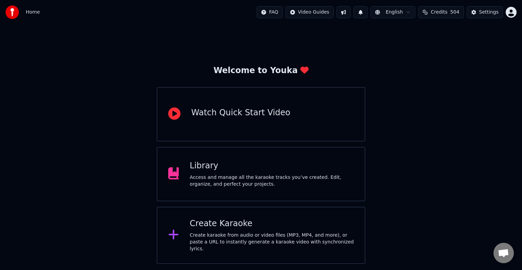
click at [295, 190] on div "Library Access and manage all the karaoke tracks you’ve created. Edit, organize…" at bounding box center [261, 174] width 209 height 54
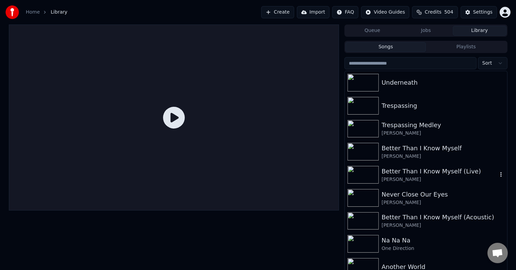
click at [410, 177] on div "[PERSON_NAME]" at bounding box center [439, 179] width 116 height 7
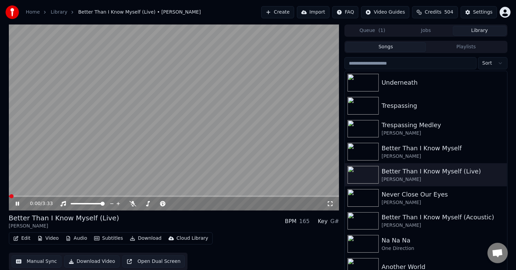
click at [16, 204] on icon at bounding box center [17, 203] width 3 height 4
click at [22, 242] on button "Edit" at bounding box center [22, 238] width 23 height 10
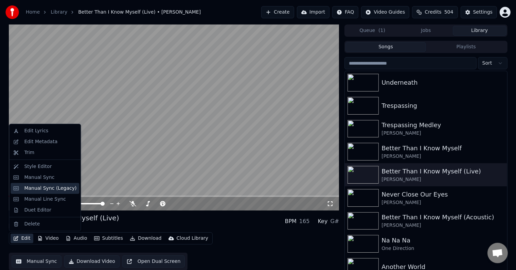
click at [35, 189] on div "Manual Sync (Legacy)" at bounding box center [50, 188] width 52 height 7
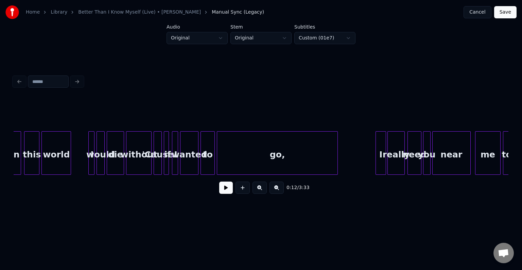
scroll to position [0, 7893]
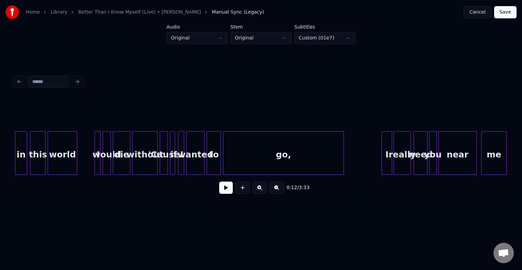
click at [275, 162] on div "go," at bounding box center [283, 154] width 120 height 46
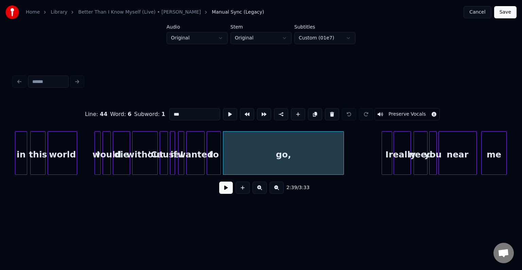
click at [226, 194] on button at bounding box center [226, 187] width 14 height 12
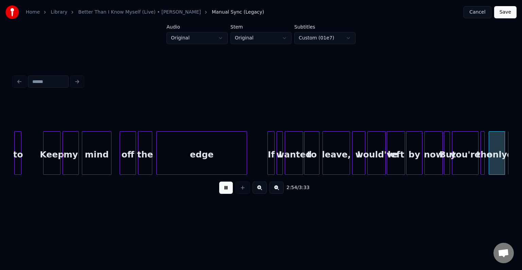
scroll to position [0, 8883]
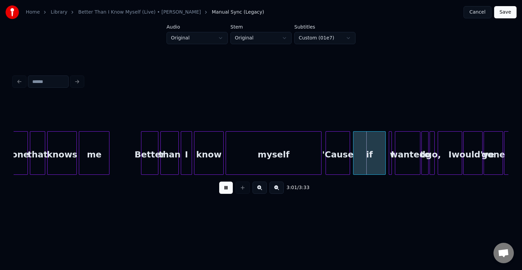
click at [225, 189] on button at bounding box center [226, 187] width 14 height 12
click at [376, 160] on div at bounding box center [377, 152] width 2 height 43
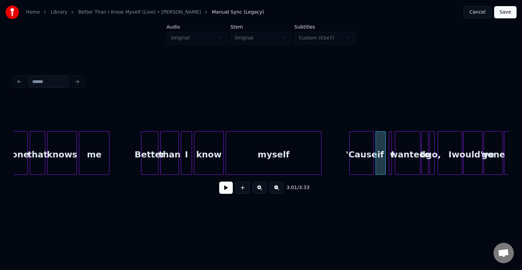
click at [362, 163] on div "'Cause" at bounding box center [362, 154] width 24 height 46
click at [365, 163] on div at bounding box center [366, 152] width 2 height 43
click at [228, 193] on button at bounding box center [226, 187] width 14 height 12
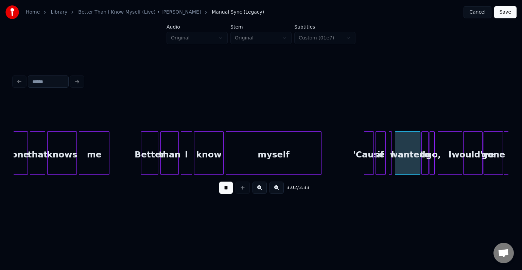
click at [228, 193] on button at bounding box center [226, 187] width 14 height 12
click at [282, 167] on div "myself" at bounding box center [273, 154] width 95 height 46
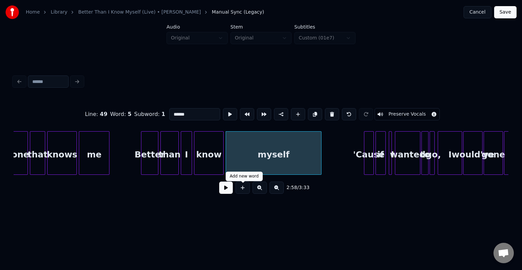
click at [228, 192] on button at bounding box center [226, 187] width 14 height 12
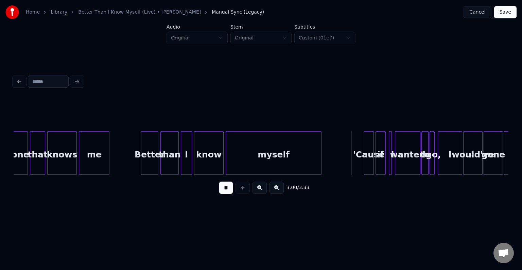
click at [220, 191] on button at bounding box center [226, 187] width 14 height 12
click at [362, 161] on div "'Cause" at bounding box center [361, 154] width 9 height 46
click at [374, 164] on div "if" at bounding box center [374, 154] width 10 height 46
click at [387, 163] on div at bounding box center [388, 152] width 2 height 43
click at [389, 163] on div at bounding box center [390, 152] width 2 height 43
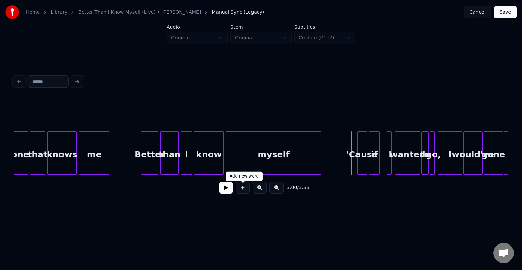
click at [212, 194] on div "3:00 / 3:33" at bounding box center [261, 187] width 484 height 15
click at [225, 192] on button at bounding box center [226, 187] width 14 height 12
click at [383, 160] on div "I" at bounding box center [385, 154] width 7 height 46
click at [399, 160] on div "wanted" at bounding box center [401, 154] width 25 height 46
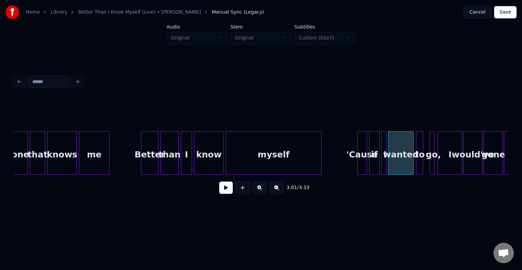
click at [419, 163] on div "to" at bounding box center [419, 154] width 7 height 46
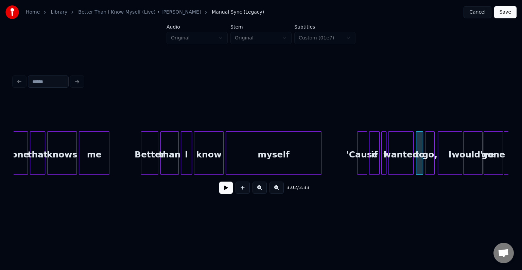
click at [426, 163] on div at bounding box center [426, 152] width 2 height 43
click at [304, 163] on div "myself" at bounding box center [273, 154] width 95 height 46
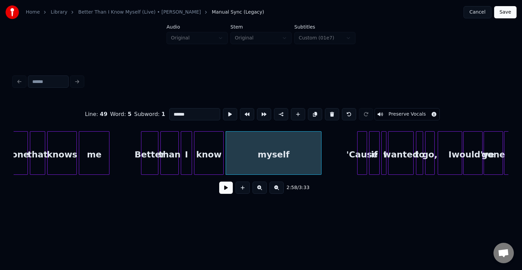
click at [225, 192] on button at bounding box center [226, 187] width 14 height 12
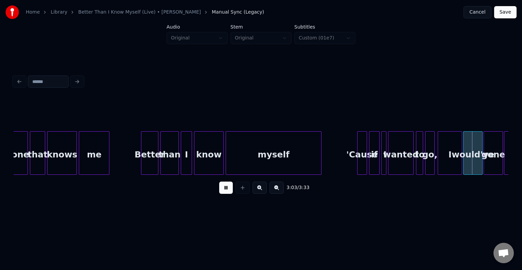
click at [225, 192] on button at bounding box center [226, 187] width 14 height 12
click at [403, 162] on div at bounding box center [404, 152] width 2 height 43
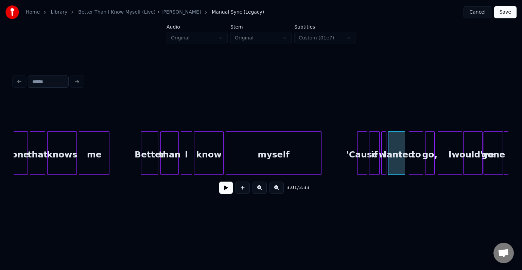
click at [410, 165] on div at bounding box center [410, 152] width 2 height 43
click at [299, 160] on div "myself" at bounding box center [273, 154] width 95 height 46
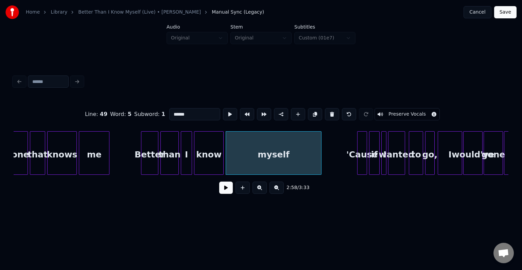
click at [229, 190] on button at bounding box center [226, 187] width 14 height 12
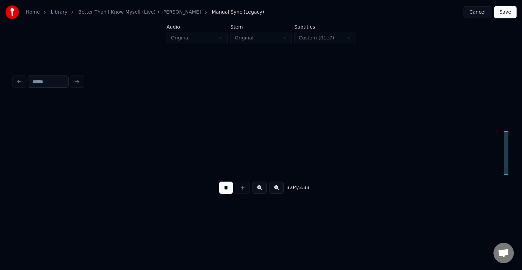
scroll to position [0, 9378]
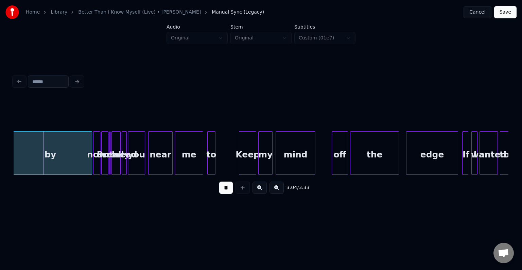
click at [229, 190] on button at bounding box center [226, 187] width 14 height 12
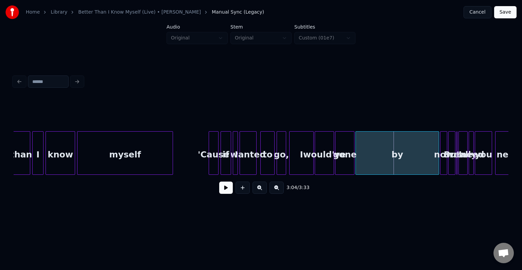
scroll to position [0, 9025]
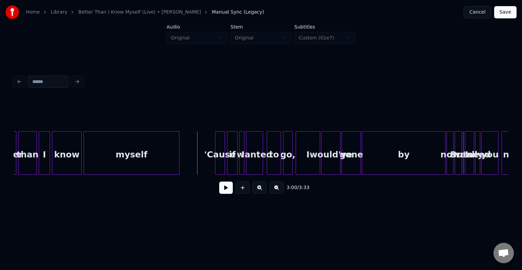
click at [224, 192] on button at bounding box center [226, 187] width 14 height 12
click at [220, 187] on button at bounding box center [226, 187] width 14 height 12
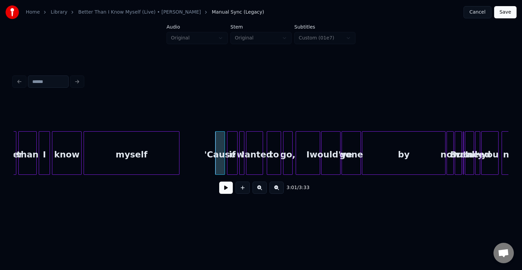
click at [220, 187] on button at bounding box center [226, 187] width 14 height 12
click at [224, 190] on button at bounding box center [226, 187] width 14 height 12
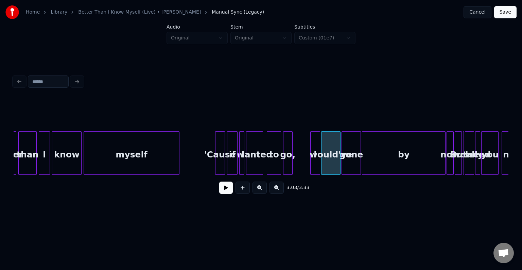
click at [310, 166] on div at bounding box center [311, 152] width 2 height 43
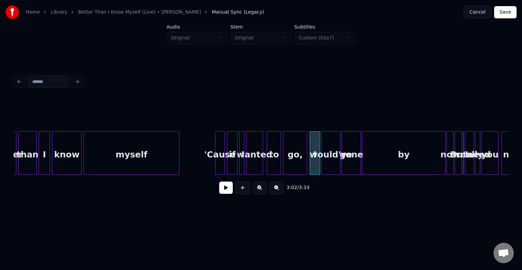
click at [306, 164] on div at bounding box center [306, 152] width 2 height 43
click at [225, 190] on button at bounding box center [226, 187] width 14 height 12
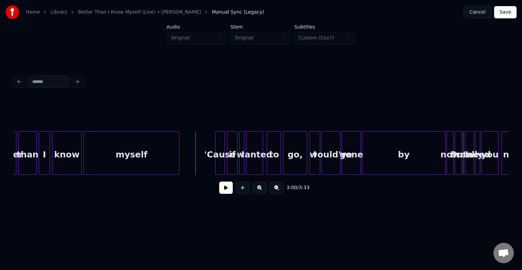
click at [225, 190] on button at bounding box center [226, 187] width 14 height 12
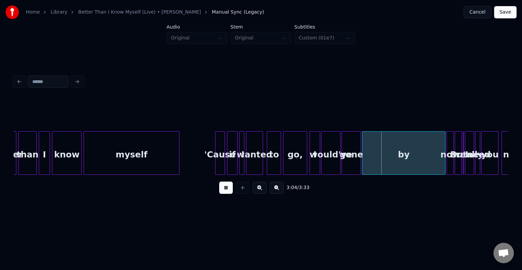
click at [225, 190] on button at bounding box center [226, 187] width 14 height 12
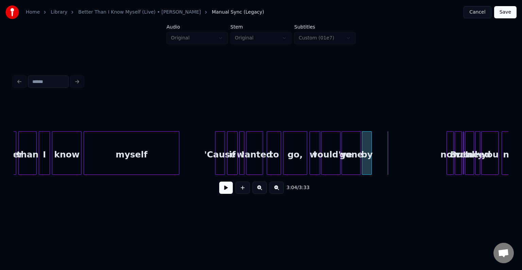
click at [370, 163] on div at bounding box center [370, 152] width 2 height 43
click at [375, 166] on div "now" at bounding box center [376, 154] width 7 height 46
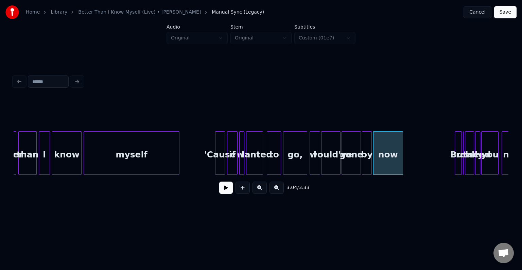
click at [401, 165] on div at bounding box center [401, 152] width 2 height 43
click at [409, 161] on div "But" at bounding box center [408, 154] width 7 height 46
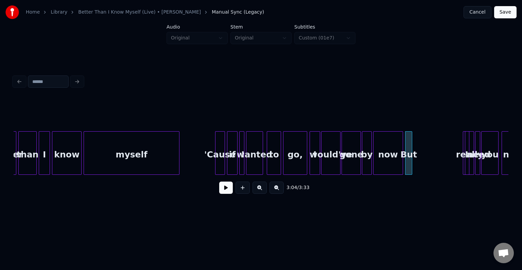
click at [463, 165] on div "I" at bounding box center [466, 152] width 6 height 43
click at [456, 164] on div at bounding box center [457, 152] width 2 height 43
click at [453, 163] on div "I" at bounding box center [455, 154] width 13 height 46
click at [456, 164] on div at bounding box center [456, 152] width 2 height 43
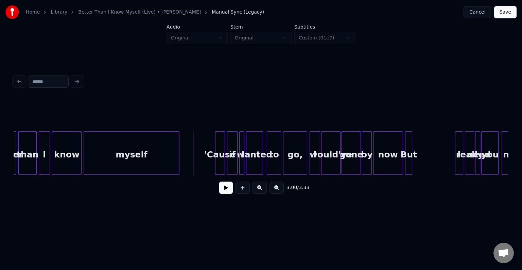
click at [226, 190] on button at bounding box center [226, 187] width 14 height 12
click at [149, 164] on div "myself" at bounding box center [131, 154] width 95 height 46
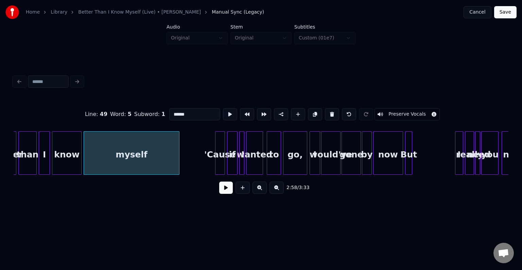
click at [223, 188] on button at bounding box center [226, 187] width 14 height 12
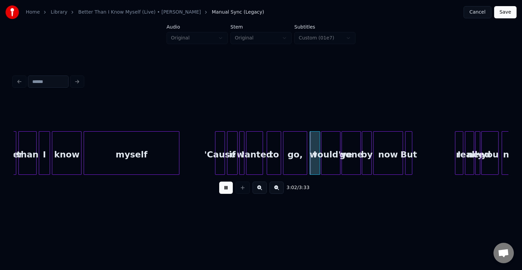
click at [223, 188] on button at bounding box center [226, 187] width 14 height 12
click at [256, 164] on div at bounding box center [255, 152] width 2 height 43
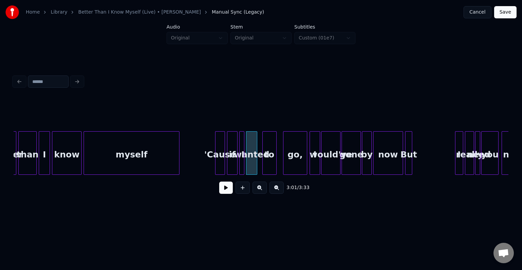
click at [271, 166] on div "to" at bounding box center [270, 154] width 14 height 46
click at [259, 165] on div at bounding box center [259, 152] width 2 height 43
click at [280, 164] on div at bounding box center [280, 152] width 2 height 43
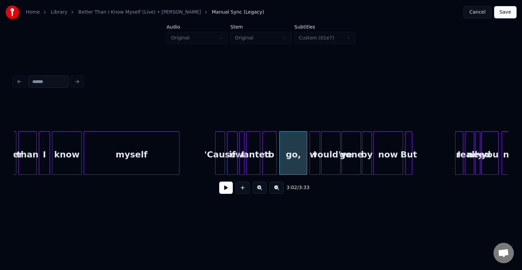
click at [147, 160] on div "myself" at bounding box center [131, 154] width 95 height 46
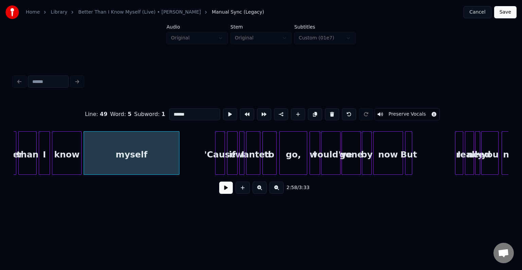
click at [227, 194] on button at bounding box center [226, 187] width 14 height 12
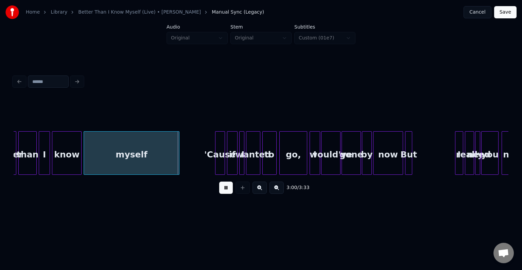
click at [227, 194] on button at bounding box center [226, 187] width 14 height 12
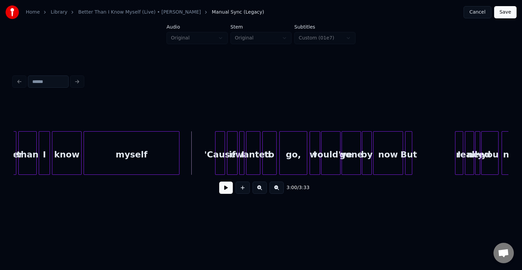
click at [224, 192] on button at bounding box center [226, 187] width 14 height 12
click at [127, 163] on div "myself" at bounding box center [131, 154] width 95 height 46
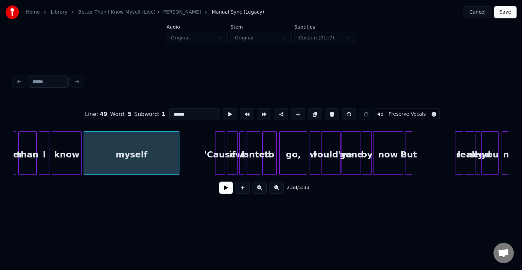
click at [222, 190] on button at bounding box center [226, 187] width 14 height 12
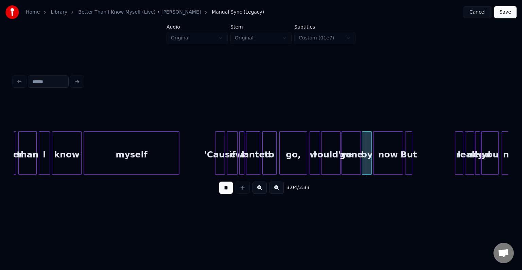
click at [222, 190] on button at bounding box center [226, 187] width 14 height 12
click at [224, 192] on button at bounding box center [226, 187] width 14 height 12
click at [313, 163] on div "I" at bounding box center [315, 154] width 10 height 46
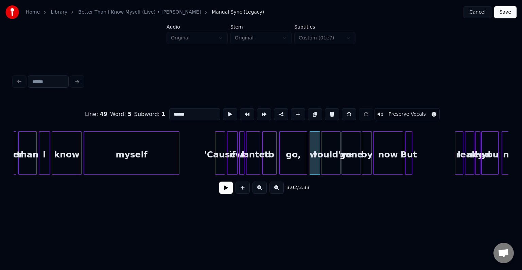
type input "*"
click at [223, 190] on button at bounding box center [226, 187] width 14 height 12
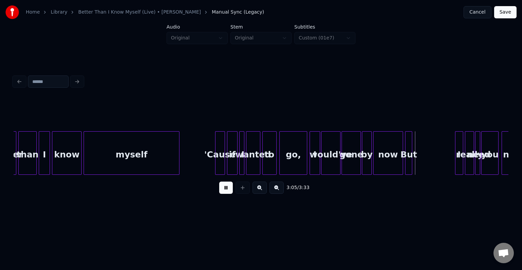
click at [223, 190] on button at bounding box center [226, 187] width 14 height 12
click at [389, 158] on div "now" at bounding box center [387, 154] width 29 height 46
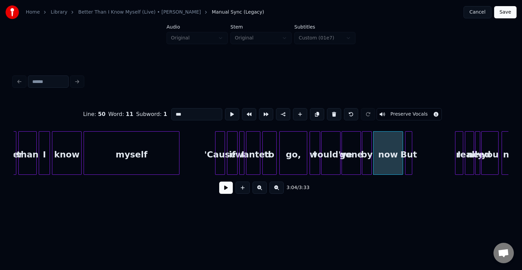
click at [223, 190] on button at bounding box center [226, 187] width 14 height 12
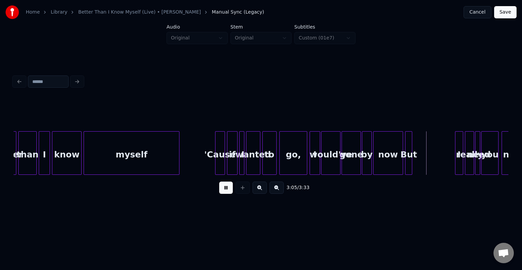
click at [223, 190] on button at bounding box center [226, 187] width 14 height 12
click at [420, 160] on div at bounding box center [420, 152] width 2 height 43
click at [221, 192] on button at bounding box center [226, 187] width 14 height 12
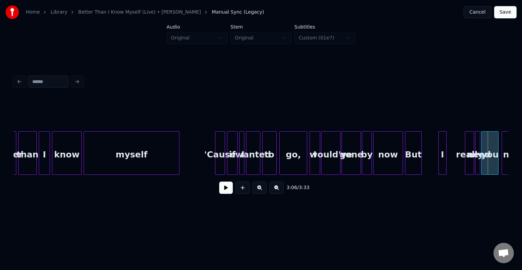
click at [442, 160] on div "I" at bounding box center [442, 154] width 7 height 46
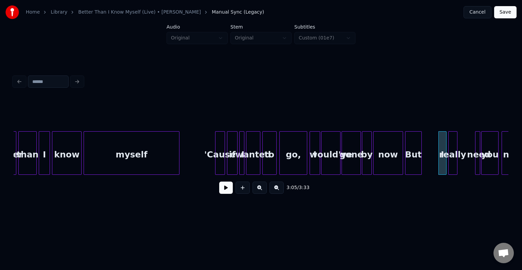
click at [452, 161] on div "really" at bounding box center [452, 154] width 8 height 46
click at [465, 163] on div at bounding box center [464, 152] width 2 height 43
click at [467, 163] on div at bounding box center [468, 152] width 2 height 43
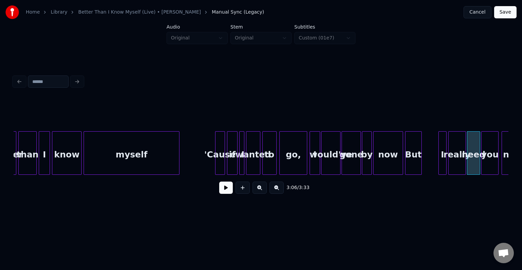
click at [221, 191] on button at bounding box center [226, 187] width 14 height 12
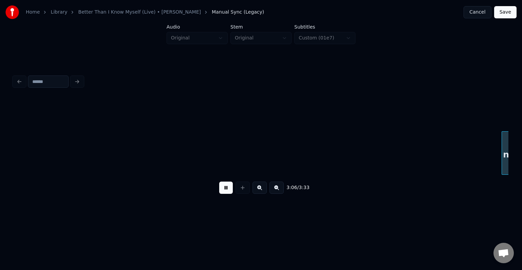
scroll to position [0, 9520]
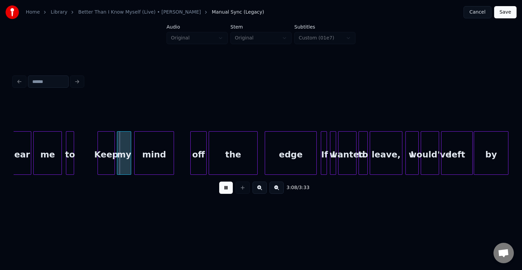
click at [225, 194] on button at bounding box center [226, 187] width 14 height 12
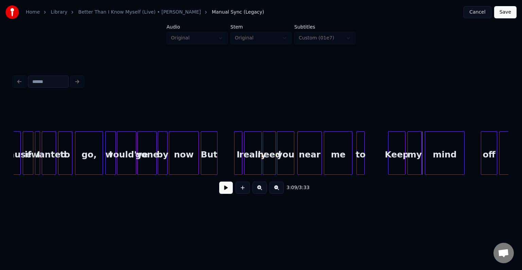
scroll to position [0, 9221]
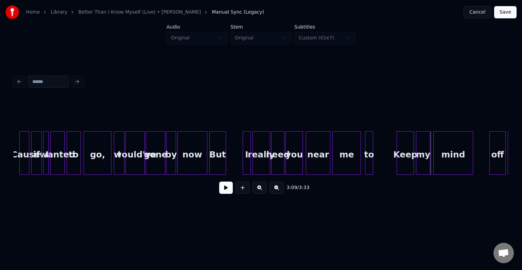
click at [225, 186] on button at bounding box center [226, 187] width 14 height 12
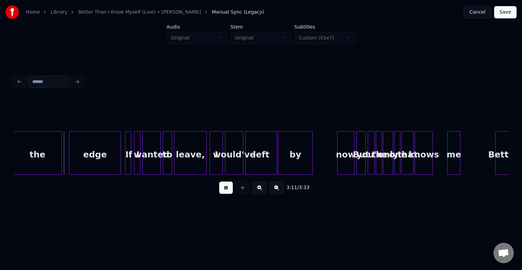
click at [225, 186] on button at bounding box center [226, 187] width 14 height 12
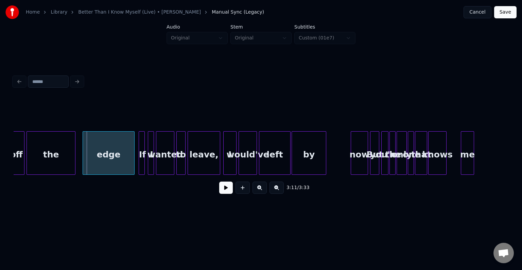
scroll to position [0, 9498]
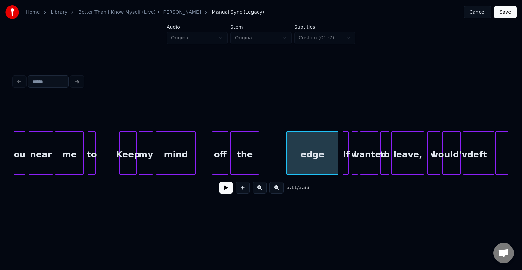
click at [257, 163] on div at bounding box center [257, 152] width 2 height 43
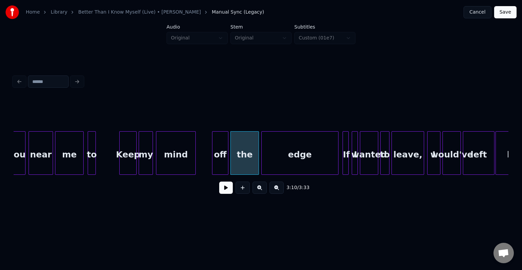
click at [262, 159] on div at bounding box center [263, 152] width 2 height 43
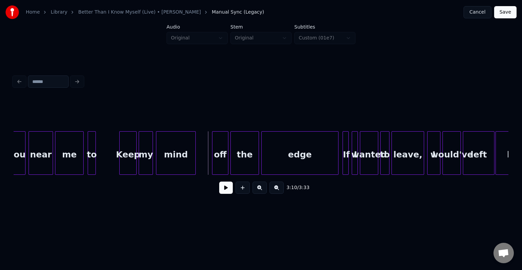
click at [223, 191] on button at bounding box center [226, 187] width 14 height 12
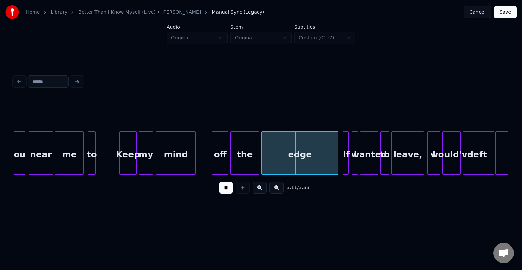
click at [223, 191] on button at bounding box center [226, 187] width 14 height 12
click at [195, 168] on div at bounding box center [194, 152] width 2 height 43
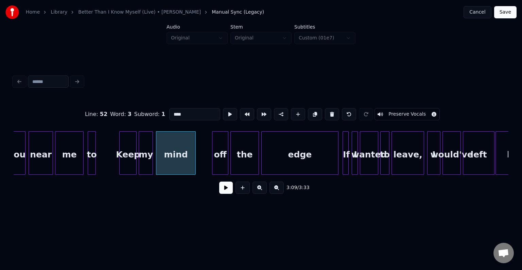
click at [224, 190] on button at bounding box center [226, 187] width 14 height 12
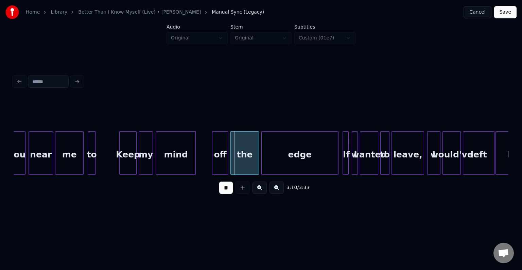
click at [224, 190] on button at bounding box center [226, 187] width 14 height 12
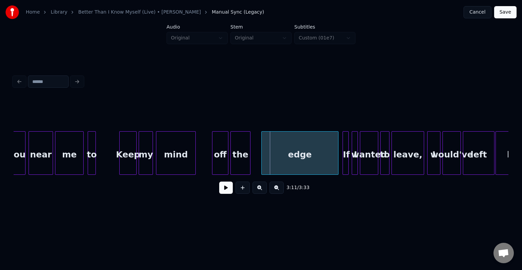
click at [248, 162] on div at bounding box center [249, 152] width 2 height 43
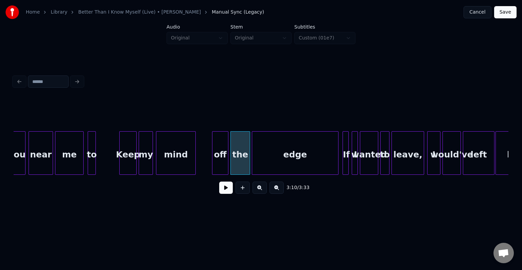
click at [252, 162] on div at bounding box center [253, 152] width 2 height 43
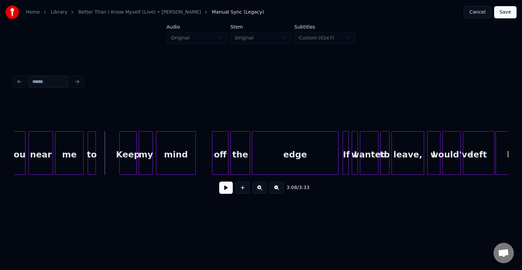
click at [226, 191] on button at bounding box center [226, 187] width 14 height 12
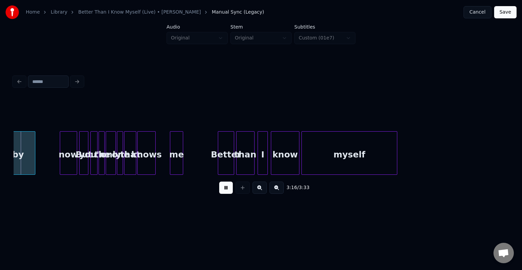
click at [226, 191] on button at bounding box center [226, 187] width 14 height 12
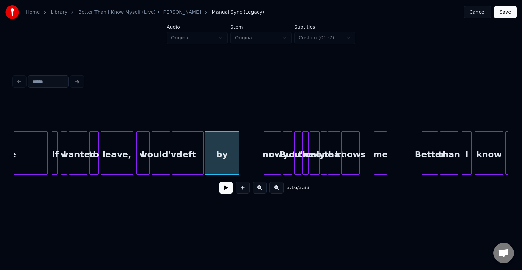
click at [18, 175] on div "by now But you're the only one that knows me Better than I know myself edge If …" at bounding box center [261, 152] width 495 height 43
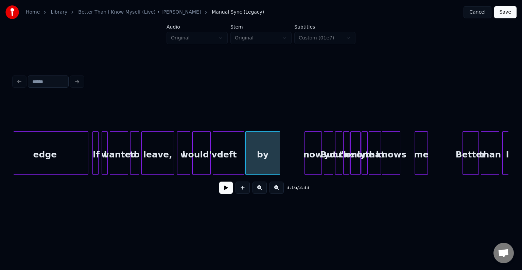
click at [60, 164] on div "edge" at bounding box center [45, 154] width 86 height 46
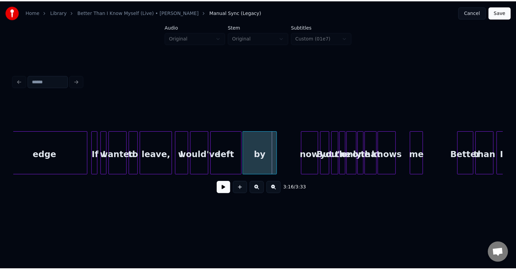
scroll to position [0, 9736]
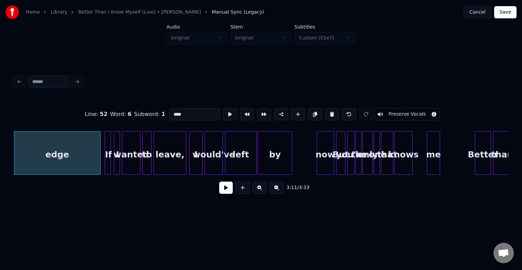
click at [224, 193] on button at bounding box center [226, 187] width 14 height 12
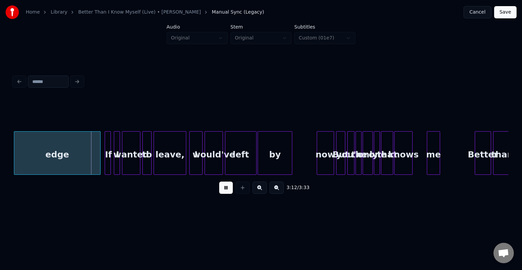
click at [229, 191] on button at bounding box center [226, 187] width 14 height 12
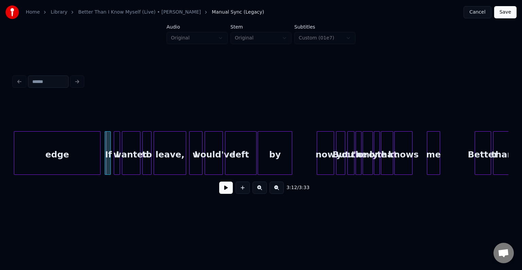
click at [229, 191] on button at bounding box center [226, 187] width 14 height 12
click at [196, 163] on div at bounding box center [196, 152] width 2 height 43
click at [207, 161] on div "would've" at bounding box center [208, 154] width 18 height 46
click at [207, 161] on div at bounding box center [208, 152] width 2 height 43
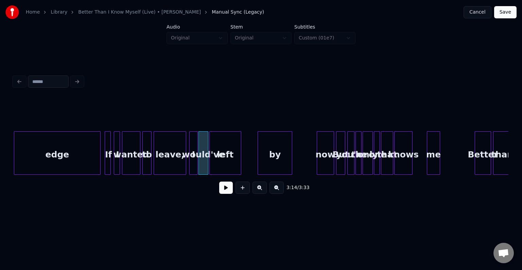
click at [229, 162] on div "left" at bounding box center [225, 154] width 31 height 46
click at [217, 163] on div at bounding box center [217, 152] width 2 height 43
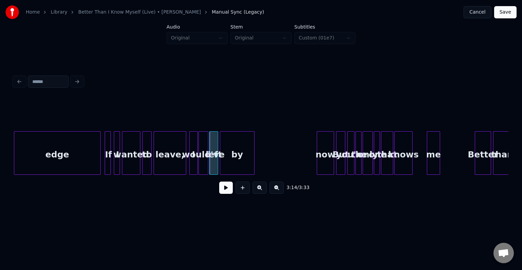
click at [240, 161] on div "by" at bounding box center [237, 154] width 34 height 46
click at [230, 162] on div at bounding box center [230, 152] width 2 height 43
click at [106, 163] on div at bounding box center [106, 152] width 2 height 43
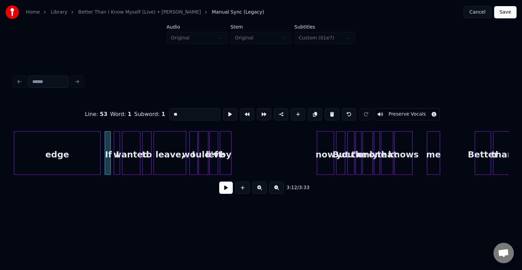
click at [226, 189] on button at bounding box center [226, 187] width 14 height 12
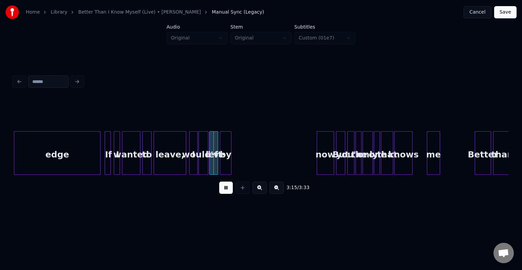
click at [226, 189] on button at bounding box center [226, 187] width 14 height 12
click at [239, 160] on div "by" at bounding box center [238, 154] width 11 height 46
click at [226, 163] on div "left" at bounding box center [226, 154] width 8 height 46
click at [218, 167] on div at bounding box center [219, 152] width 2 height 43
click at [72, 158] on div "edge" at bounding box center [57, 154] width 86 height 46
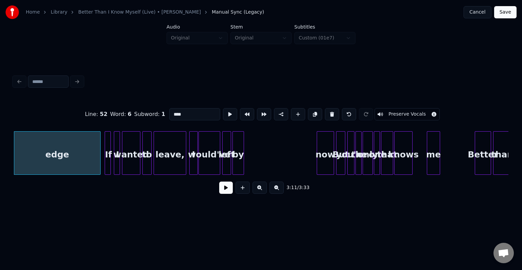
click at [226, 190] on button at bounding box center [226, 187] width 14 height 12
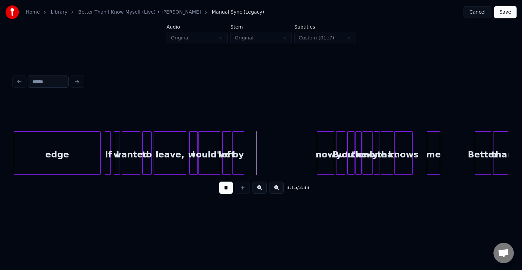
click at [226, 190] on button at bounding box center [226, 187] width 14 height 12
click at [251, 160] on div at bounding box center [252, 152] width 2 height 43
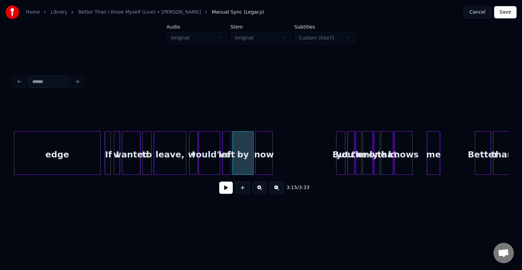
click at [264, 159] on div "now" at bounding box center [263, 154] width 17 height 46
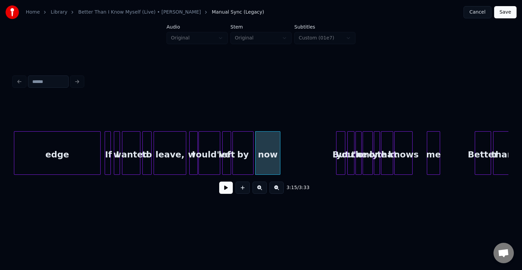
click at [279, 164] on div at bounding box center [279, 152] width 2 height 43
click at [68, 167] on div "edge" at bounding box center [57, 154] width 86 height 46
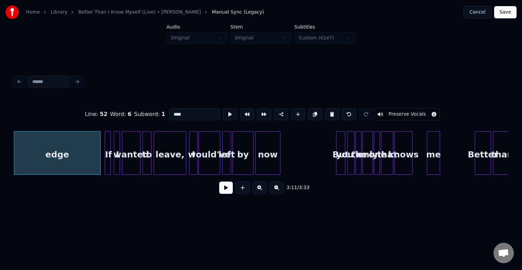
click at [229, 194] on button at bounding box center [226, 187] width 14 height 12
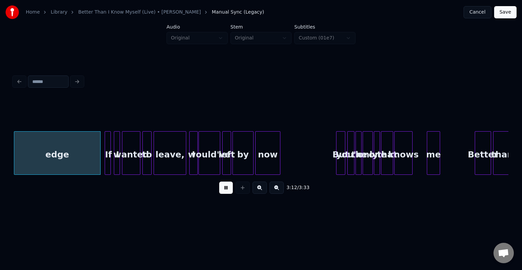
click at [228, 189] on button at bounding box center [226, 187] width 14 height 12
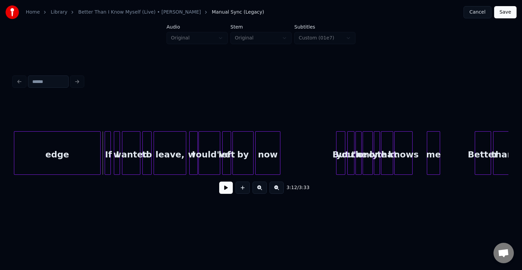
click at [228, 189] on button at bounding box center [226, 187] width 14 height 12
click at [177, 147] on div "leave," at bounding box center [170, 154] width 32 height 46
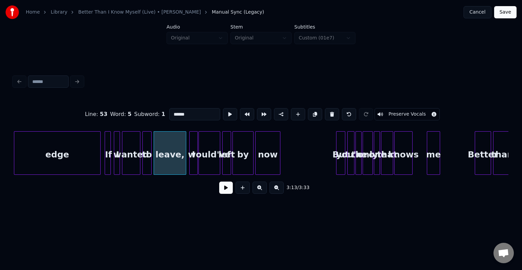
click at [226, 191] on button at bounding box center [226, 187] width 14 height 12
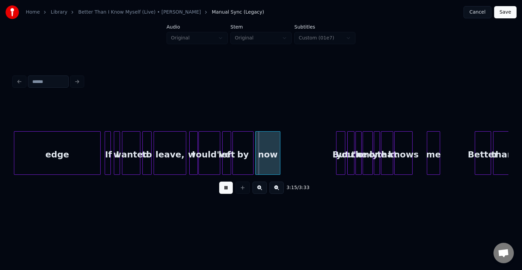
click at [226, 191] on button at bounding box center [226, 187] width 14 height 12
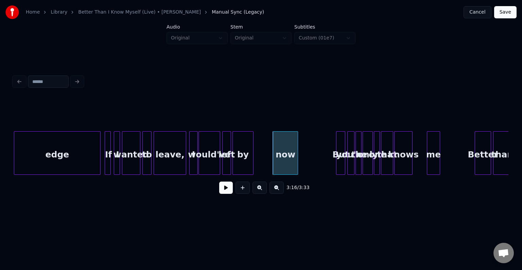
click at [281, 160] on div "now" at bounding box center [285, 154] width 24 height 46
click at [270, 162] on div at bounding box center [270, 152] width 2 height 43
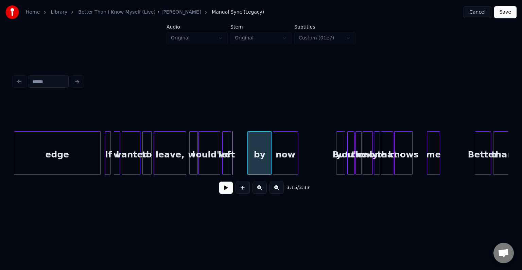
click at [248, 163] on div at bounding box center [249, 152] width 2 height 43
click at [128, 164] on div "wanted" at bounding box center [131, 154] width 18 height 46
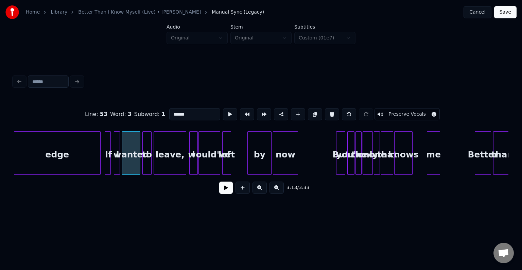
click at [230, 190] on button at bounding box center [226, 187] width 14 height 12
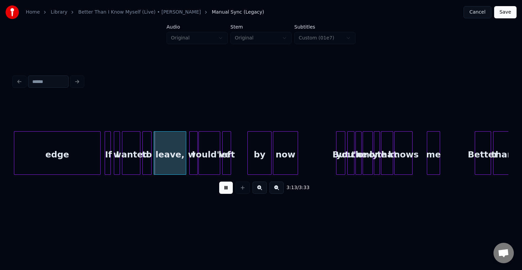
click at [230, 190] on button at bounding box center [226, 187] width 14 height 12
click at [94, 161] on div "edge" at bounding box center [57, 154] width 86 height 46
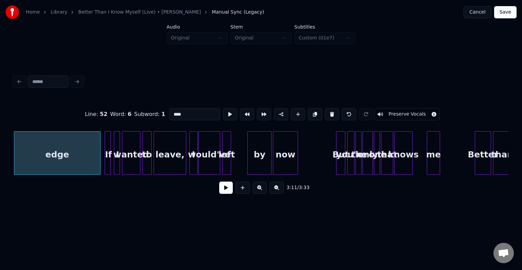
click at [226, 192] on button at bounding box center [226, 187] width 14 height 12
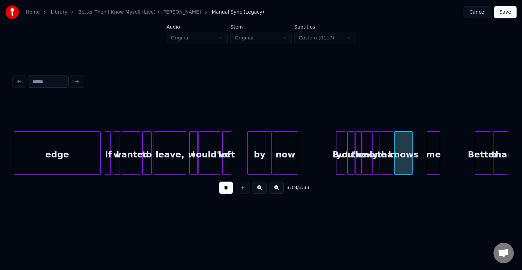
click at [226, 192] on button at bounding box center [226, 187] width 14 height 12
click at [92, 160] on div "edge" at bounding box center [57, 154] width 86 height 46
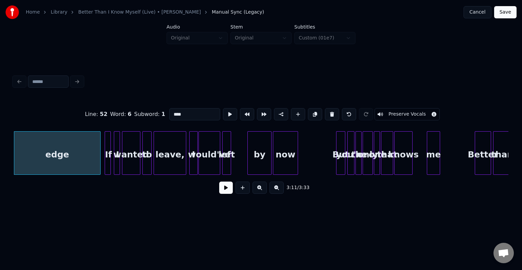
click at [223, 189] on button at bounding box center [226, 187] width 14 height 12
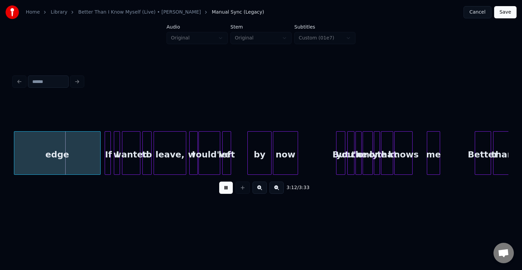
click at [223, 189] on button at bounding box center [226, 187] width 14 height 12
click at [507, 13] on button "Save" at bounding box center [505, 12] width 22 height 12
